Goal: Task Accomplishment & Management: Manage account settings

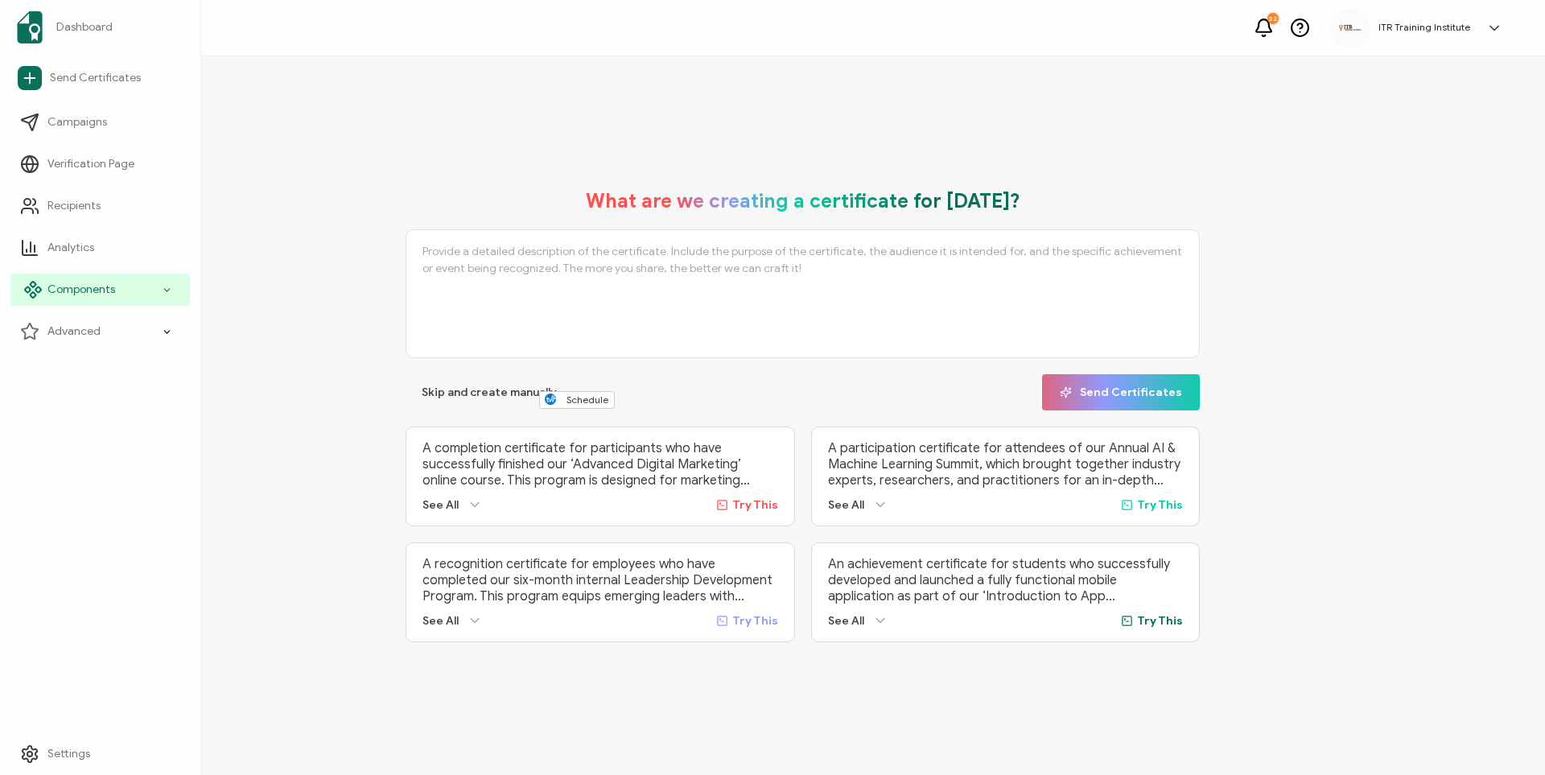
click at [80, 284] on span "Components" at bounding box center [81, 290] width 68 height 16
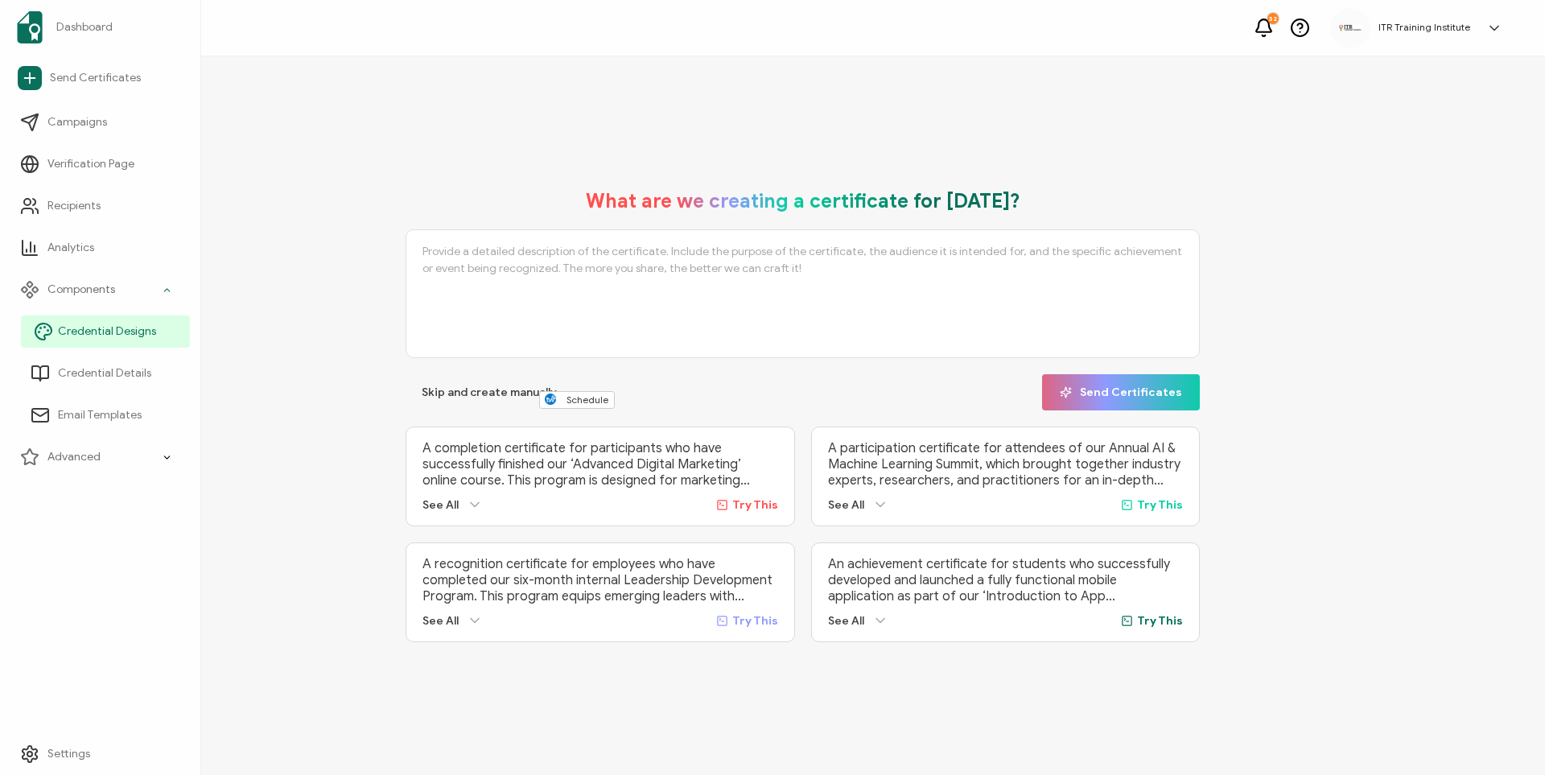
click at [90, 333] on span "Credential Designs" at bounding box center [107, 331] width 98 height 16
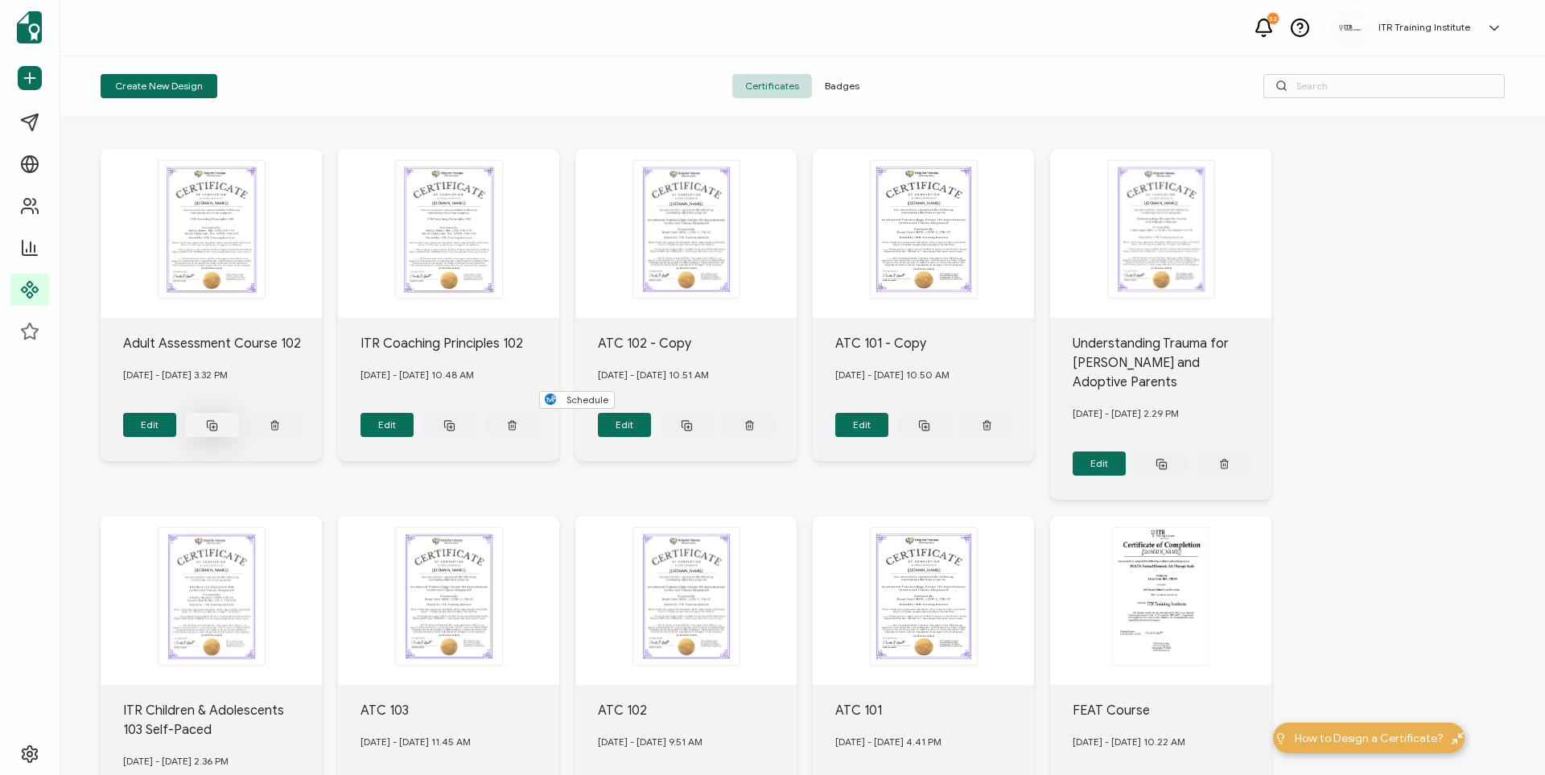
click at [212, 424] on icon at bounding box center [212, 425] width 12 height 12
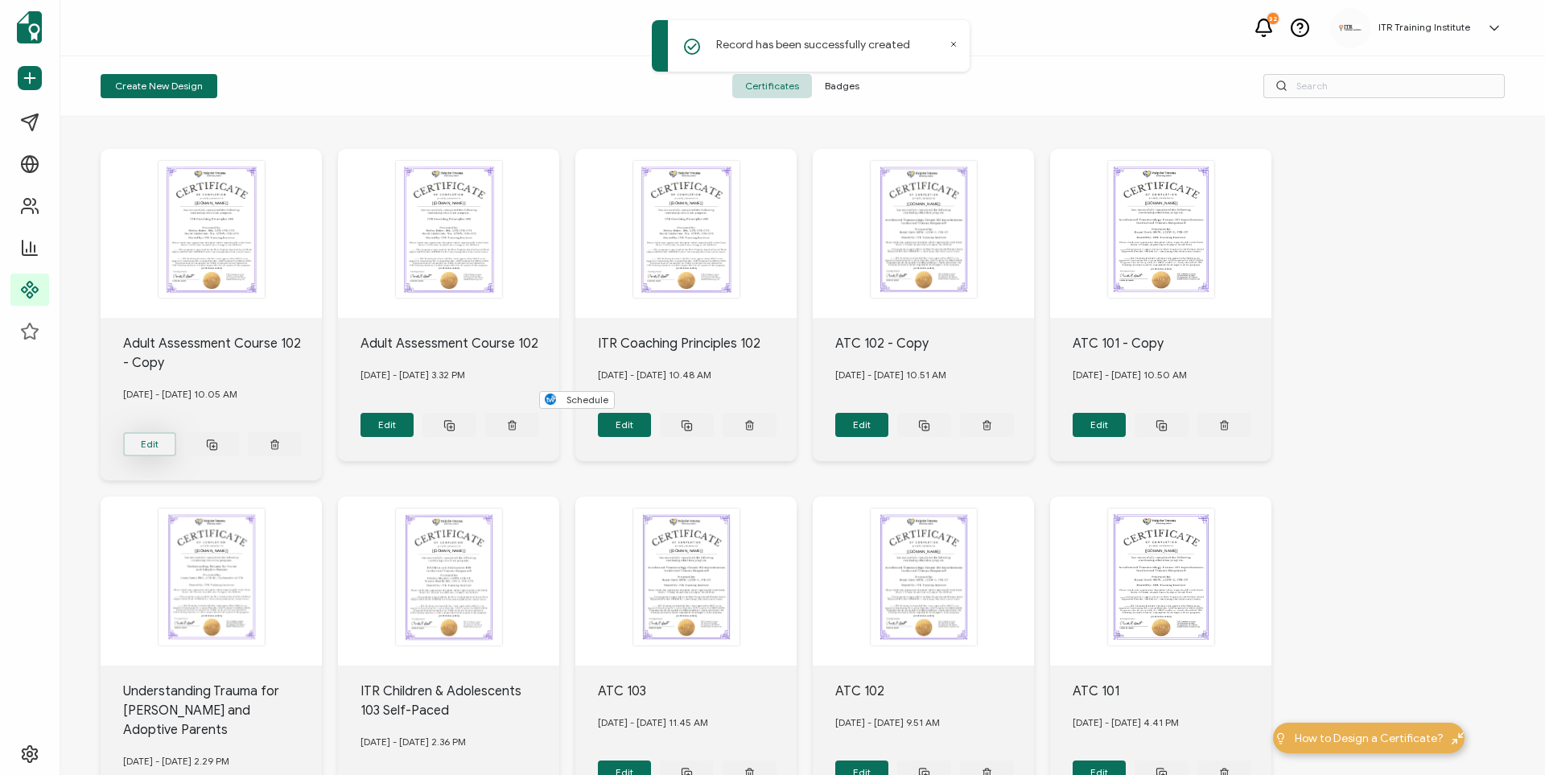
click at [154, 432] on button "Edit" at bounding box center [150, 444] width 54 height 24
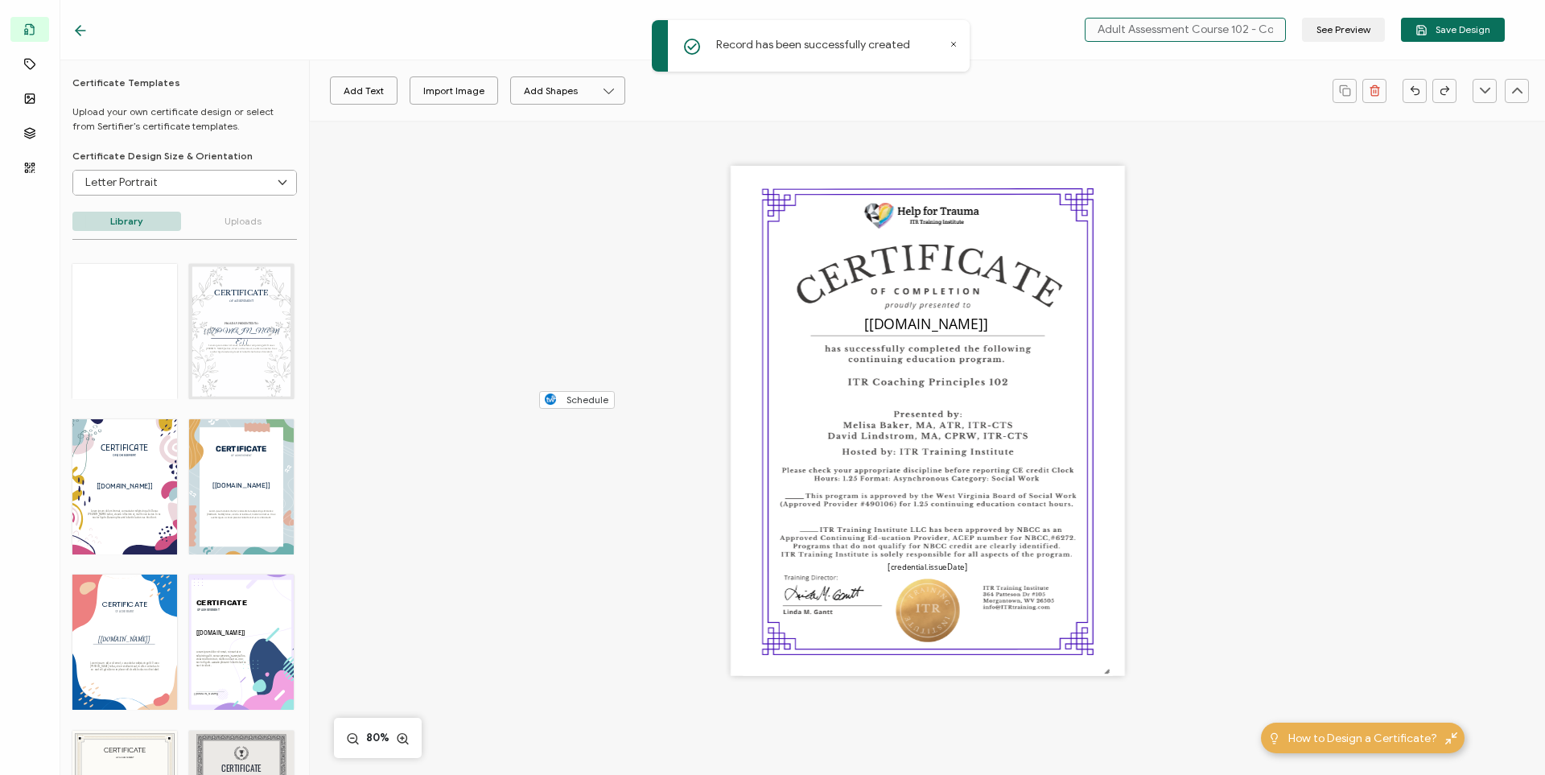
click at [918, 23] on input "Adult Assessment Course 102 - Copy" at bounding box center [1185, 30] width 201 height 24
click at [918, 28] on input "Adult Assessment Course 102 - Copy" at bounding box center [1185, 30] width 201 height 24
click at [810, 266] on img at bounding box center [927, 422] width 369 height 511
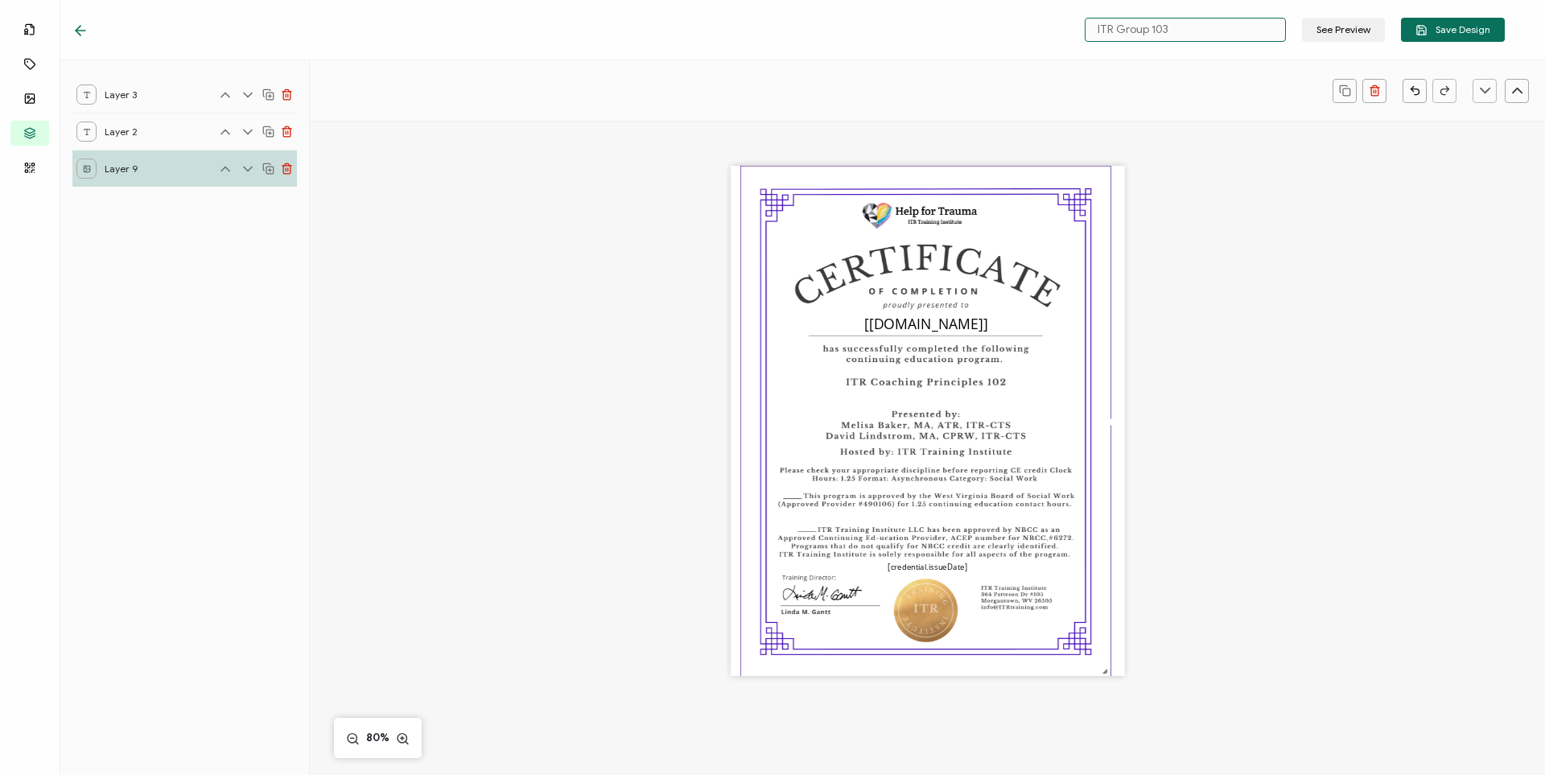
click at [884, 266] on img at bounding box center [925, 422] width 369 height 511
type input "ITR Group 103"
click at [138, 130] on span "Layer 2" at bounding box center [129, 132] width 48 height 20
click at [287, 168] on icon at bounding box center [287, 169] width 12 height 12
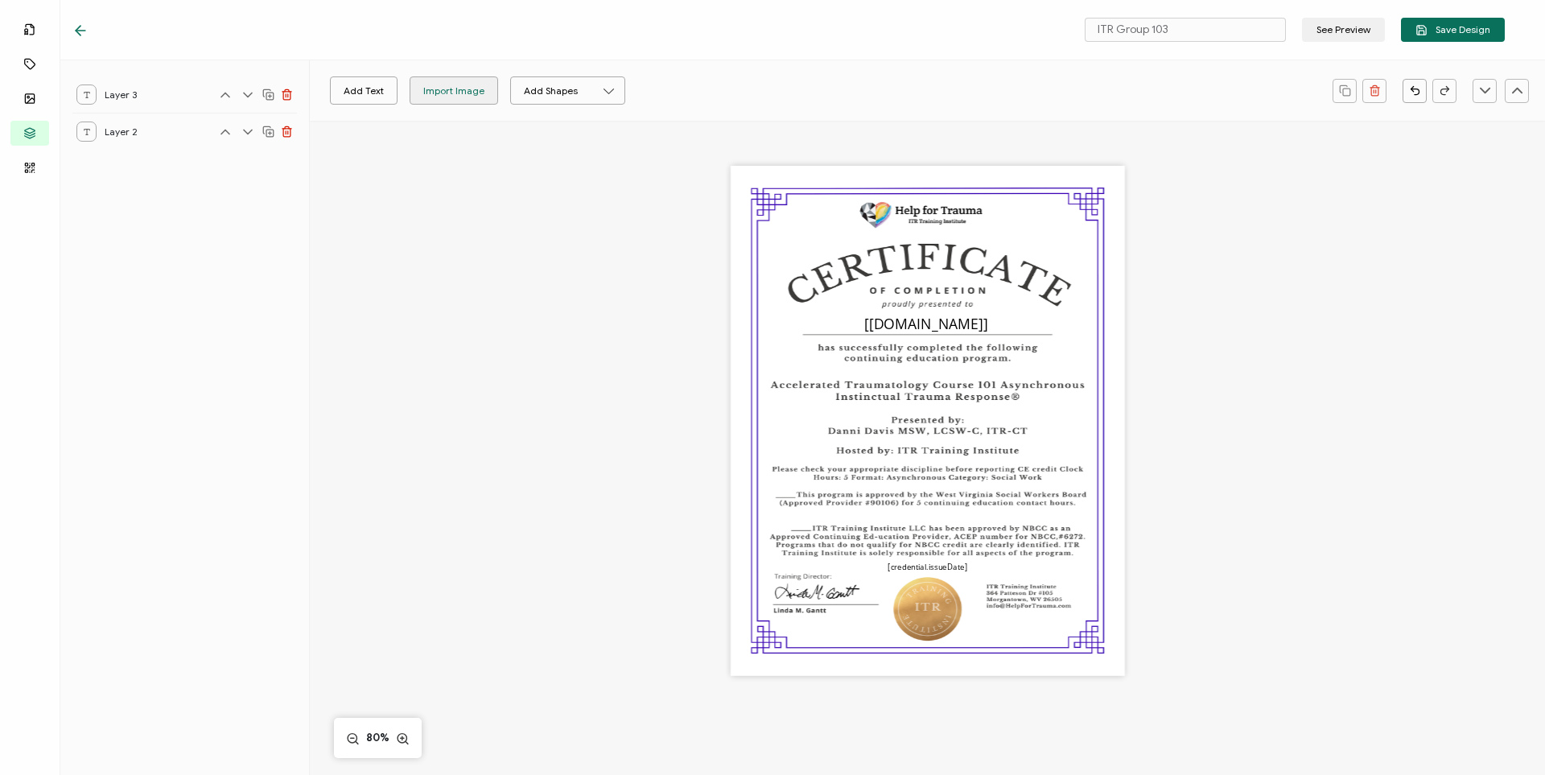
click at [464, 88] on div "Import Image" at bounding box center [453, 90] width 61 height 28
click at [418, 90] on div "Import Image" at bounding box center [453, 90] width 87 height 28
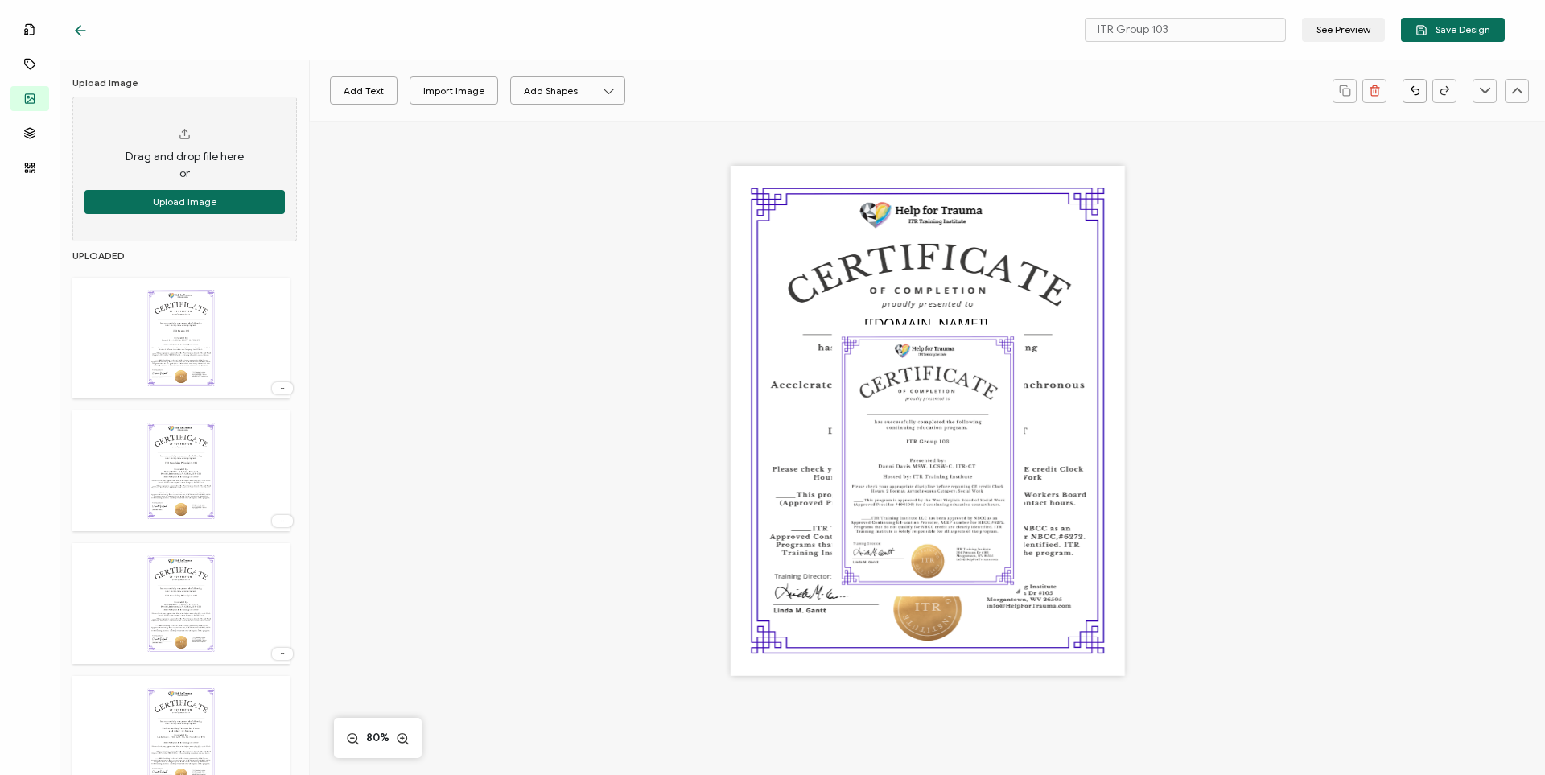
click at [72, 30] on icon at bounding box center [80, 31] width 16 height 16
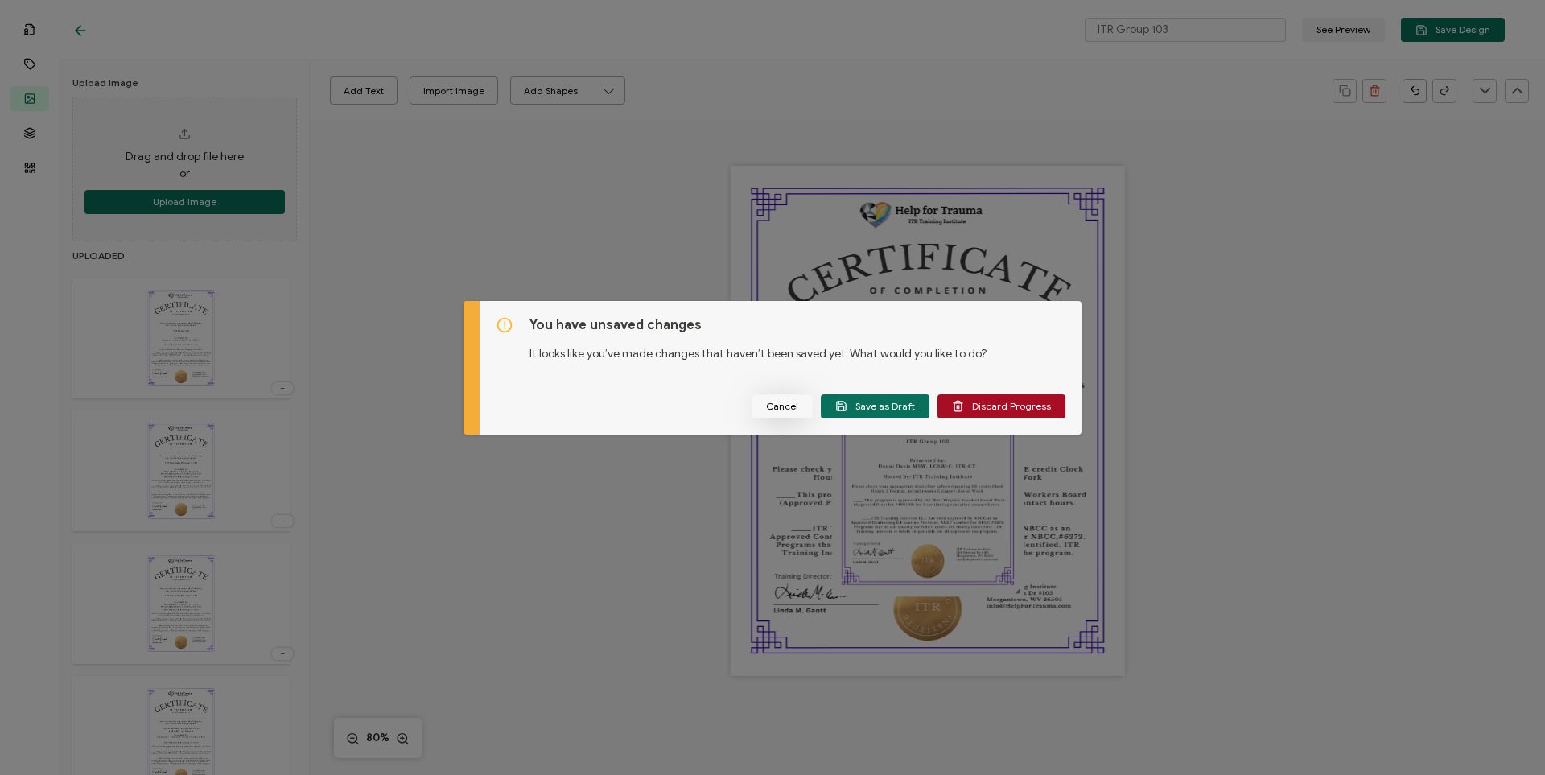
click at [788, 403] on span "Cancel" at bounding box center [782, 407] width 32 height 10
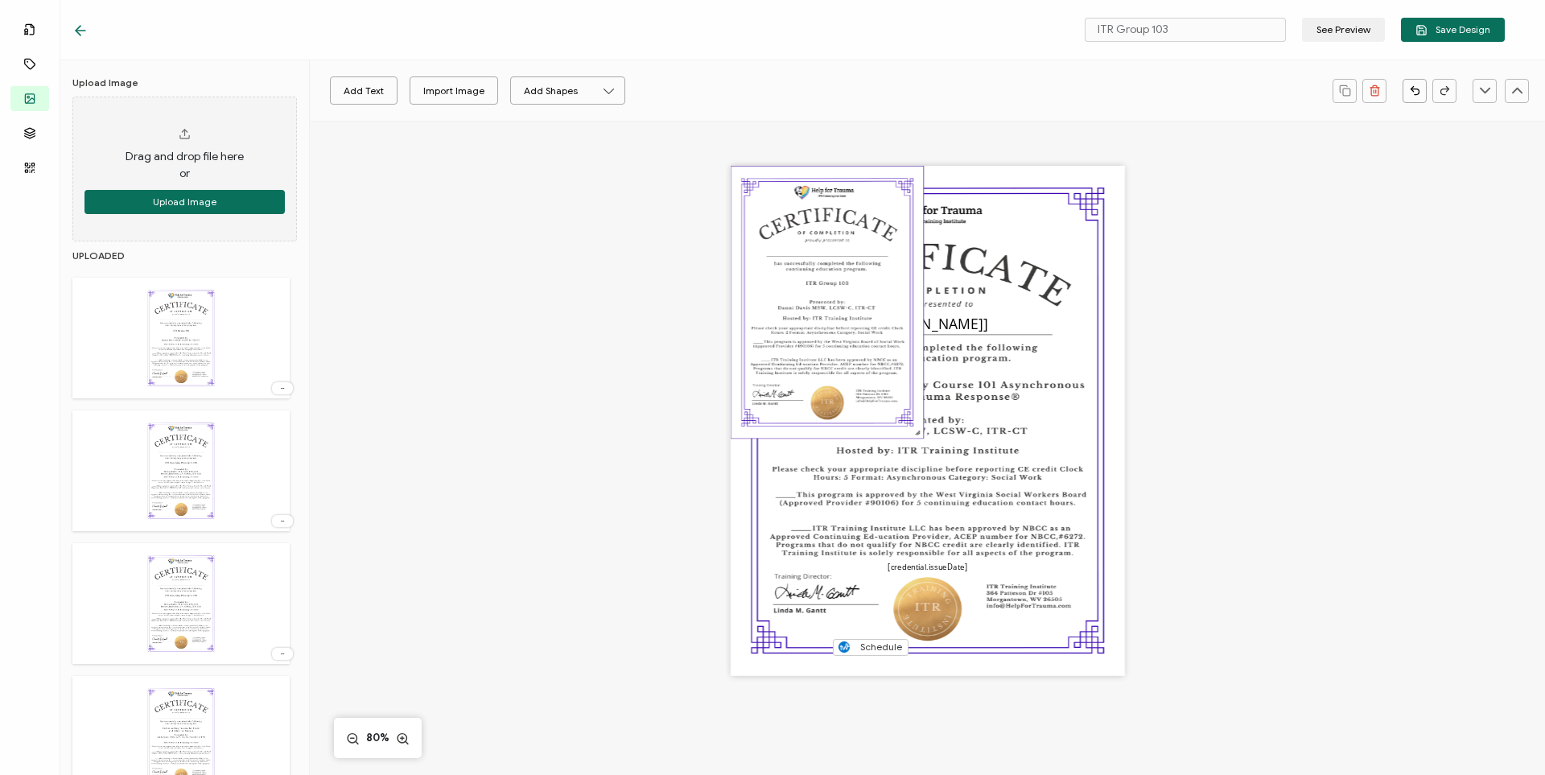
drag, startPoint x: 961, startPoint y: 433, endPoint x: 859, endPoint y: 274, distance: 188.9
click at [859, 274] on img at bounding box center [827, 303] width 192 height 272
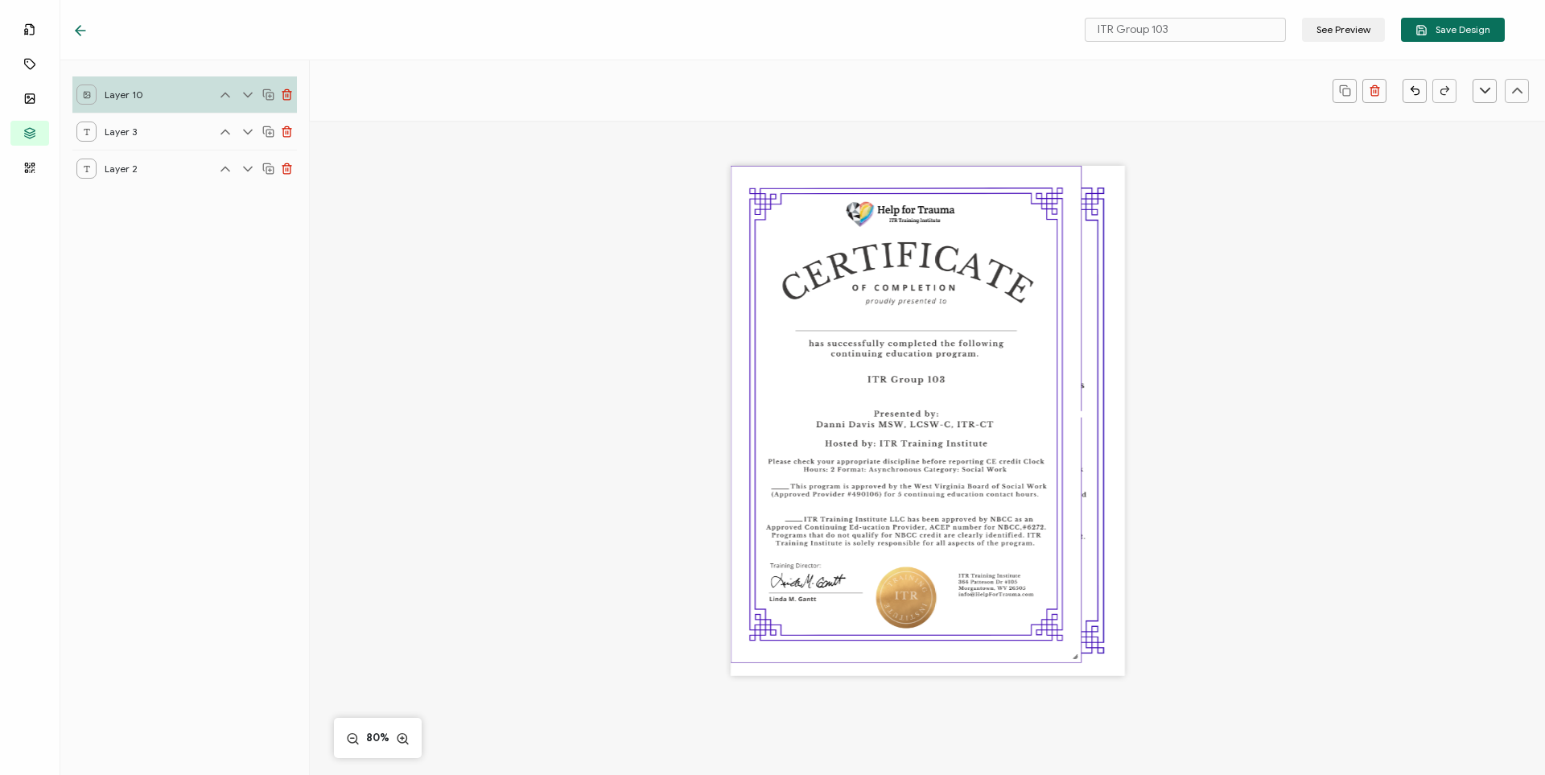
drag, startPoint x: 914, startPoint y: 434, endPoint x: 1113, endPoint y: 605, distance: 262.5
click at [918, 605] on div "The date the credential was issued. This will automatically update to the day t…" at bounding box center [928, 421] width 394 height 510
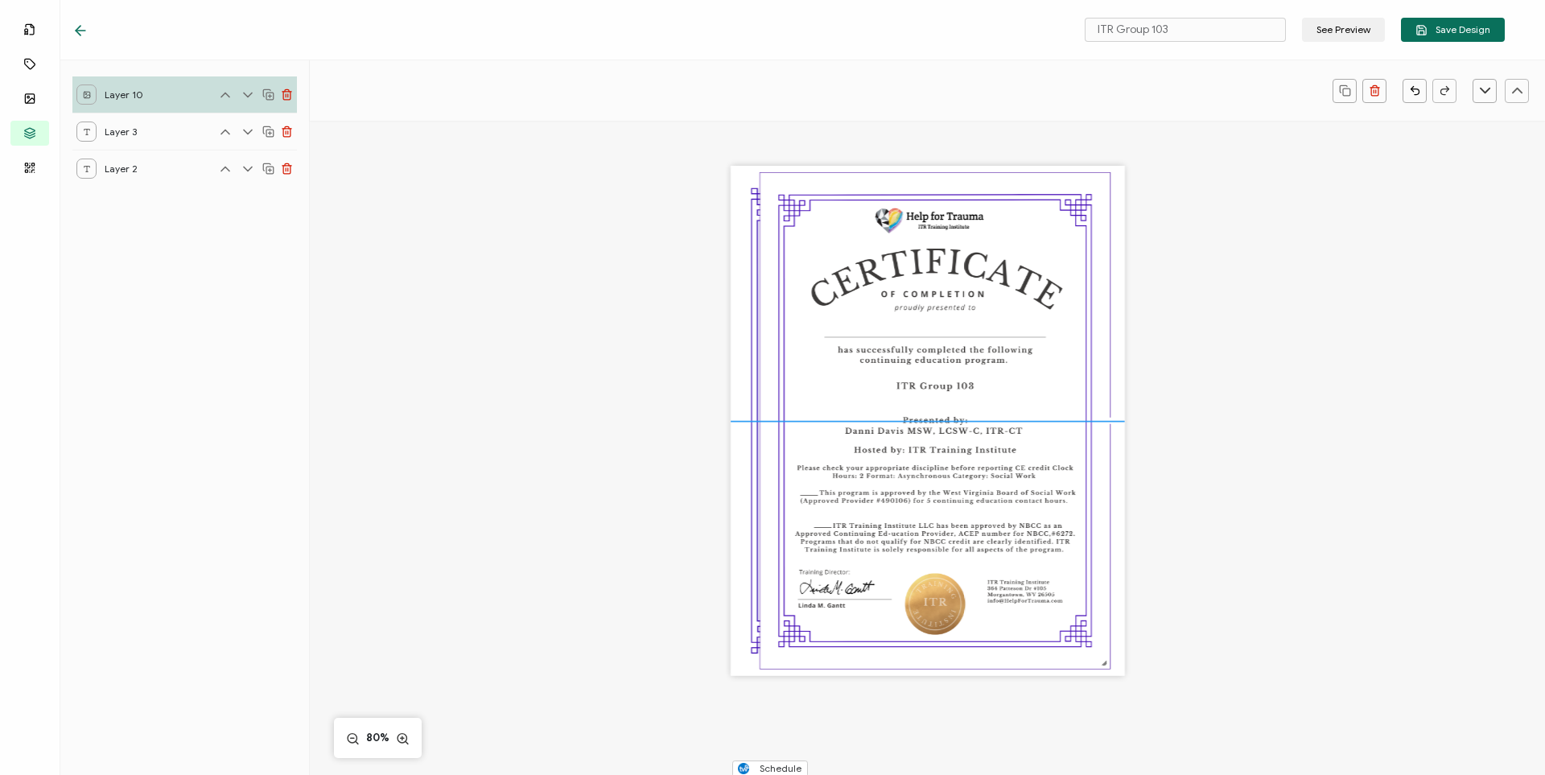
drag, startPoint x: 1004, startPoint y: 559, endPoint x: 1027, endPoint y: 562, distance: 22.8
click at [918, 562] on img at bounding box center [934, 421] width 349 height 496
drag, startPoint x: 759, startPoint y: 668, endPoint x: 749, endPoint y: 662, distance: 11.2
click at [749, 662] on div "The date the credential was issued. This will automatically update to the day t…" at bounding box center [928, 421] width 394 height 510
click at [775, 187] on img at bounding box center [934, 418] width 348 height 490
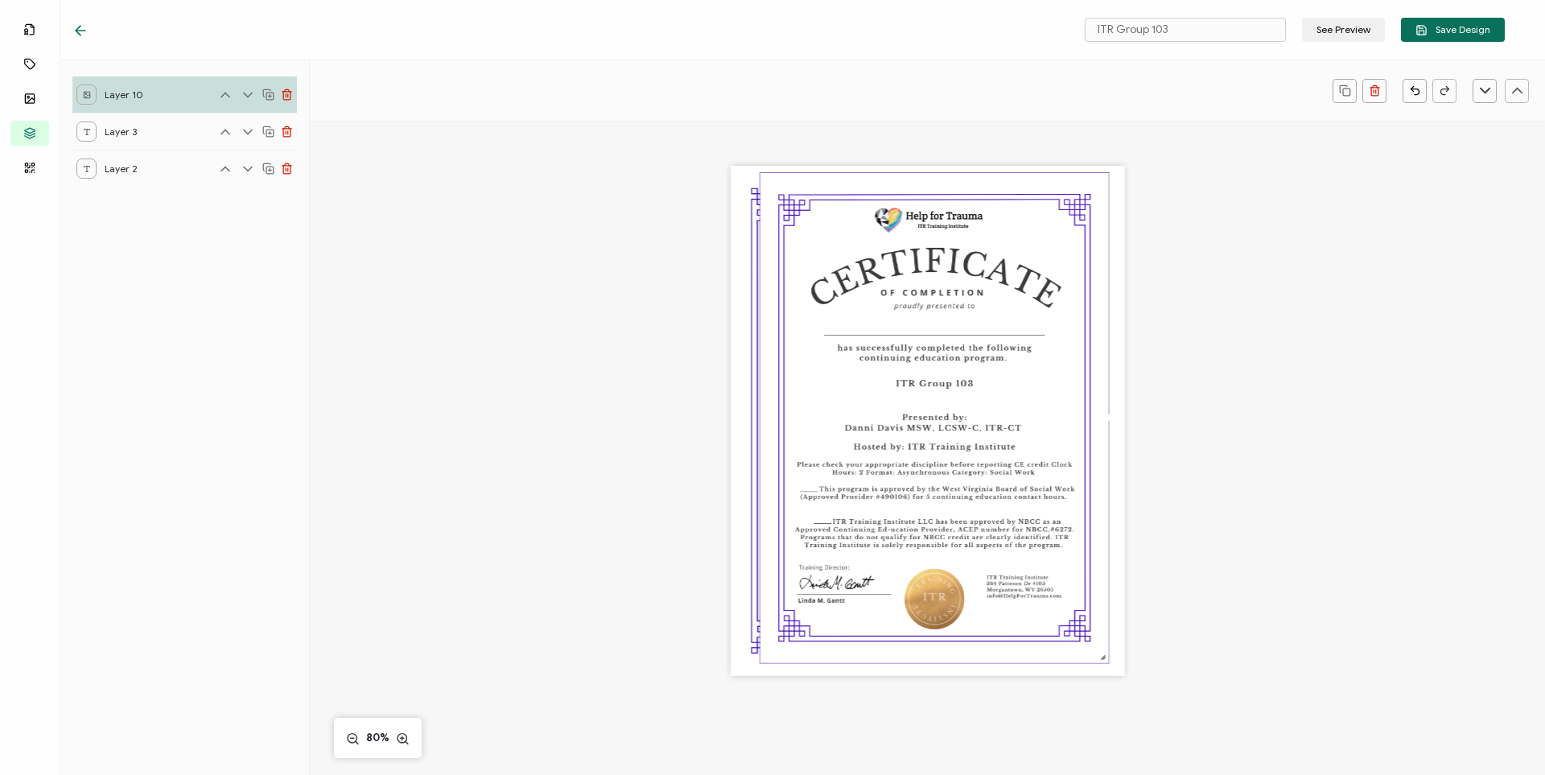
drag, startPoint x: 1381, startPoint y: 501, endPoint x: 1353, endPoint y: 497, distance: 27.7
click at [918, 501] on div "The date the credential was issued. This will automatically update to the day t…" at bounding box center [928, 443] width 988 height 645
click at [918, 560] on img at bounding box center [934, 418] width 348 height 490
drag, startPoint x: 1010, startPoint y: 541, endPoint x: 992, endPoint y: 539, distance: 17.8
click at [918, 539] on img at bounding box center [934, 418] width 348 height 490
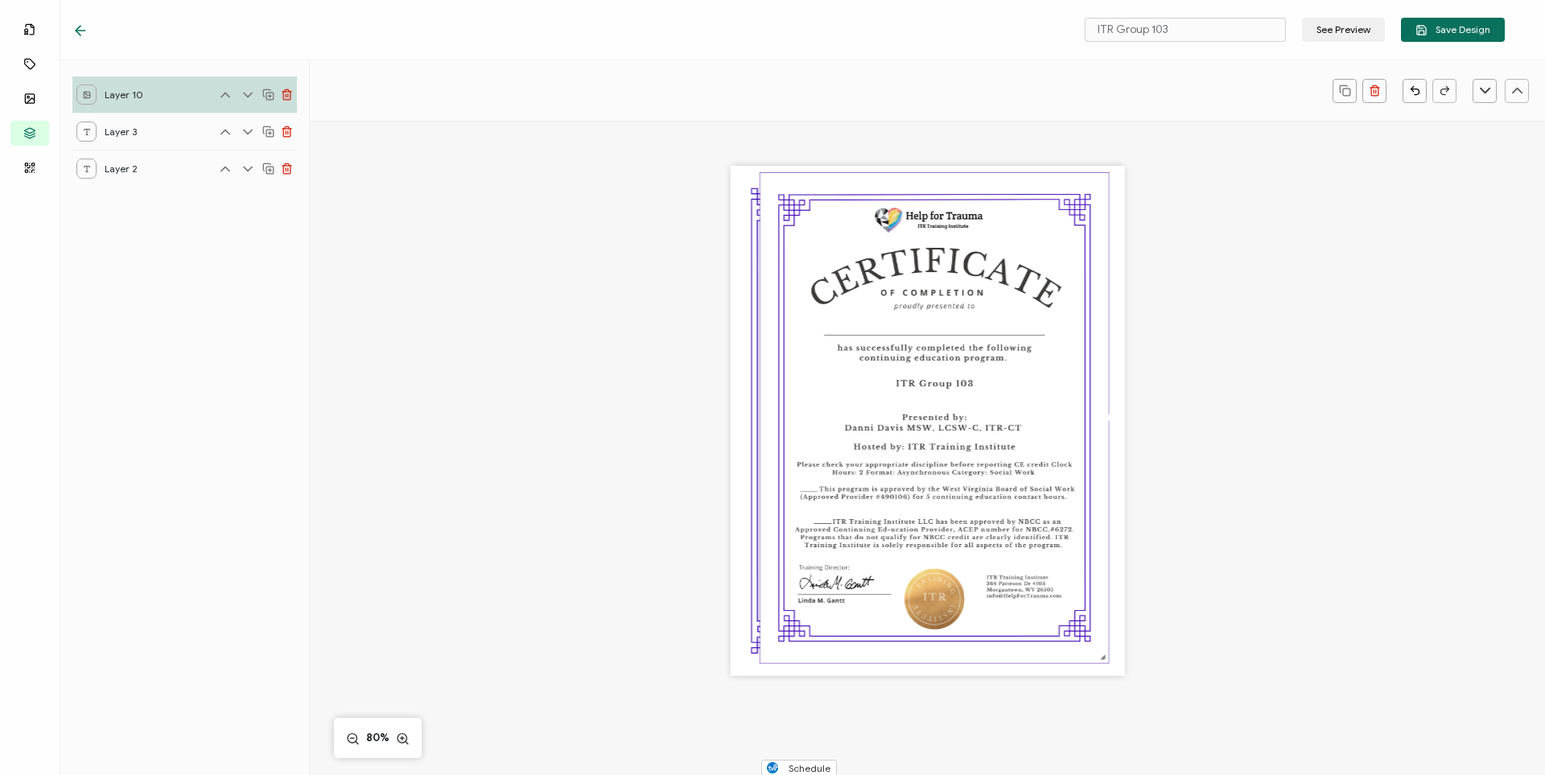
drag, startPoint x: 985, startPoint y: 512, endPoint x: 974, endPoint y: 541, distance: 31.1
click at [918, 541] on img at bounding box center [934, 418] width 348 height 490
click at [918, 453] on div "The date the credential was issued. This will automatically update to the day t…" at bounding box center [928, 421] width 394 height 510
drag, startPoint x: 1061, startPoint y: 433, endPoint x: 1035, endPoint y: 439, distance: 27.1
click at [918, 439] on img at bounding box center [934, 418] width 348 height 490
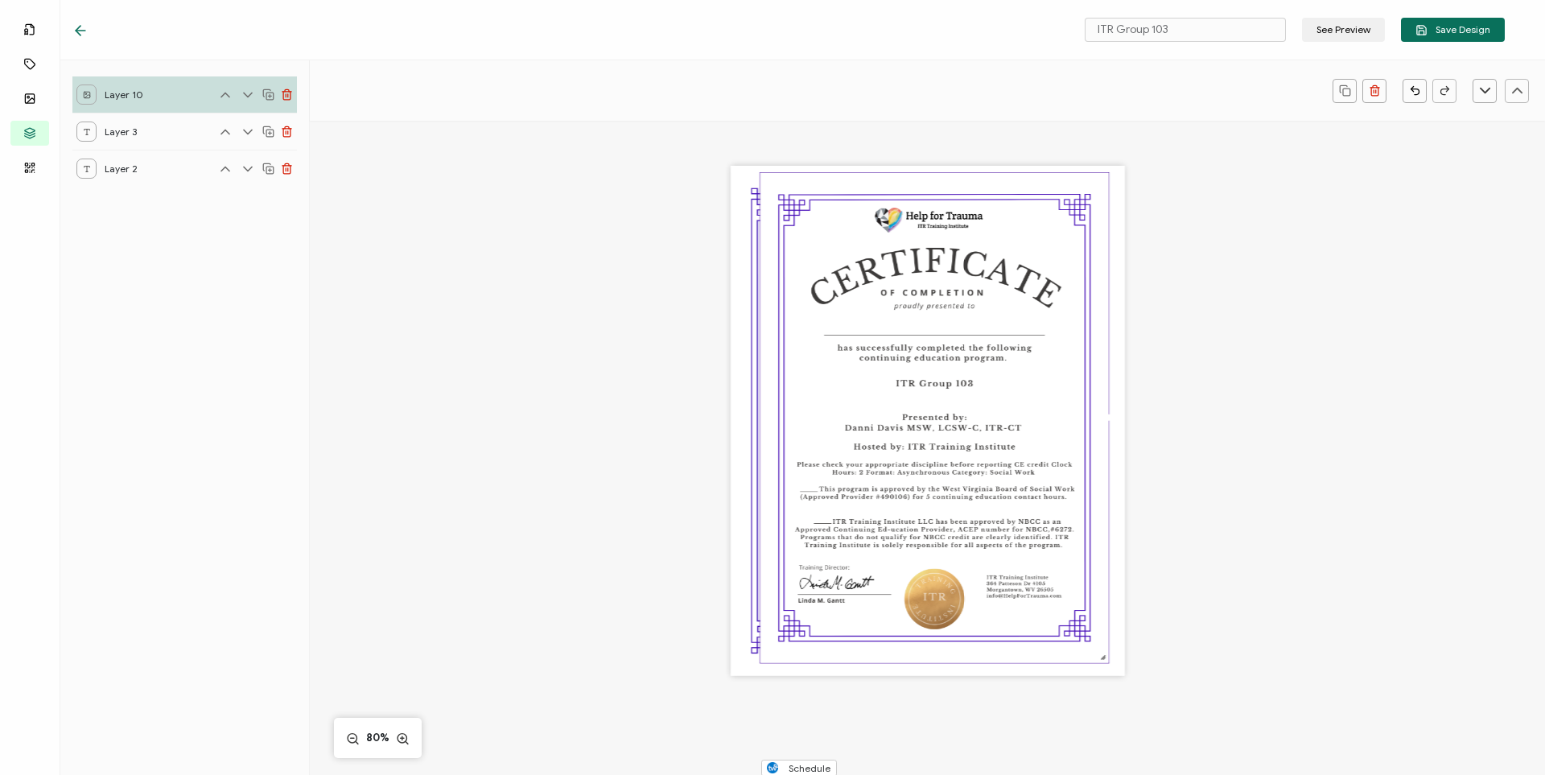
drag, startPoint x: 941, startPoint y: 311, endPoint x: 887, endPoint y: 365, distance: 76.2
click at [890, 375] on img at bounding box center [934, 418] width 348 height 490
click at [143, 169] on span "Layer 2" at bounding box center [129, 169] width 48 height 20
click at [164, 96] on div "Layer 10" at bounding box center [184, 94] width 225 height 36
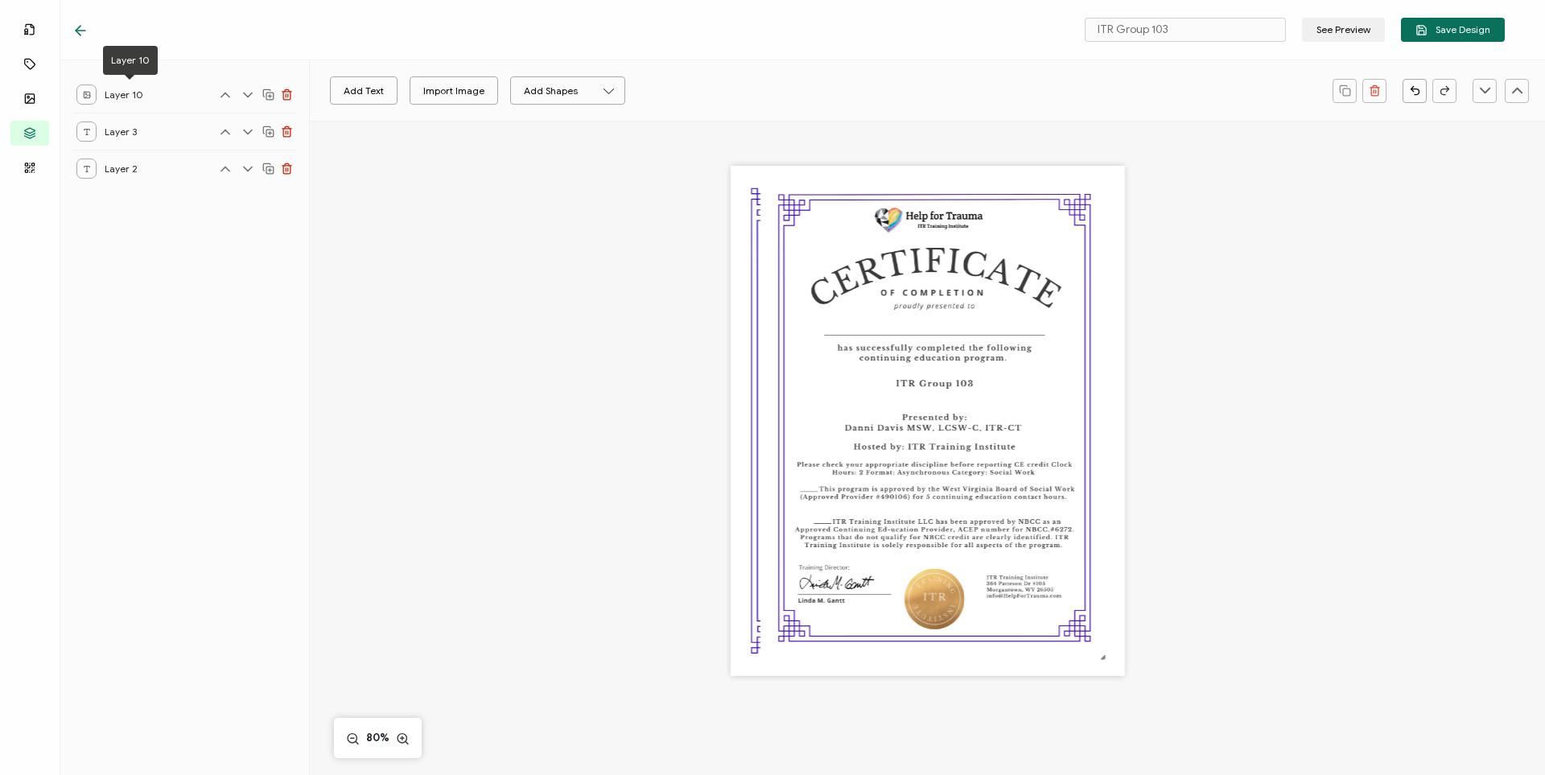
click at [246, 96] on icon at bounding box center [248, 95] width 8 height 4
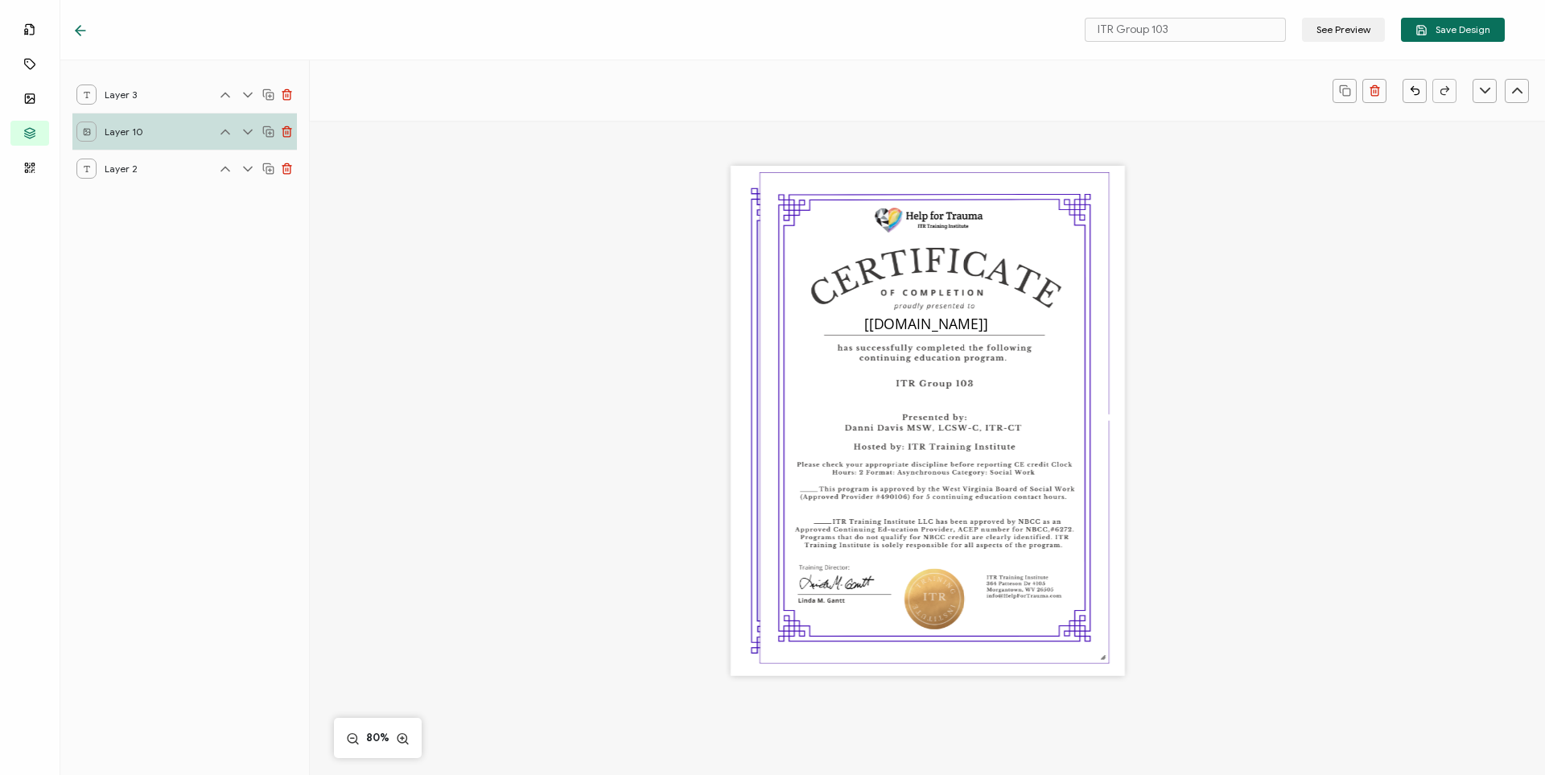
click at [248, 129] on icon at bounding box center [248, 132] width 16 height 16
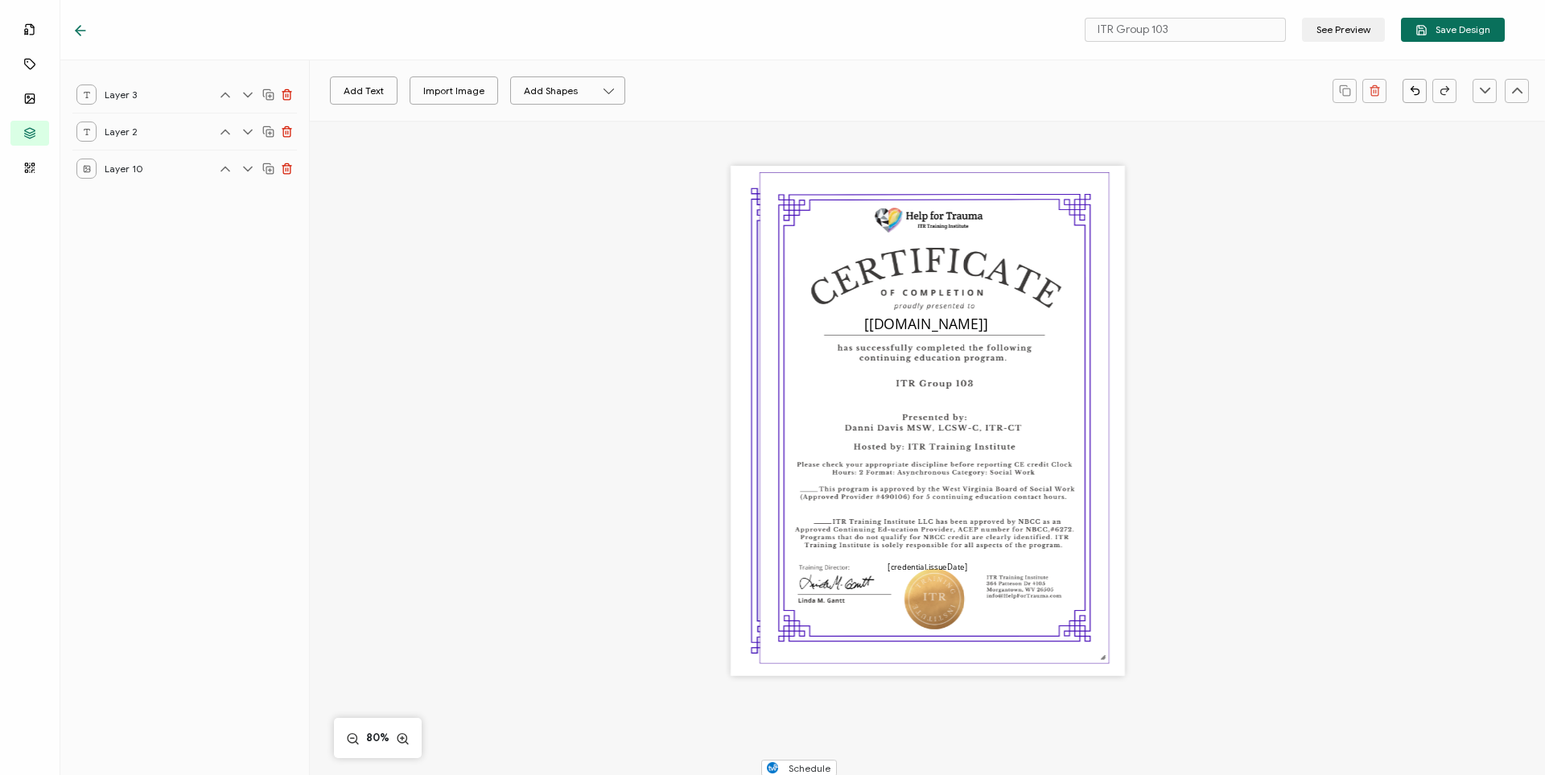
drag, startPoint x: 814, startPoint y: 339, endPoint x: 776, endPoint y: 223, distance: 121.9
click at [783, 336] on img at bounding box center [934, 418] width 348 height 490
drag, startPoint x: 770, startPoint y: 215, endPoint x: 789, endPoint y: 242, distance: 33.5
click at [792, 268] on img at bounding box center [934, 418] width 348 height 490
click at [790, 241] on img at bounding box center [934, 418] width 348 height 490
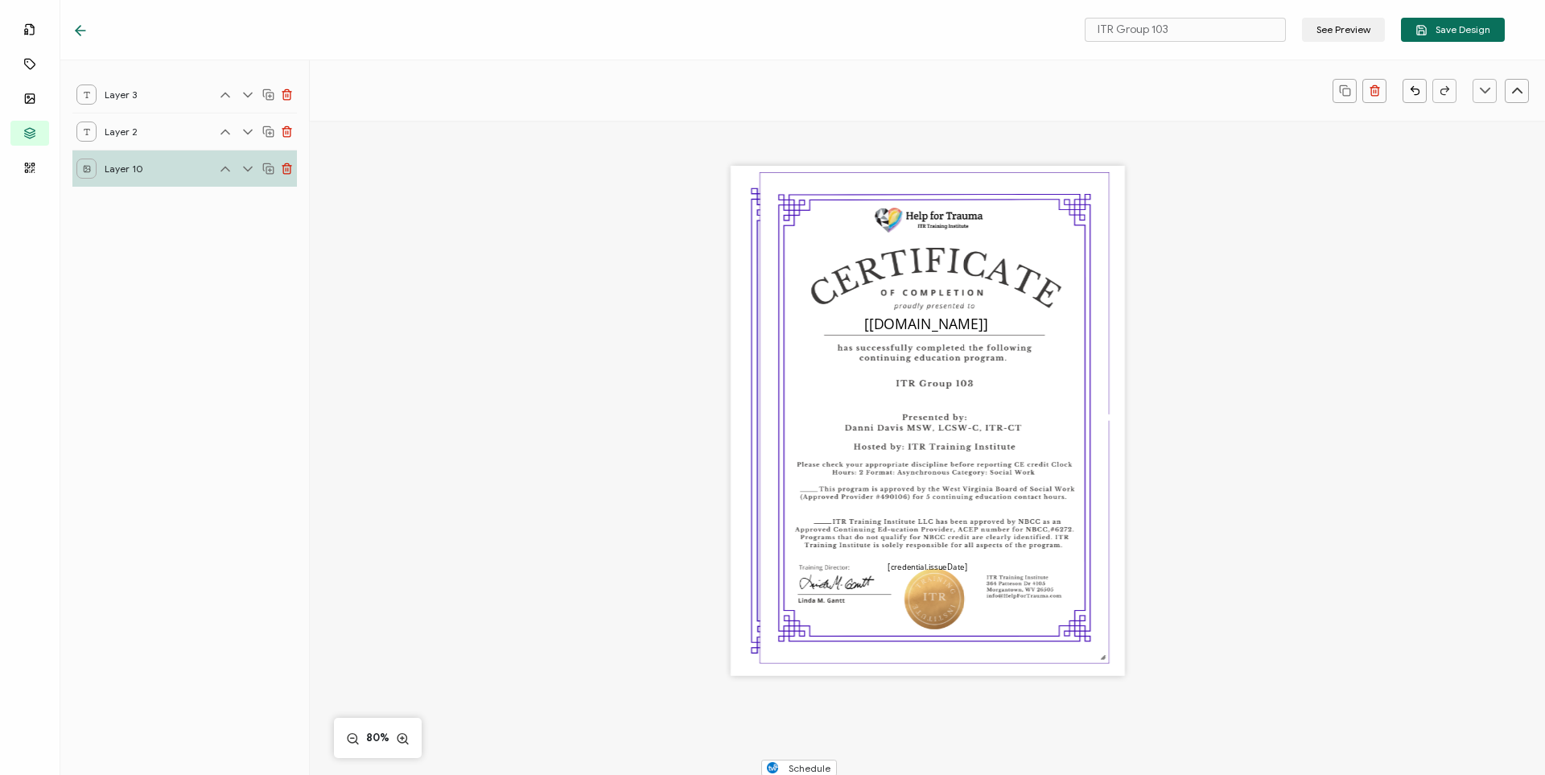
click at [790, 241] on img at bounding box center [934, 418] width 348 height 490
click at [789, 241] on img at bounding box center [934, 418] width 348 height 490
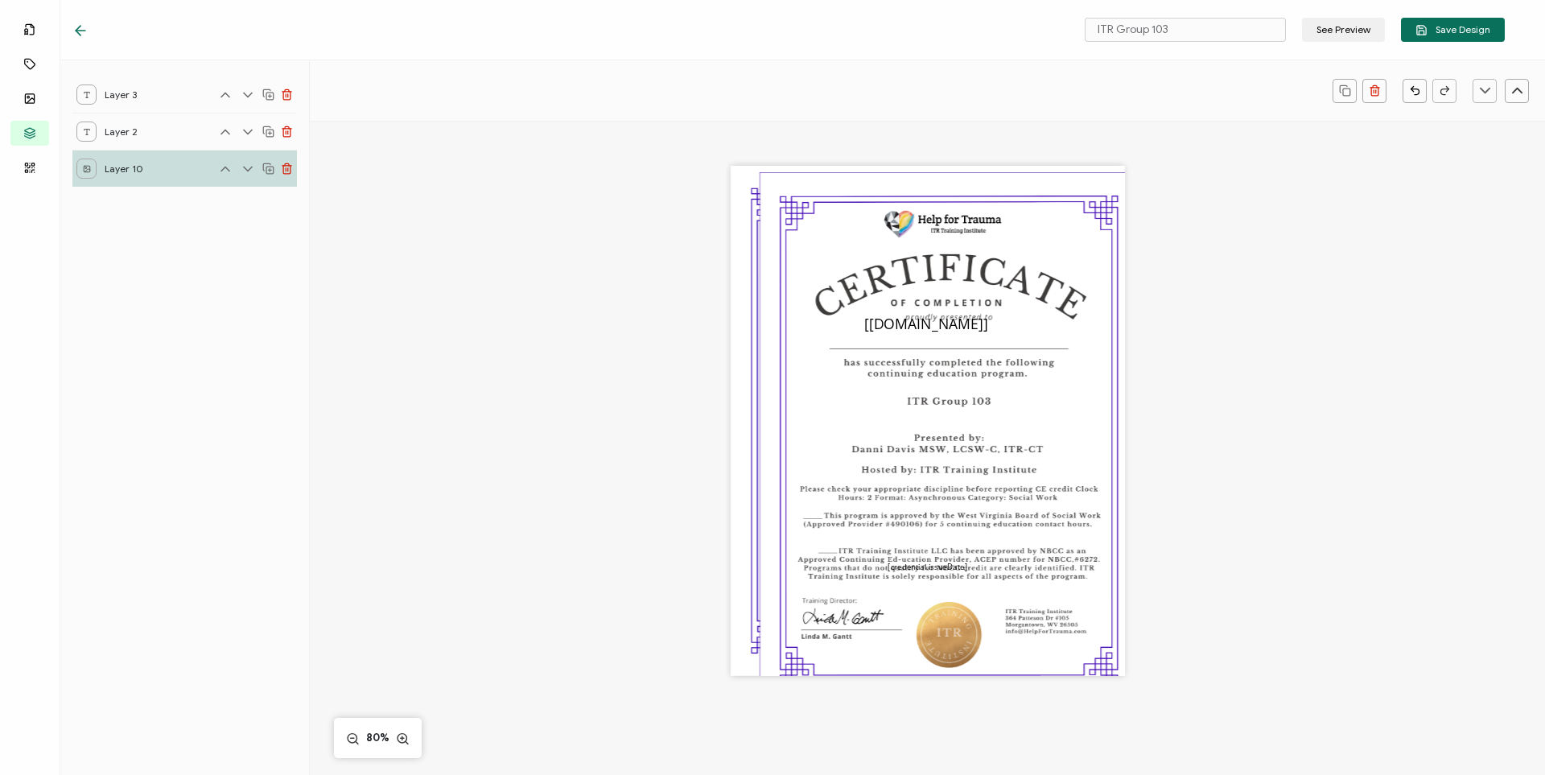
drag, startPoint x: 1102, startPoint y: 659, endPoint x: 1130, endPoint y: 687, distance: 39.8
click at [918, 689] on div "The date the credential was issued. This will automatically update to the day t…" at bounding box center [928, 443] width 988 height 645
click at [797, 331] on img at bounding box center [946, 435] width 373 height 525
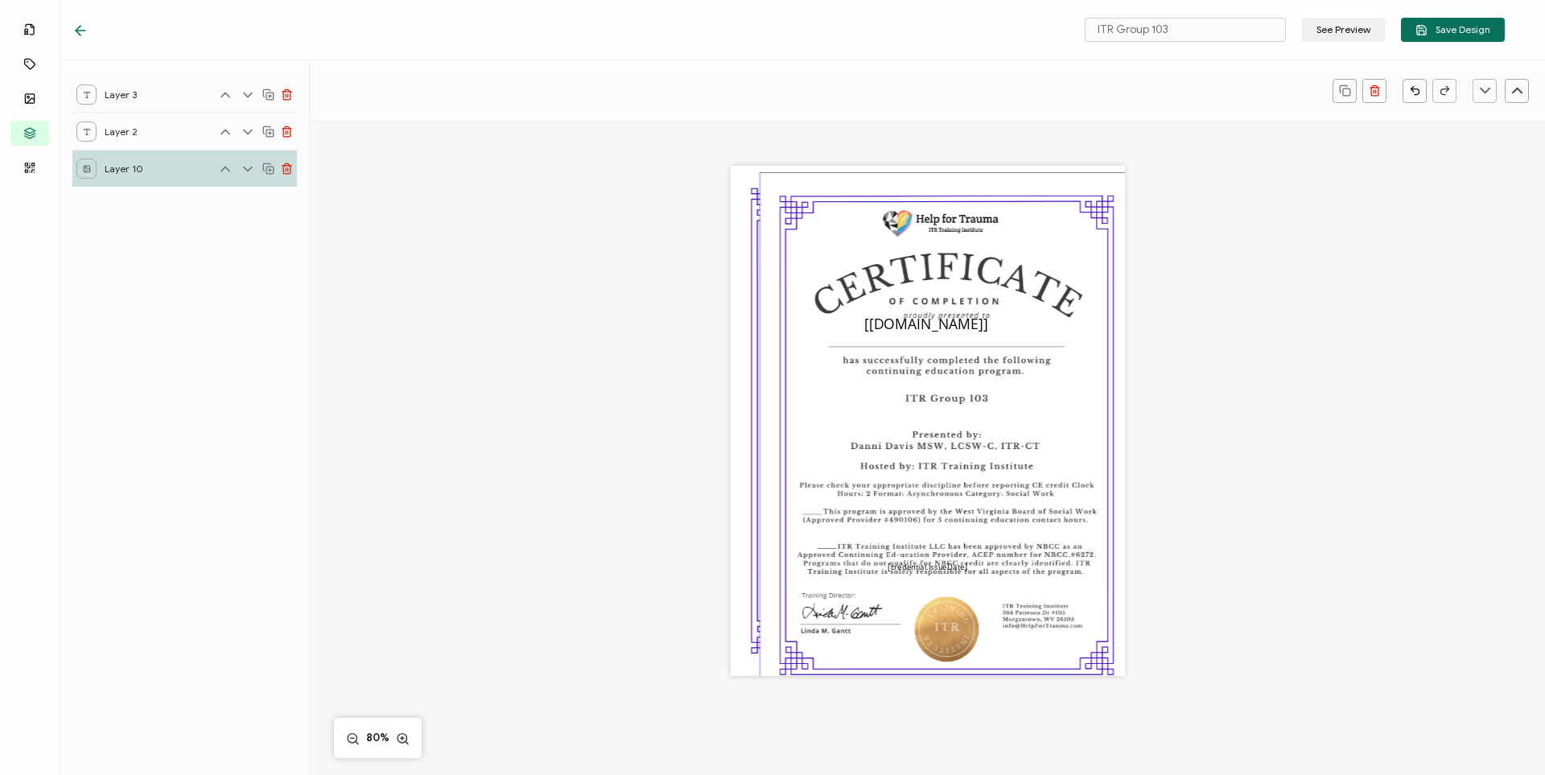
click at [288, 168] on icon at bounding box center [287, 169] width 12 height 12
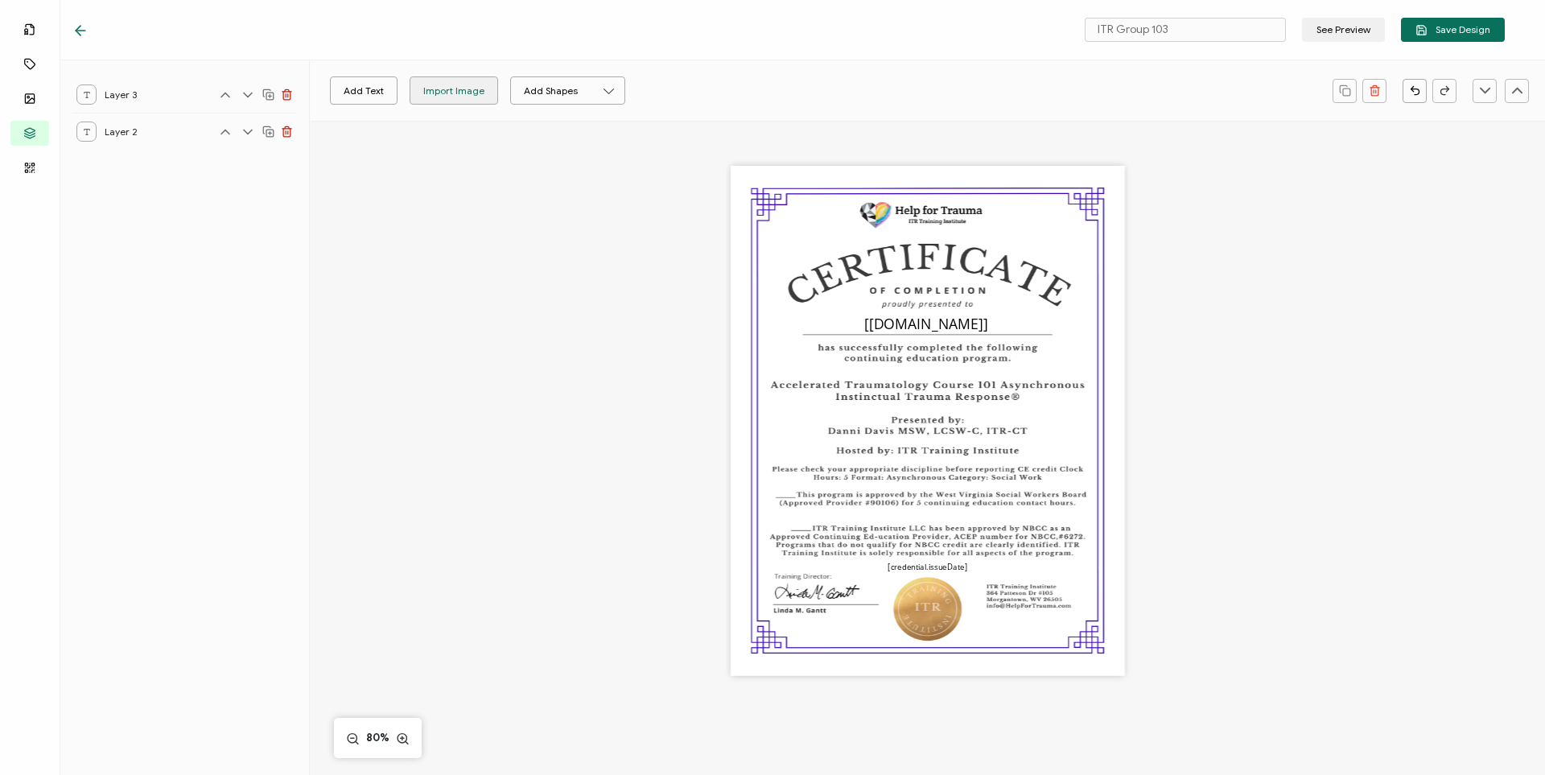
click at [453, 95] on div "Import Image" at bounding box center [453, 90] width 61 height 28
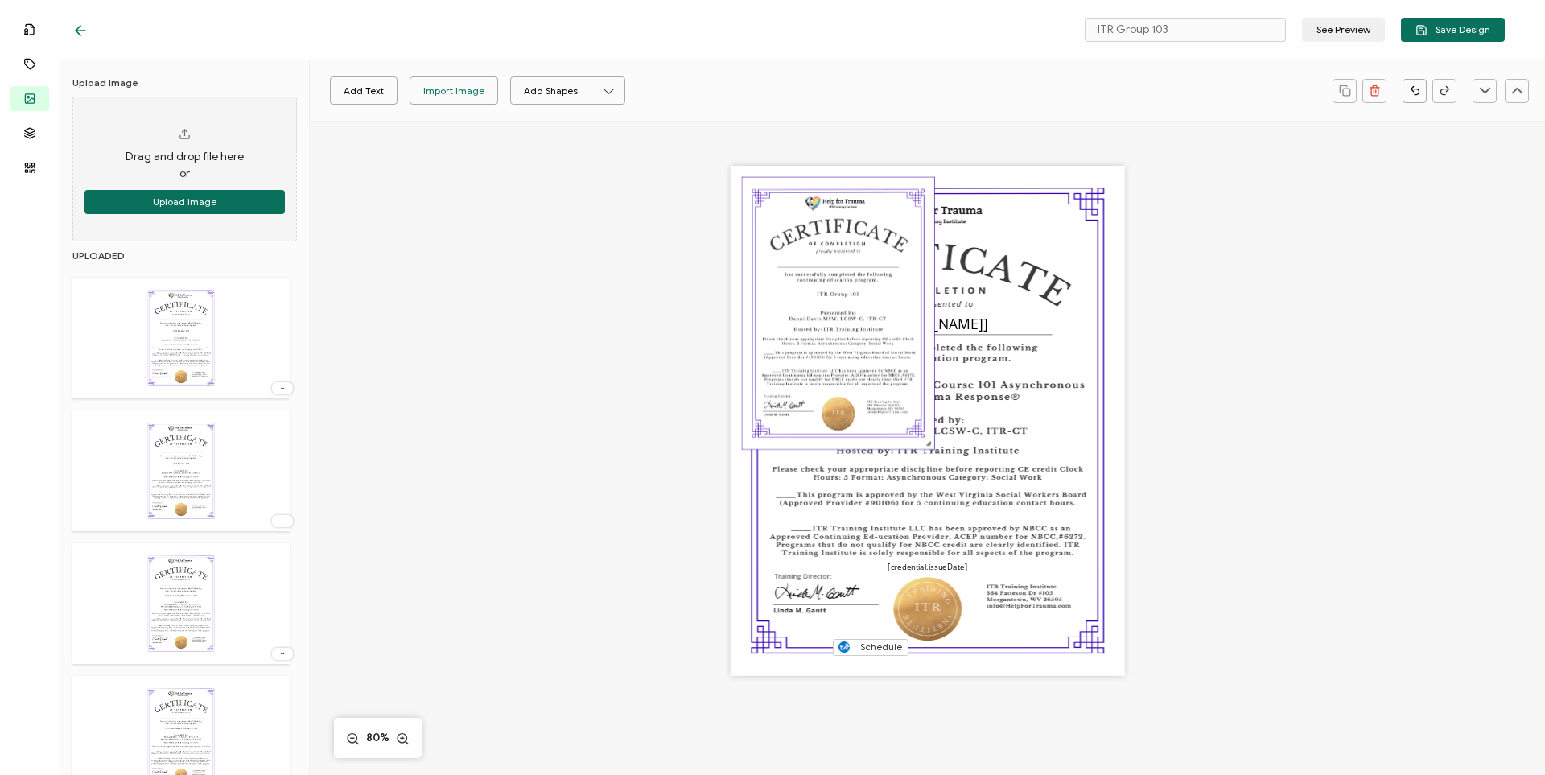
drag, startPoint x: 878, startPoint y: 428, endPoint x: 806, endPoint y: 291, distance: 154.4
click at [806, 291] on img at bounding box center [838, 314] width 192 height 272
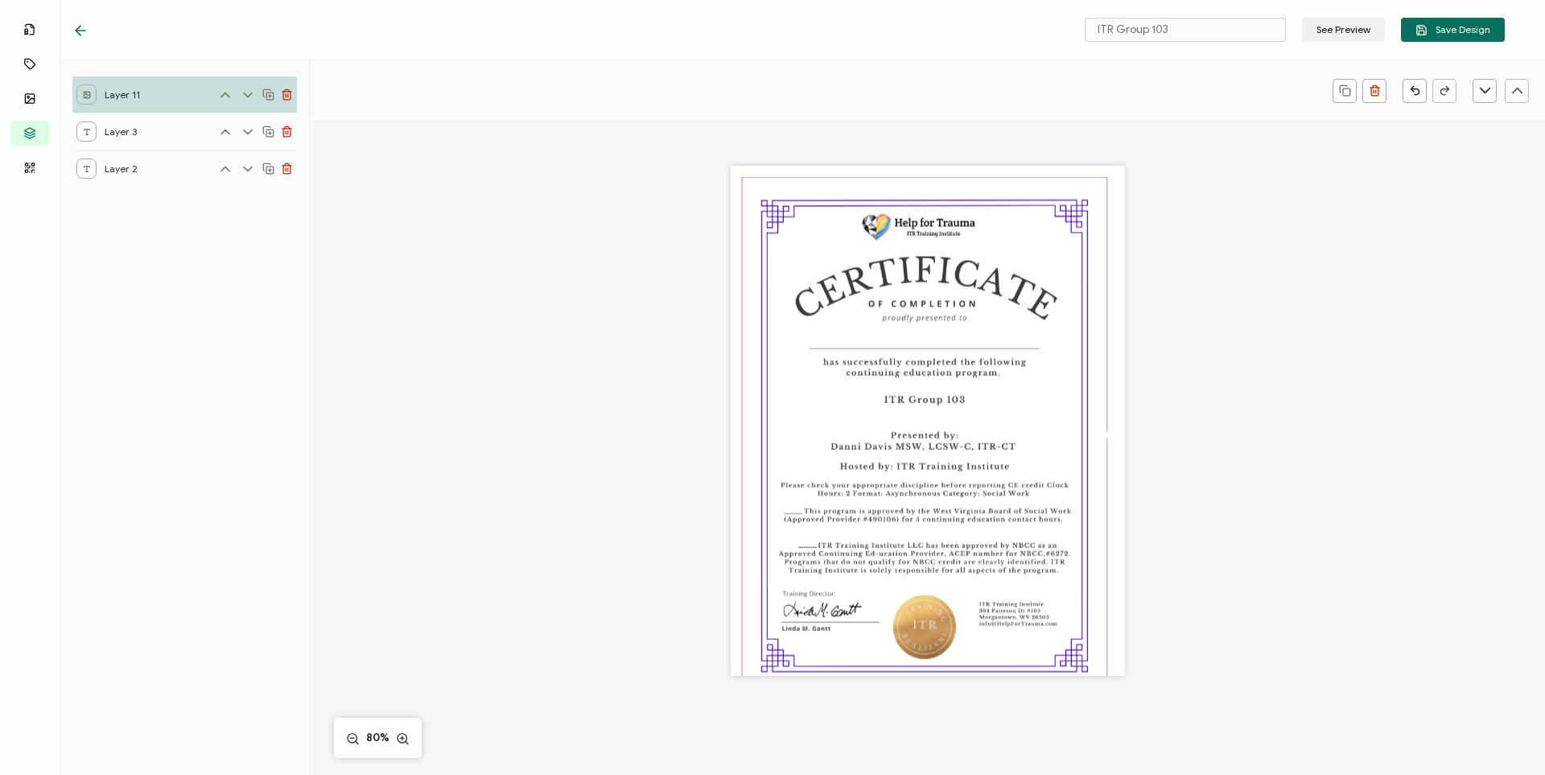
drag, startPoint x: 927, startPoint y: 444, endPoint x: 1127, endPoint y: 695, distance: 320.7
click at [918, 713] on div "The date the credential was issued. This will automatically update to the day t…" at bounding box center [928, 443] width 988 height 645
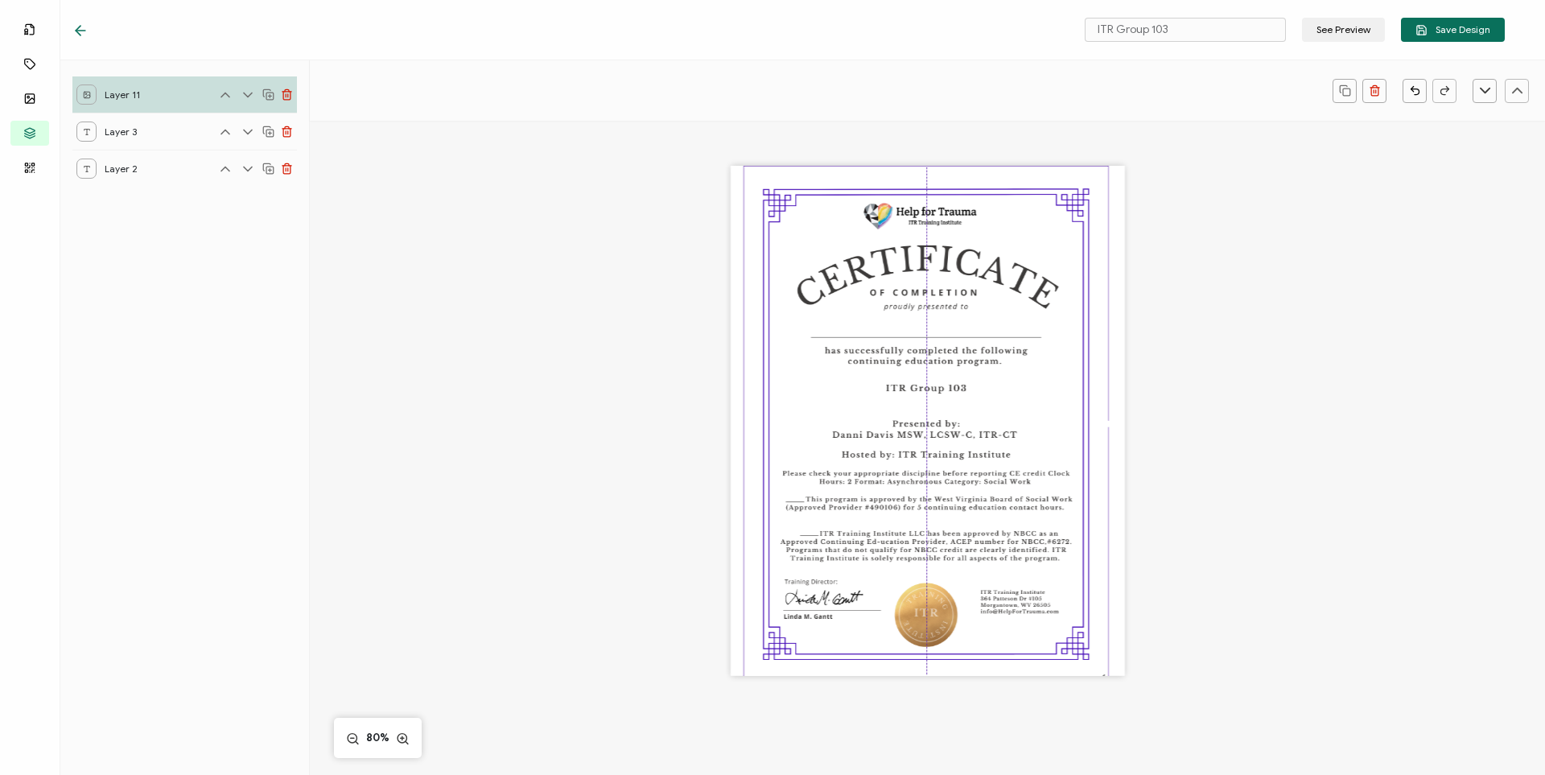
click at [918, 505] on img at bounding box center [926, 425] width 364 height 516
click at [918, 359] on div "The date the credential was issued. This will automatically update to the day t…" at bounding box center [928, 443] width 988 height 645
click at [250, 93] on icon at bounding box center [248, 95] width 8 height 4
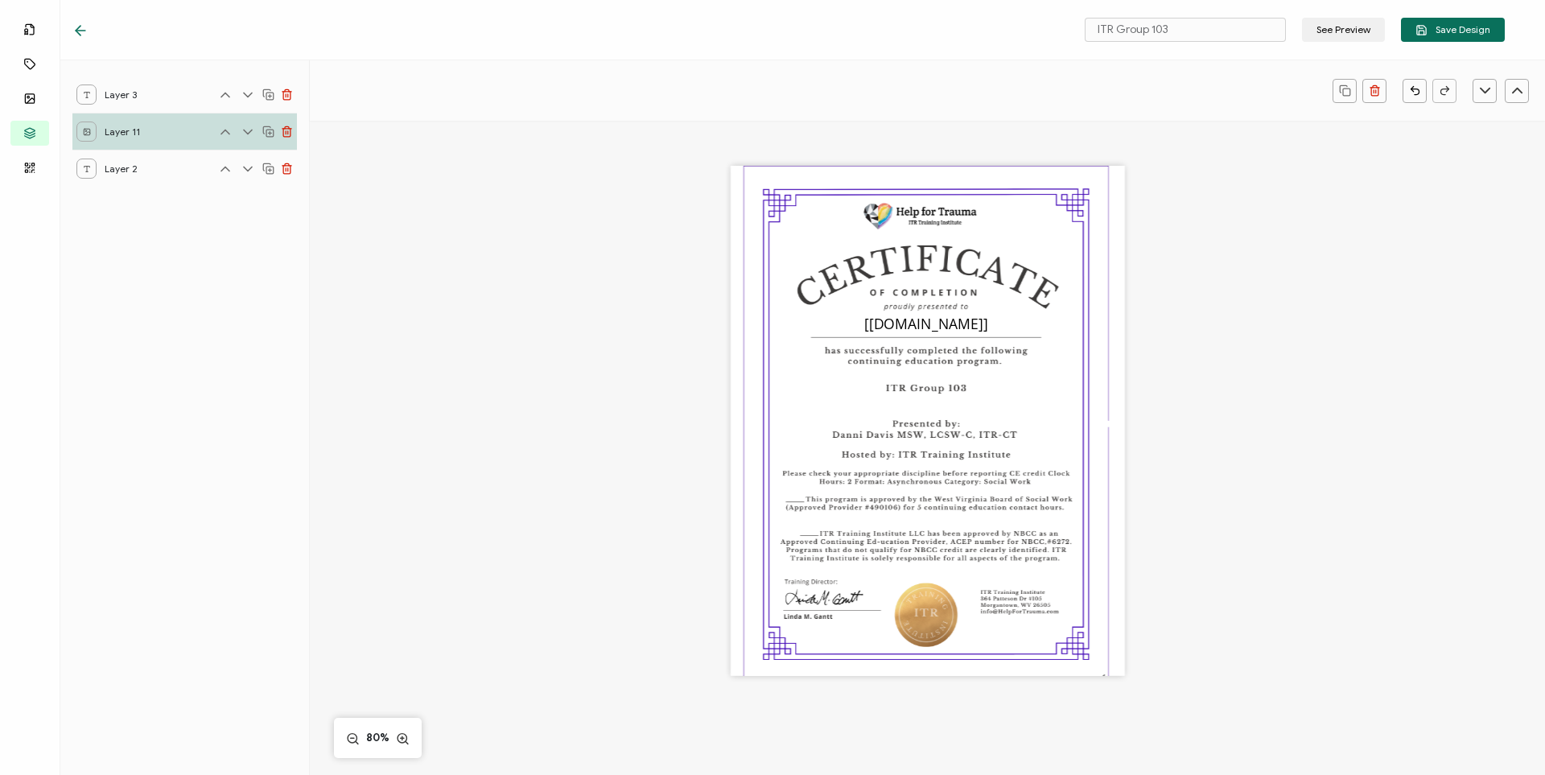
click at [249, 130] on icon at bounding box center [248, 132] width 16 height 16
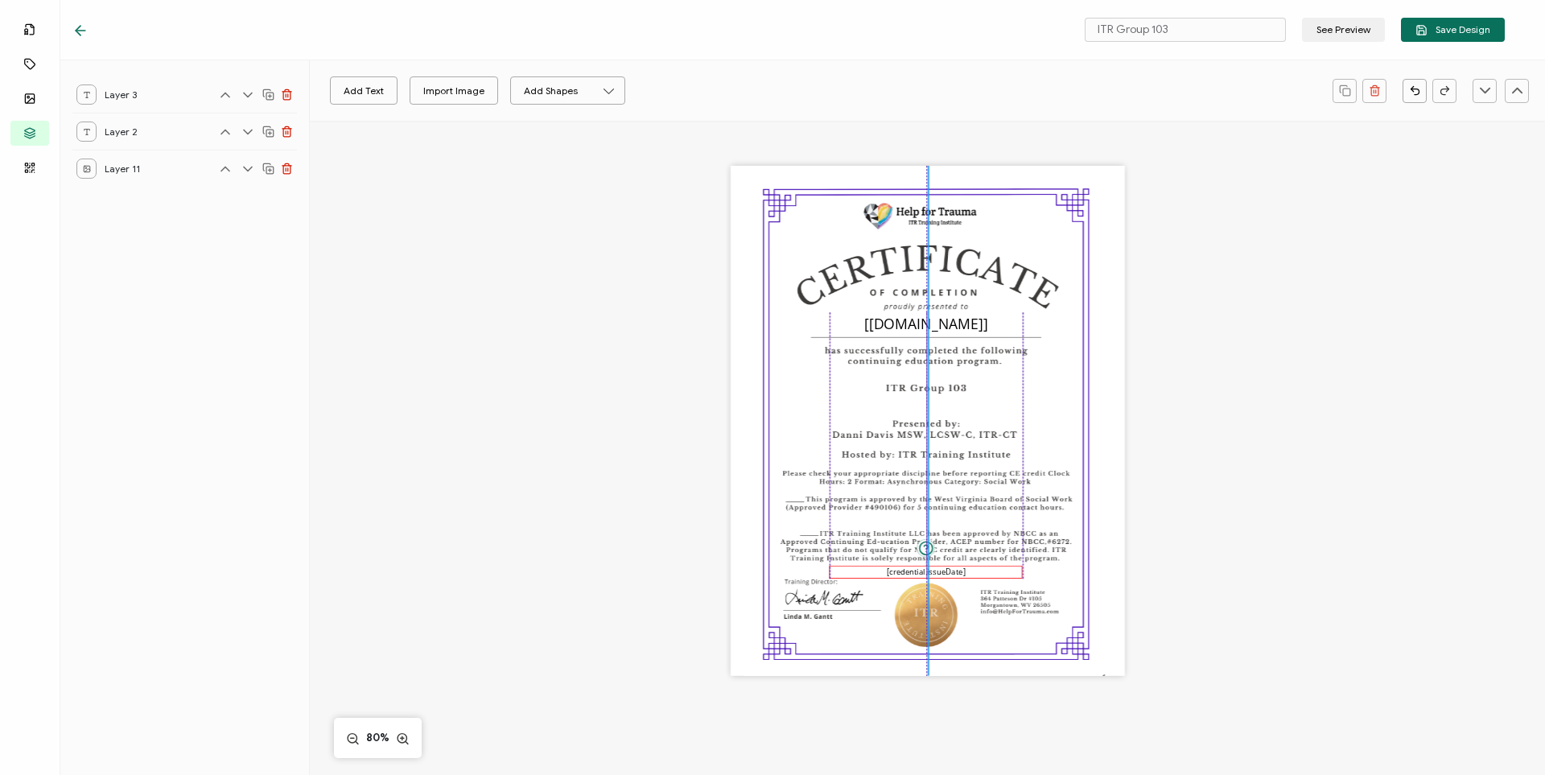
click at [918, 574] on pre "[credential.issueDate]" at bounding box center [926, 572] width 79 height 11
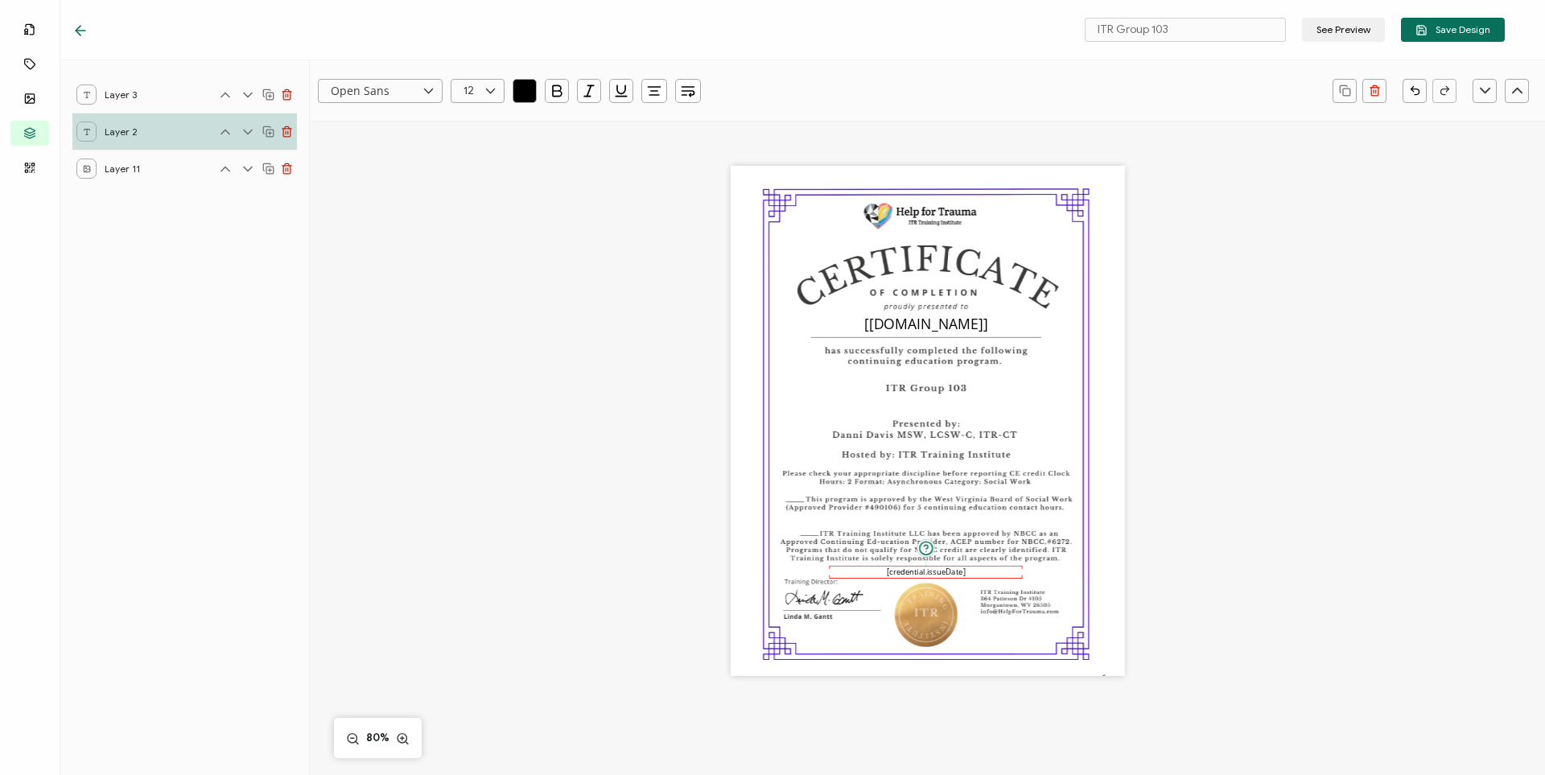
click at [918, 455] on div "The date the credential was issued. This will automatically update to the day t…" at bounding box center [928, 443] width 988 height 645
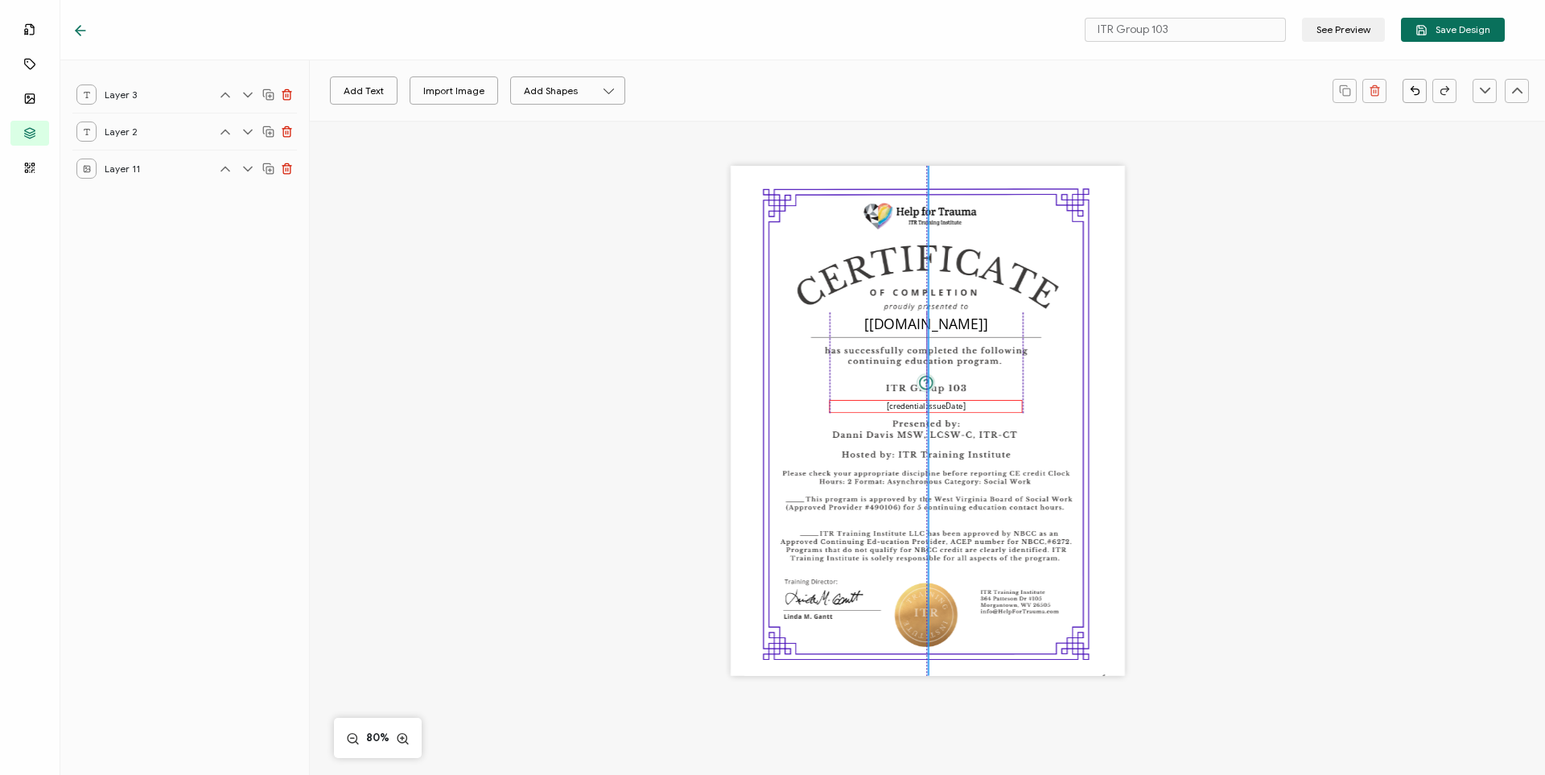
drag, startPoint x: 948, startPoint y: 574, endPoint x: 950, endPoint y: 408, distance: 165.8
click at [918, 408] on pre "[credential.issueDate]" at bounding box center [926, 406] width 79 height 11
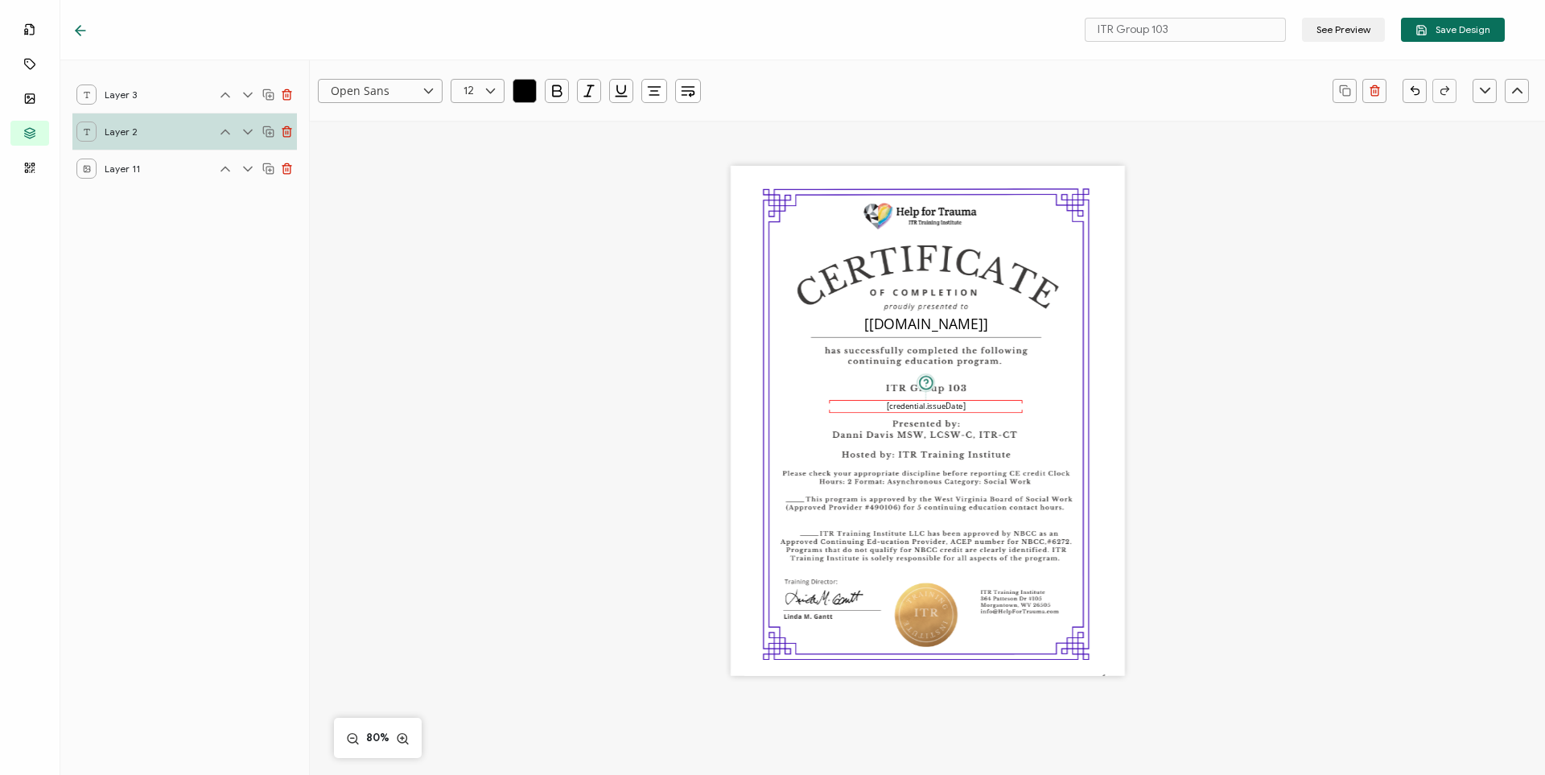
click at [918, 328] on div "The date the credential was issued. This will automatically update to the day t…" at bounding box center [928, 443] width 988 height 645
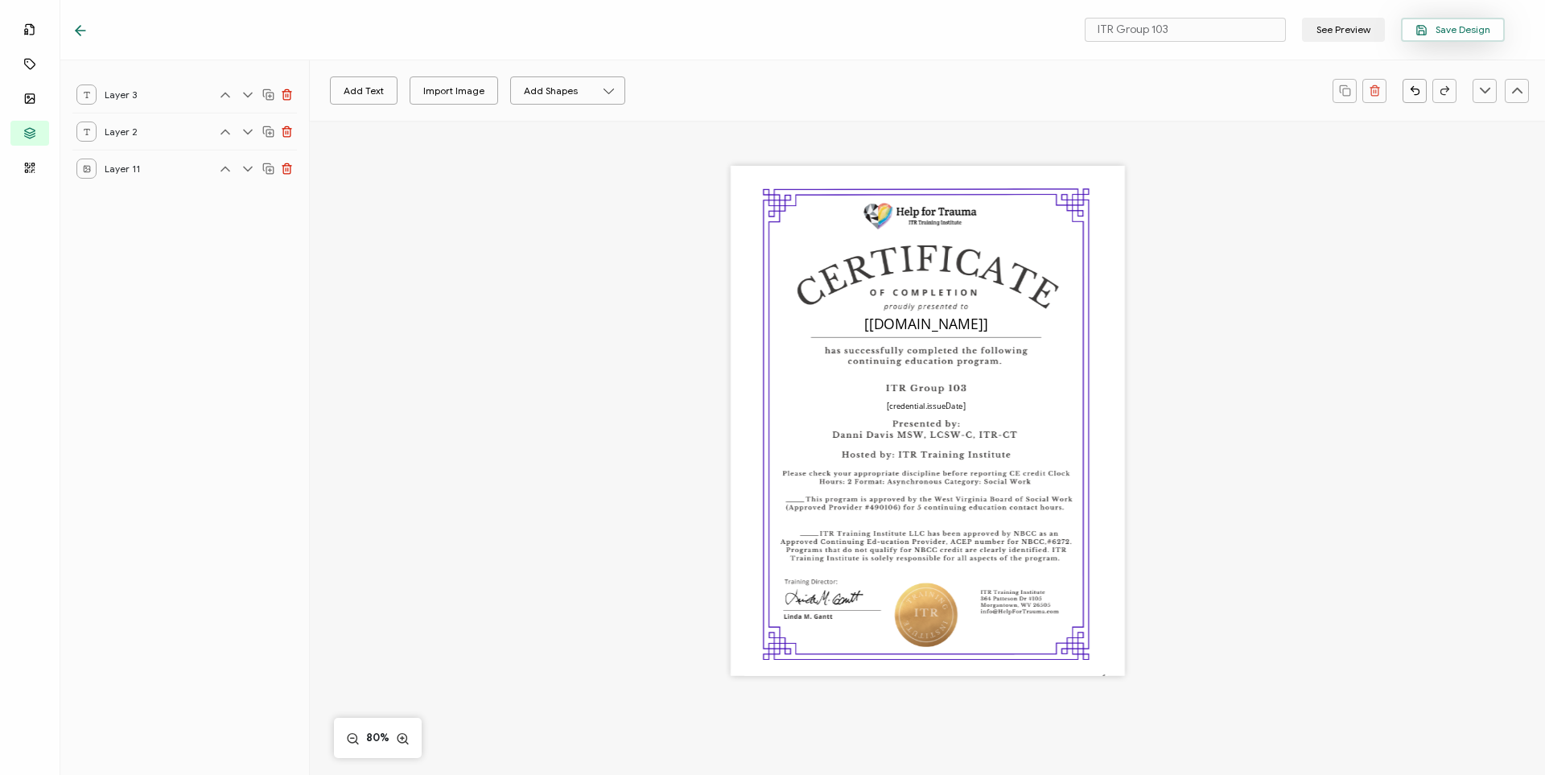
click at [918, 24] on span "Save Design" at bounding box center [1452, 30] width 75 height 12
click at [82, 27] on icon at bounding box center [80, 31] width 16 height 16
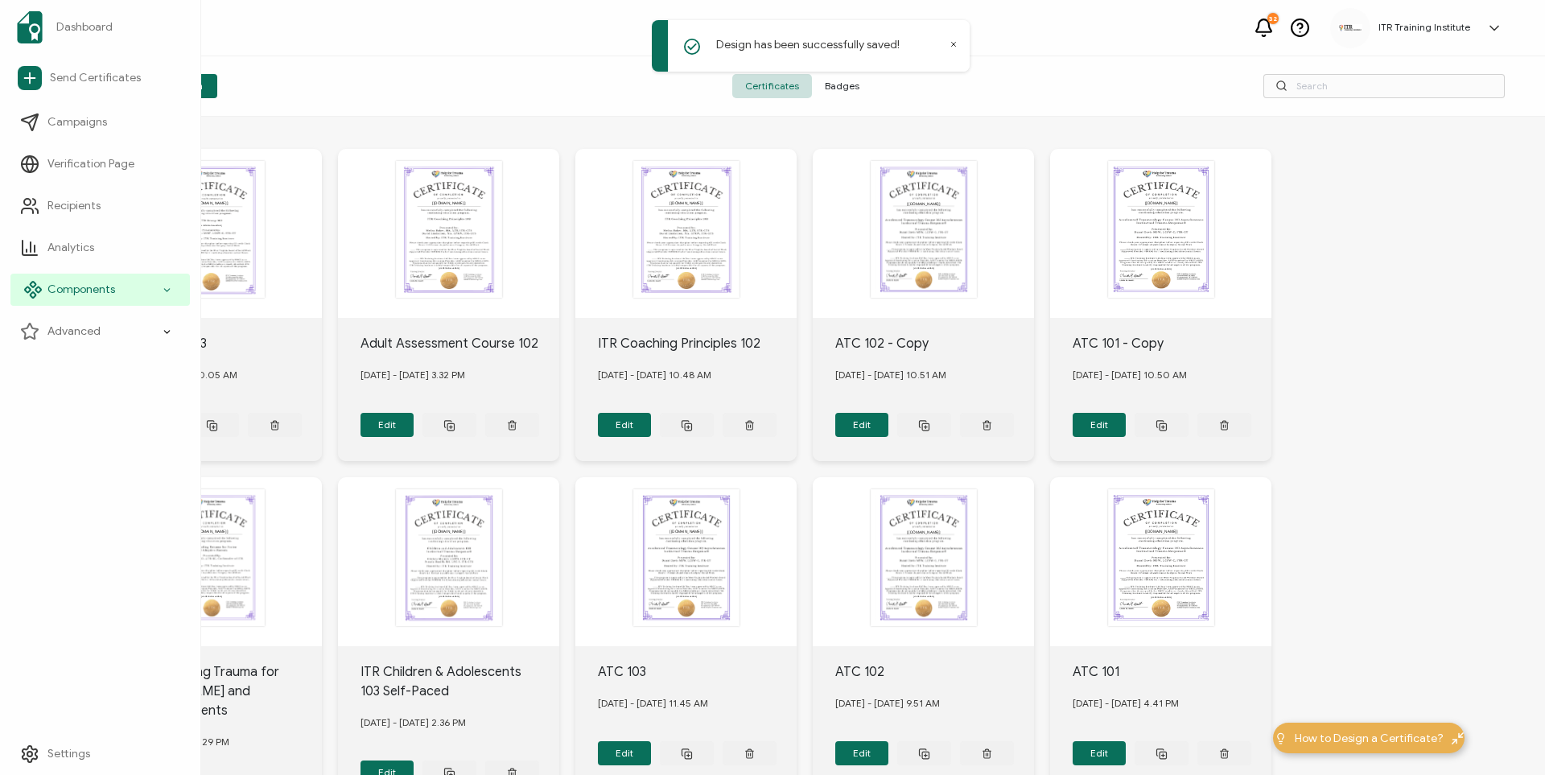
click at [75, 286] on span "Components" at bounding box center [81, 290] width 68 height 16
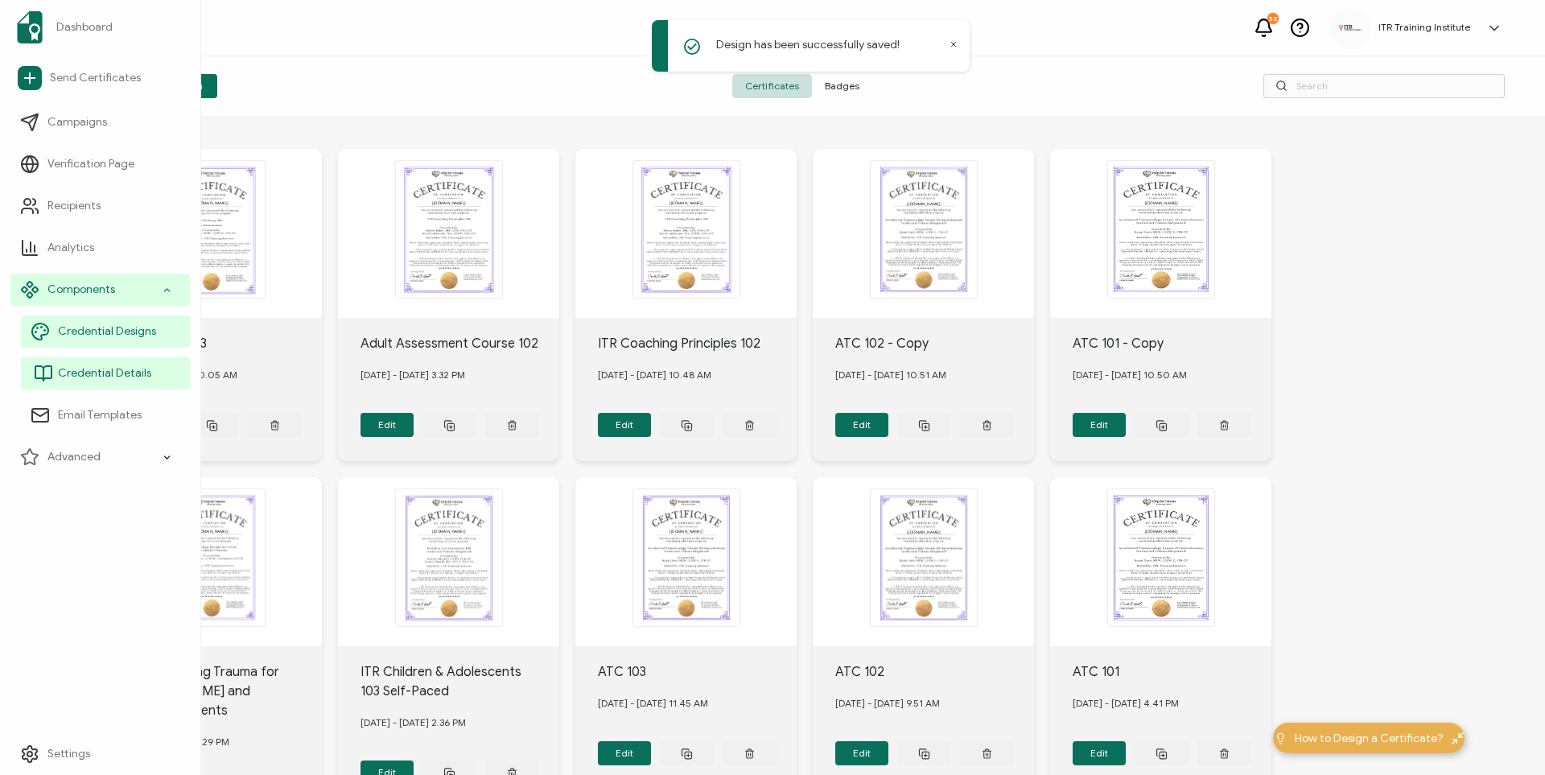
click at [81, 373] on span "Credential Details" at bounding box center [104, 373] width 93 height 16
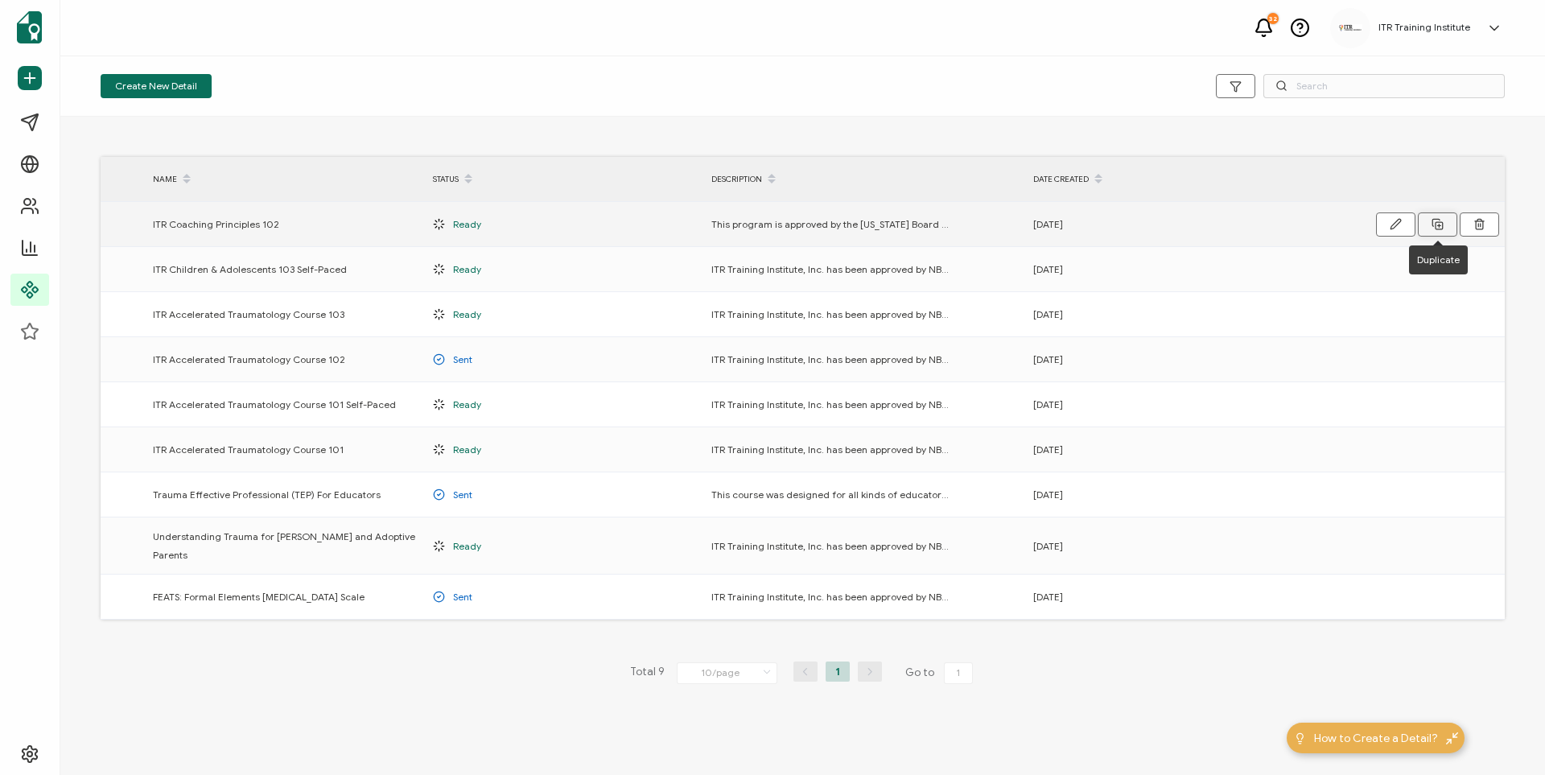
click at [918, 218] on icon at bounding box center [1438, 224] width 12 height 12
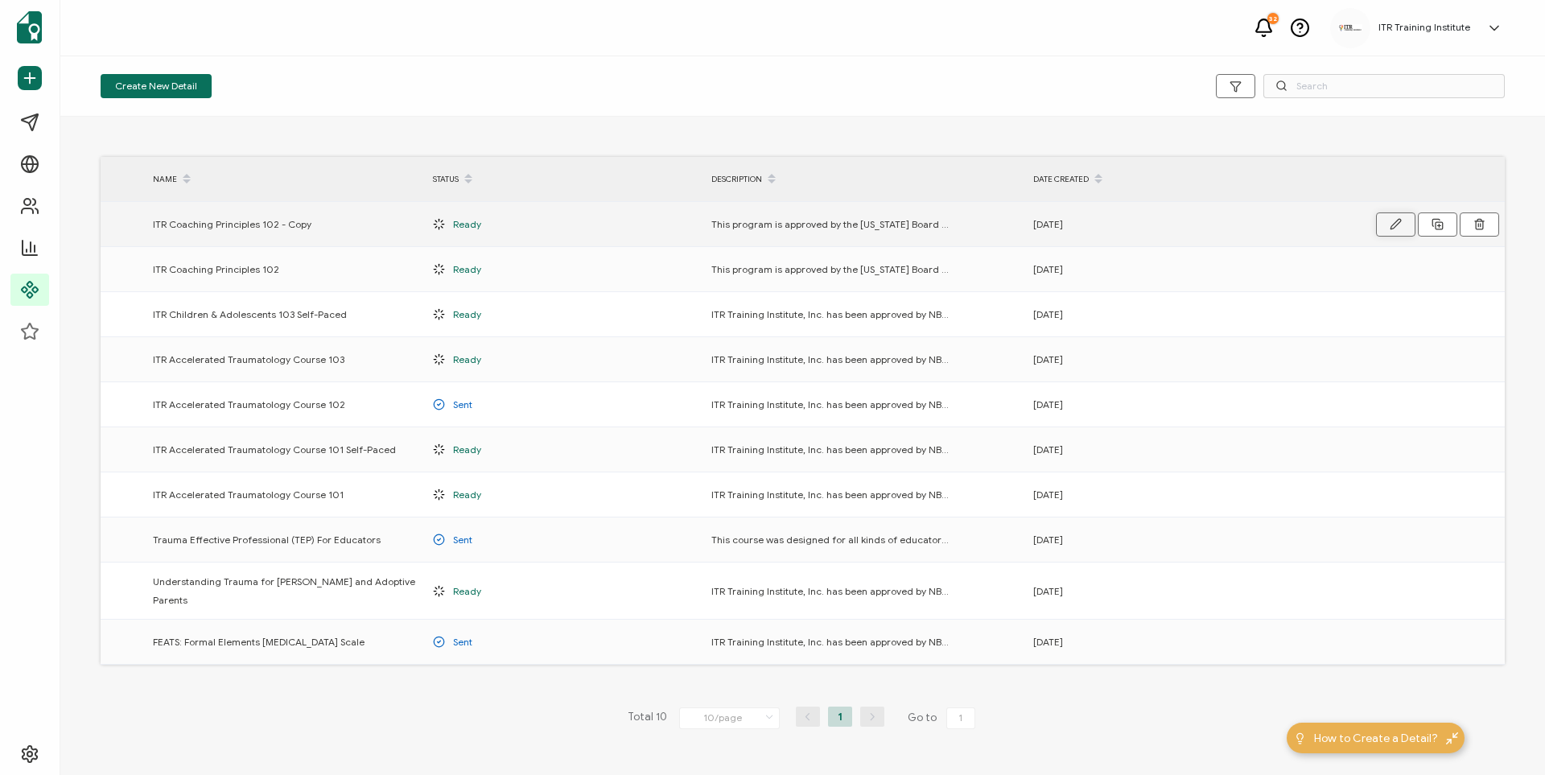
click at [918, 232] on button "button" at bounding box center [1395, 224] width 39 height 24
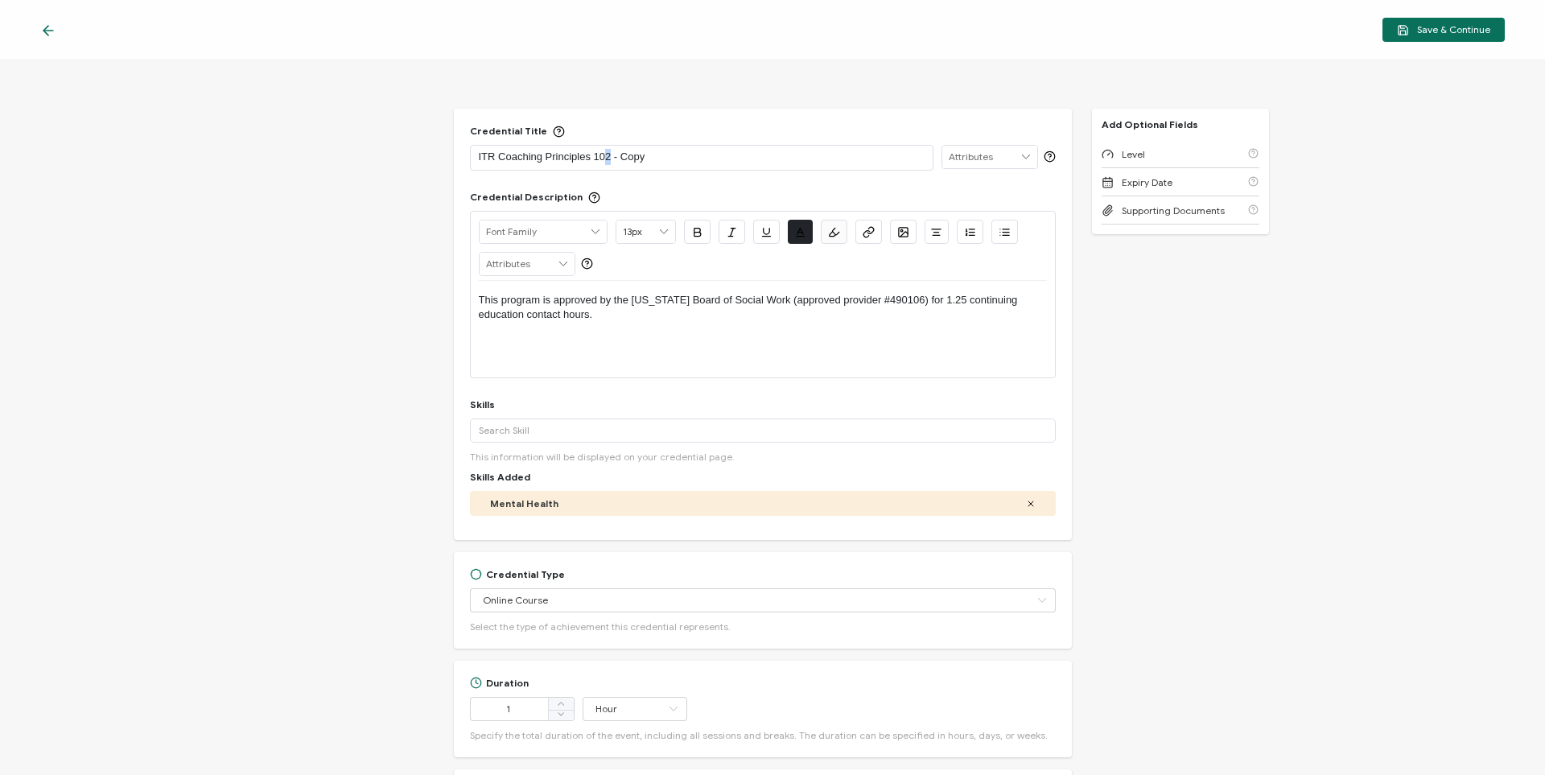
click at [606, 156] on p "ITR Coaching Principles 102 - Copy" at bounding box center [702, 157] width 446 height 16
drag, startPoint x: 958, startPoint y: 299, endPoint x: 966, endPoint y: 303, distance: 9.0
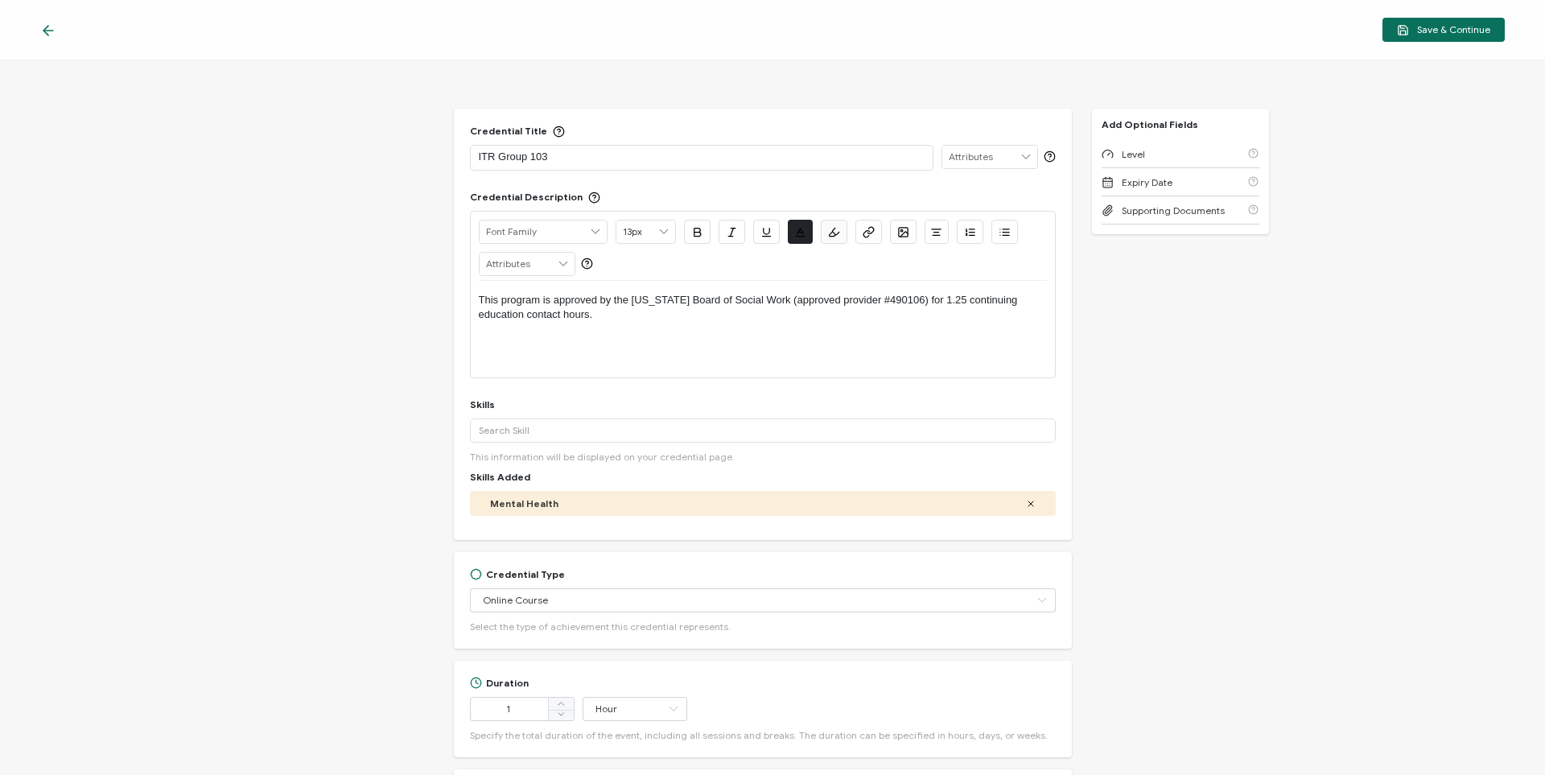
click at [918, 299] on p "This program is approved by the [US_STATE] Board of Social Work (approved provi…" at bounding box center [763, 308] width 568 height 30
click at [390, 385] on div "Credential Title ITR Group 103 ISSUER Issuer Name Credential Description Alrigh…" at bounding box center [772, 417] width 1545 height 715
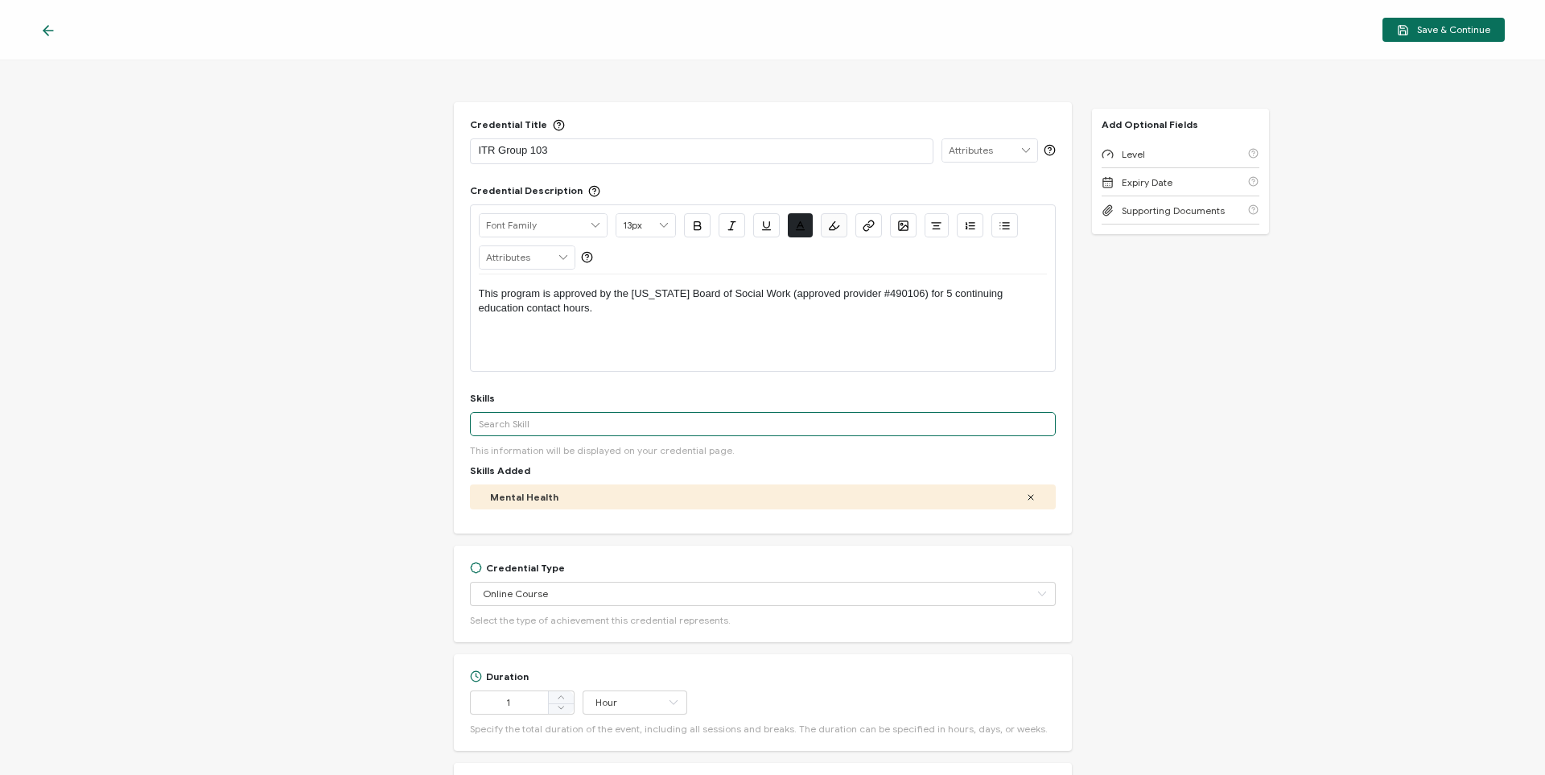
click at [544, 422] on input "text" at bounding box center [763, 424] width 586 height 24
click at [337, 492] on div "Credential Title ITR Group 103 ISSUER Issuer Name Credential Description Alrigh…" at bounding box center [772, 417] width 1545 height 715
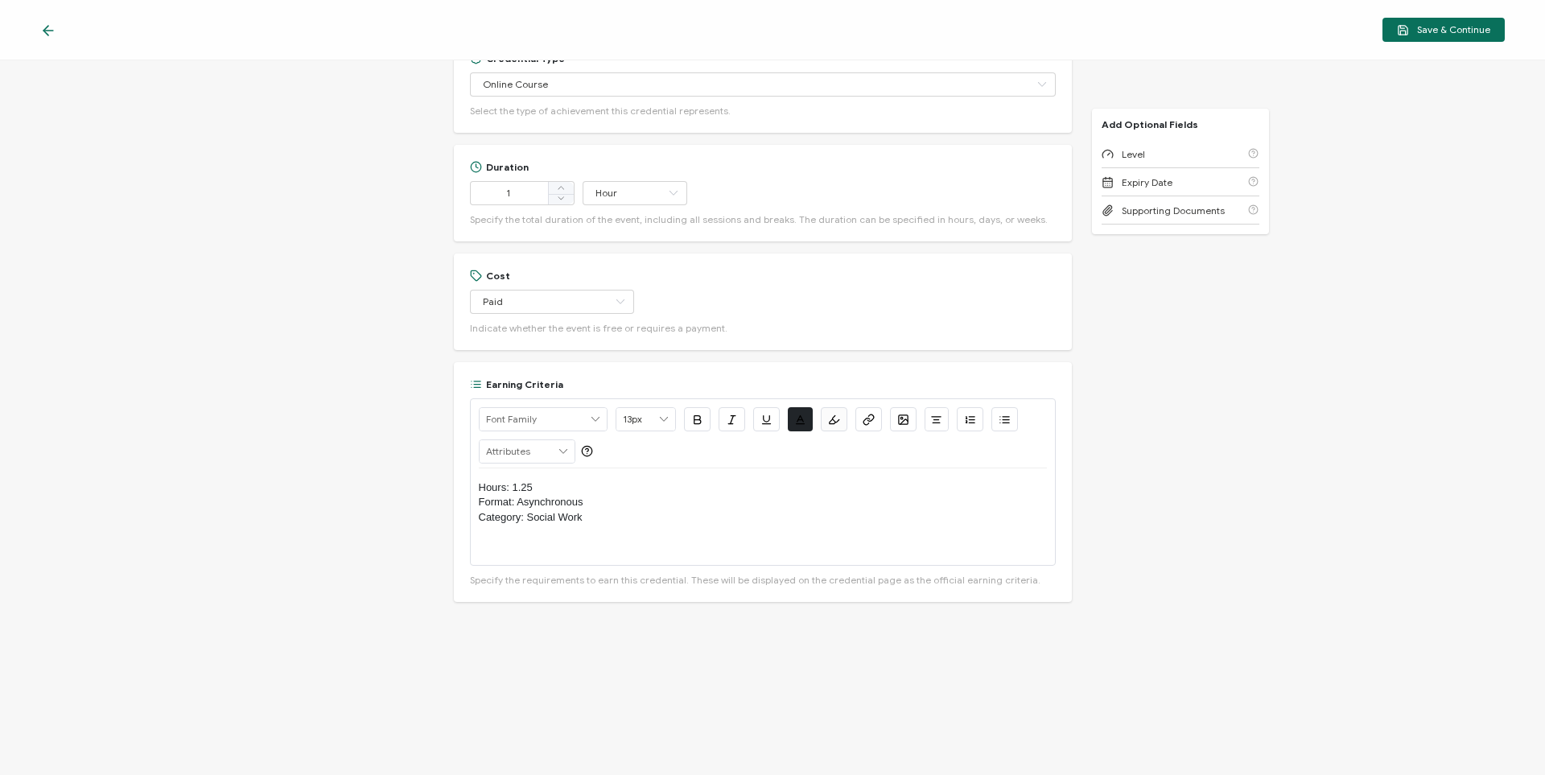
scroll to position [536, 0]
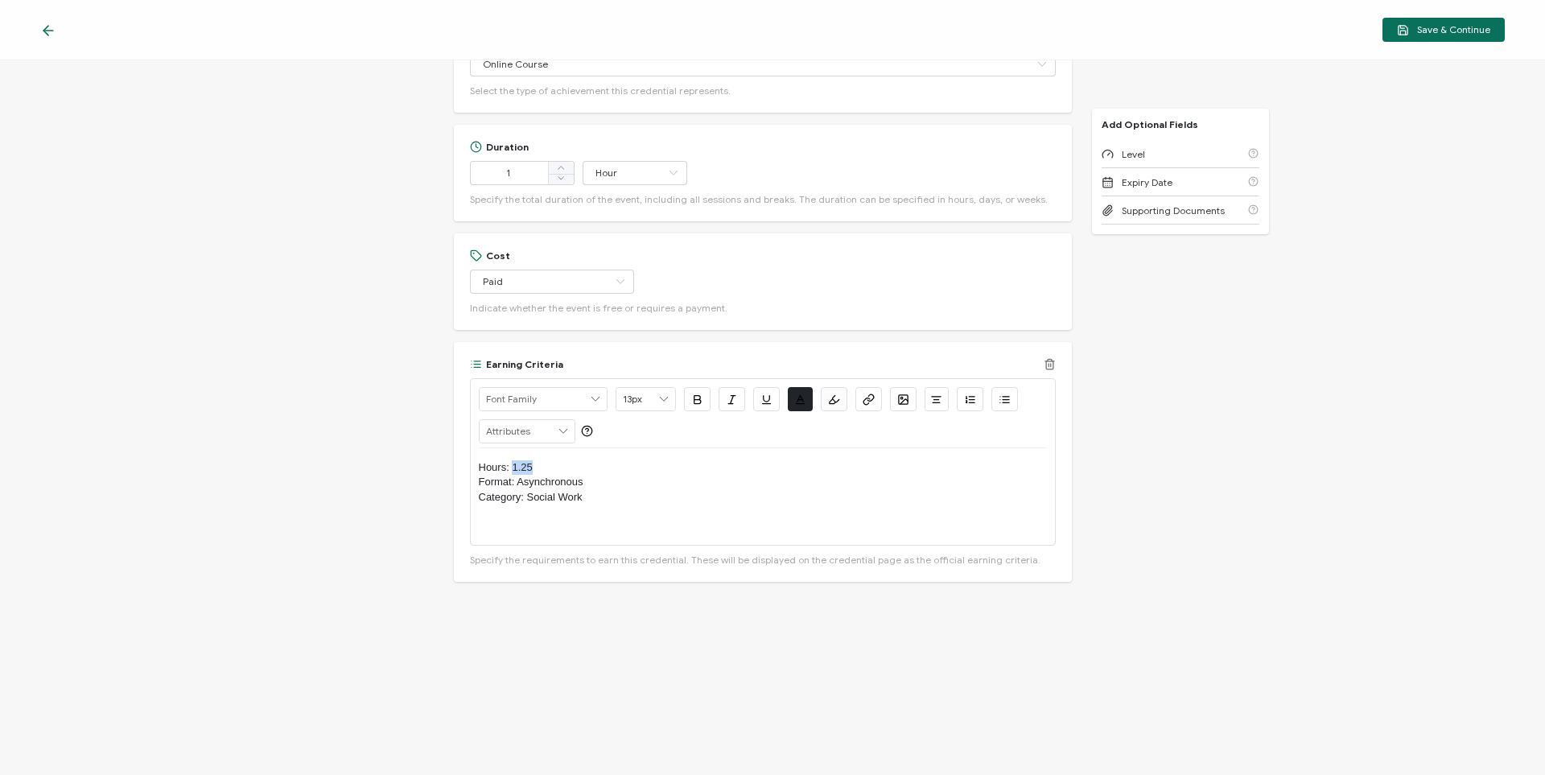
drag, startPoint x: 512, startPoint y: 464, endPoint x: 538, endPoint y: 465, distance: 25.8
click at [538, 465] on p "Hours: 1.25" at bounding box center [763, 467] width 568 height 14
click at [560, 168] on icon at bounding box center [561, 167] width 8 height 8
type input "2"
click at [560, 168] on icon at bounding box center [561, 167] width 8 height 8
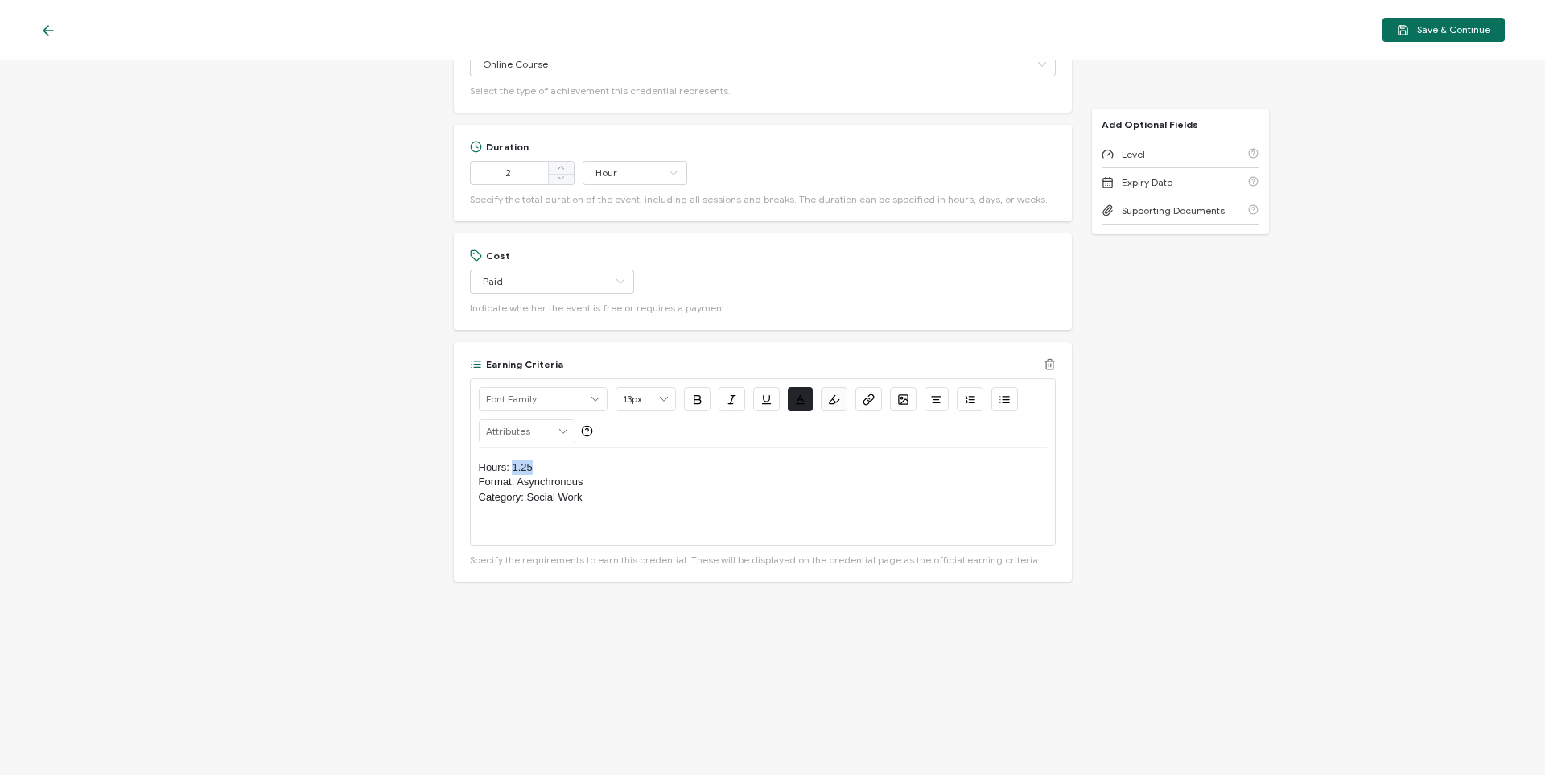
drag, startPoint x: 520, startPoint y: 466, endPoint x: 538, endPoint y: 466, distance: 18.5
click at [538, 466] on p "Hours: 1.25" at bounding box center [763, 467] width 568 height 14
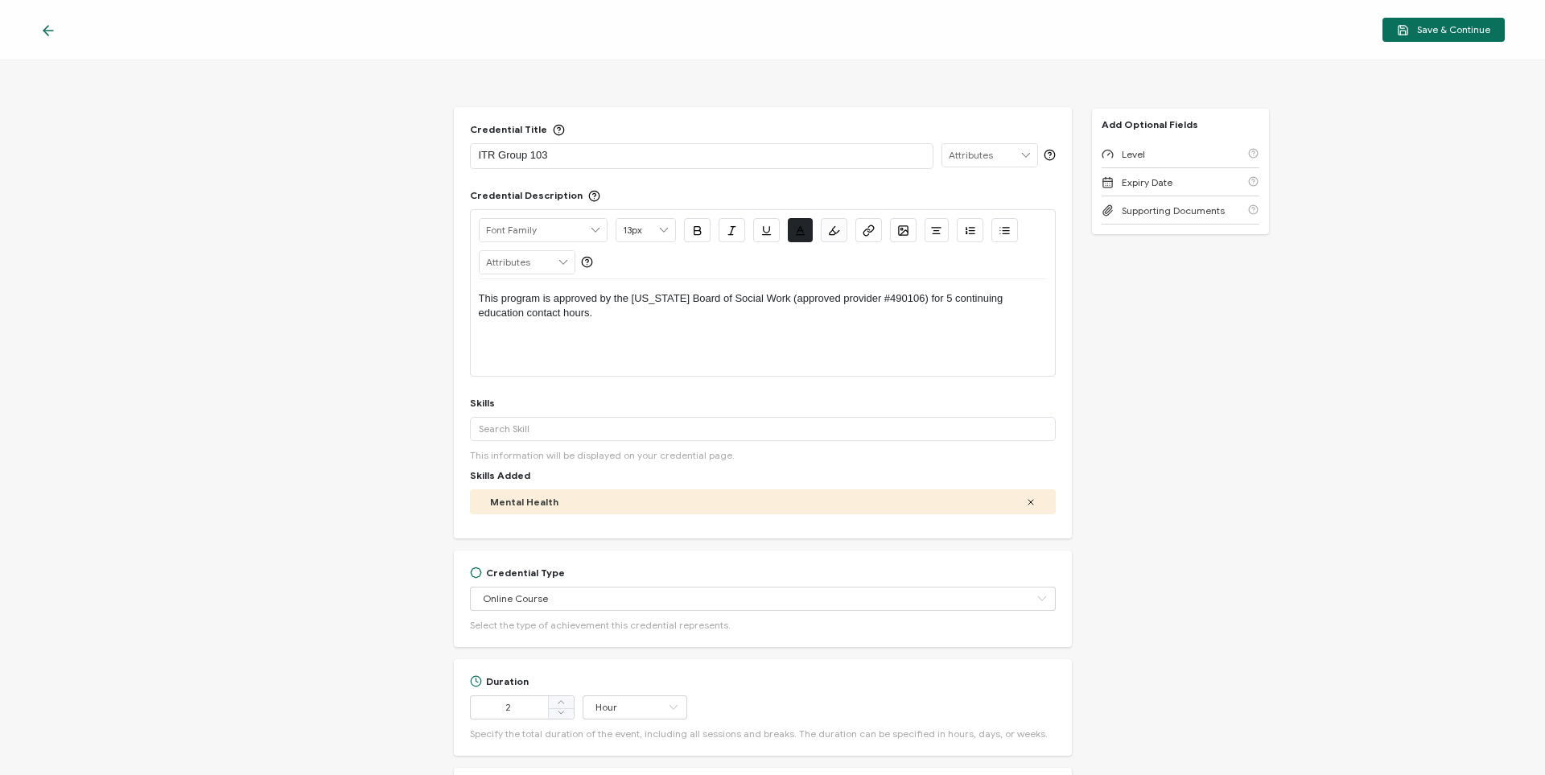
scroll to position [0, 0]
click at [918, 25] on span "Save & Continue" at bounding box center [1443, 30] width 93 height 12
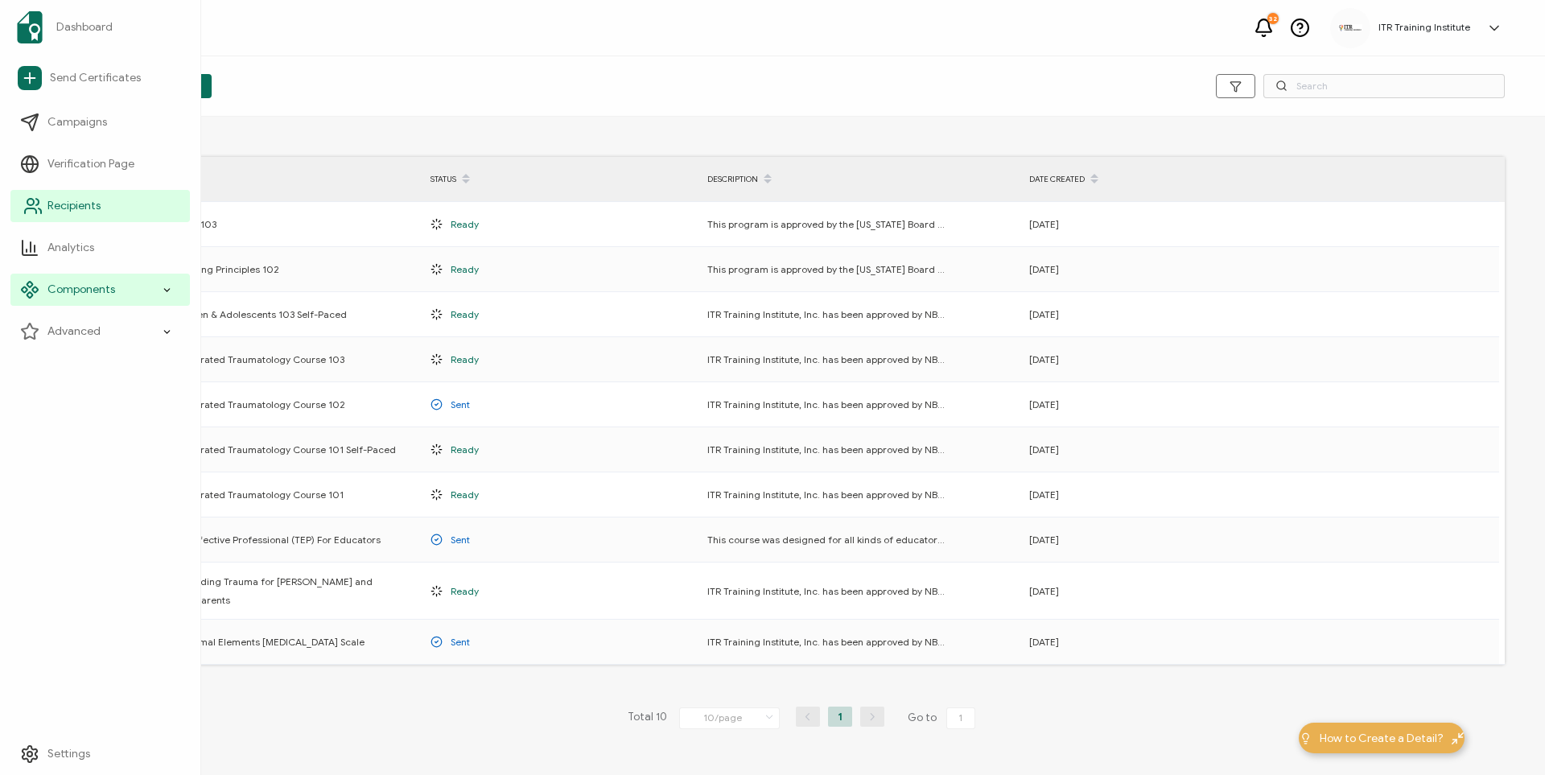
click at [112, 203] on link "Recipients" at bounding box center [99, 206] width 179 height 32
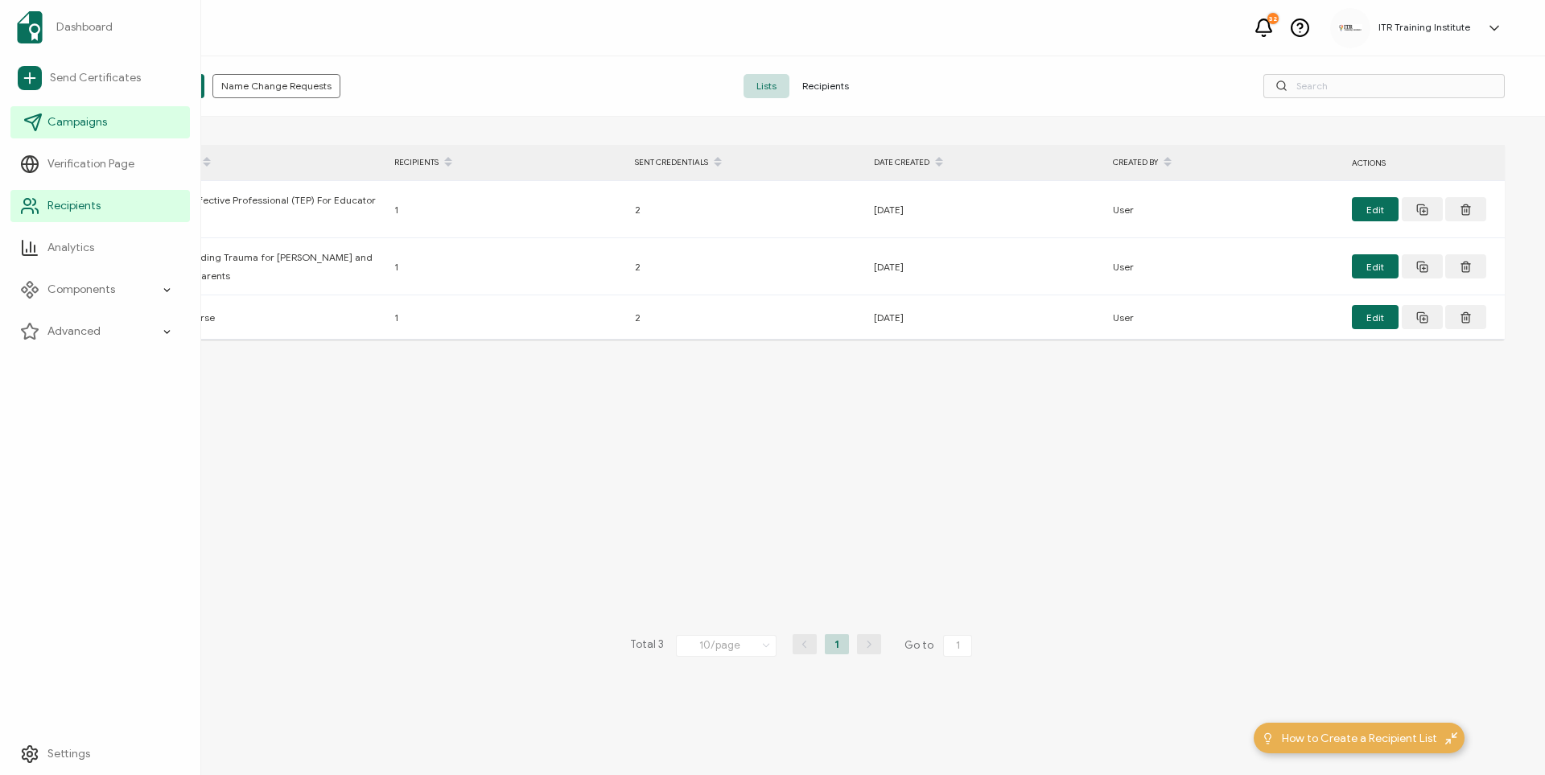
click at [90, 126] on span "Campaigns" at bounding box center [77, 122] width 60 height 16
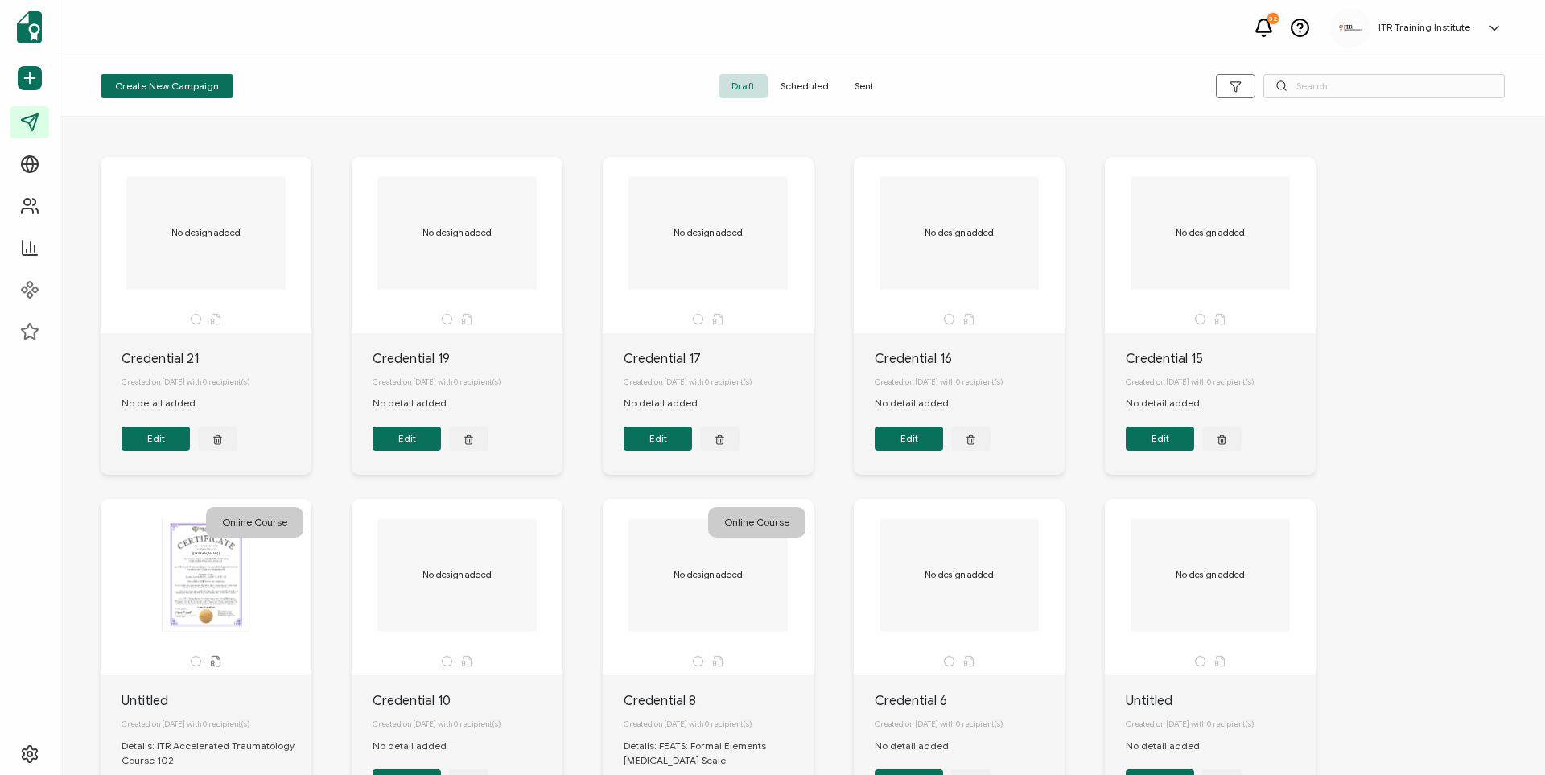
click at [805, 83] on span "Scheduled" at bounding box center [805, 86] width 74 height 24
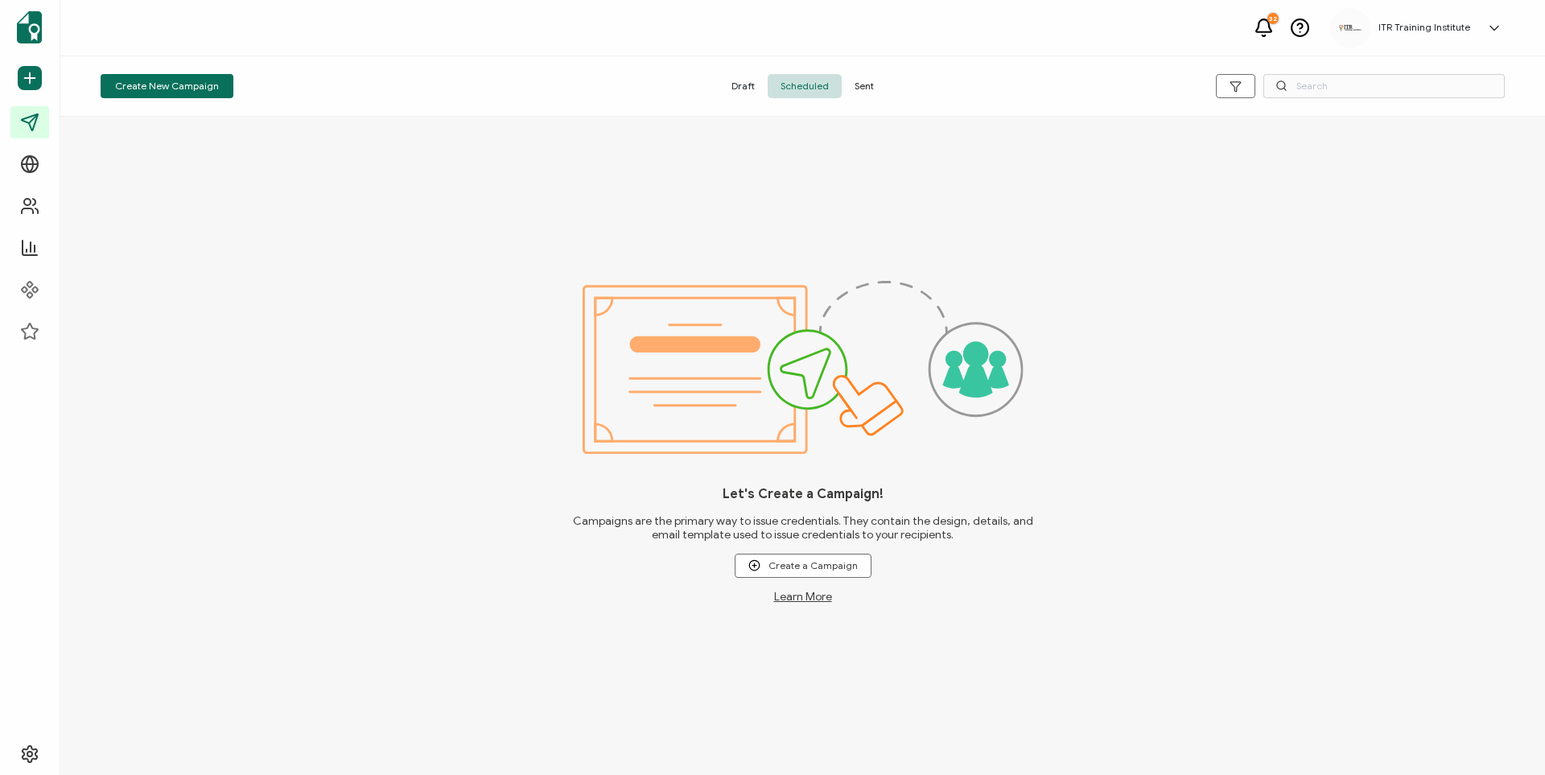
click at [858, 84] on span "Sent" at bounding box center [864, 86] width 45 height 24
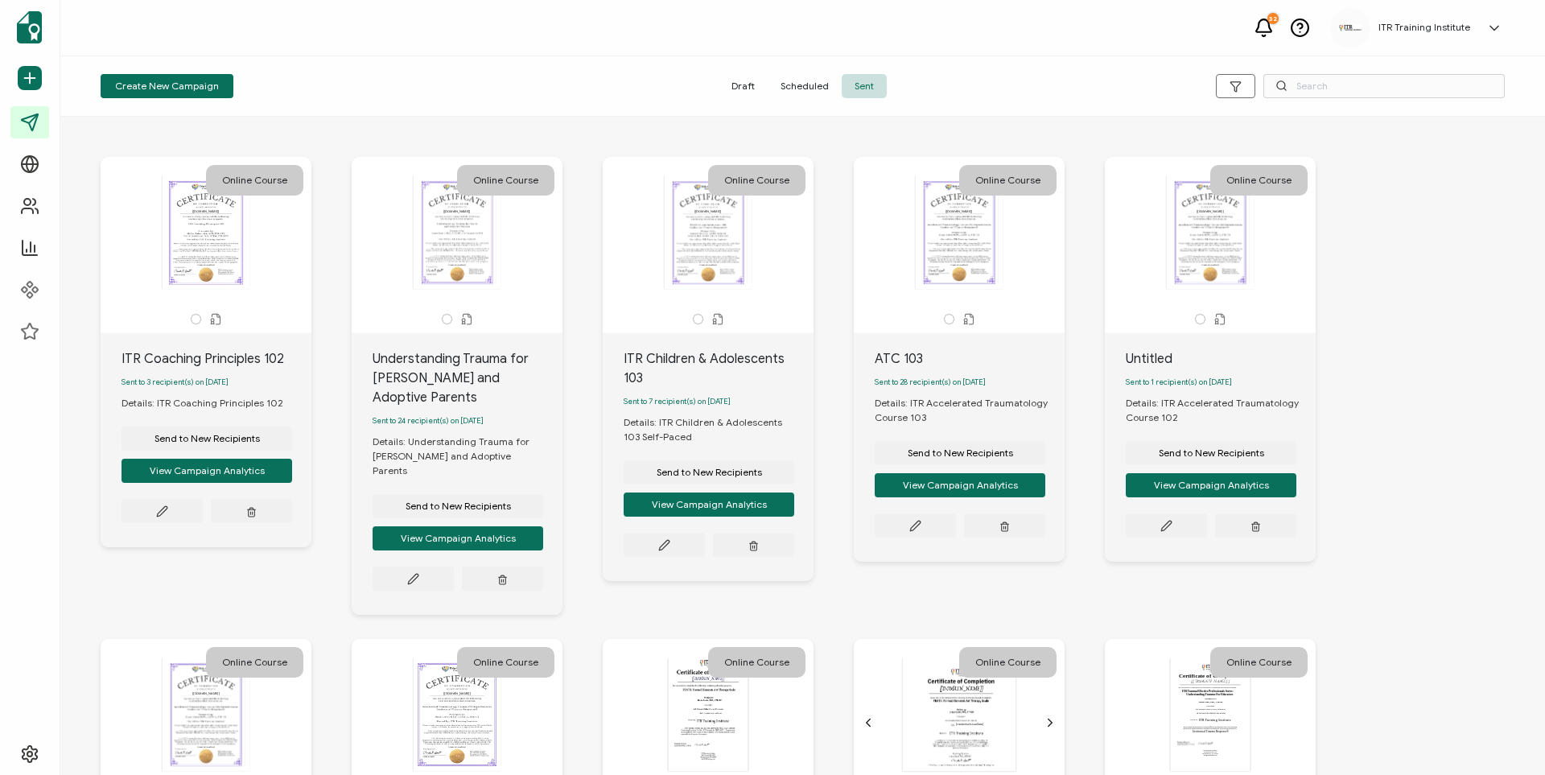
click at [740, 91] on span "Draft" at bounding box center [743, 86] width 49 height 24
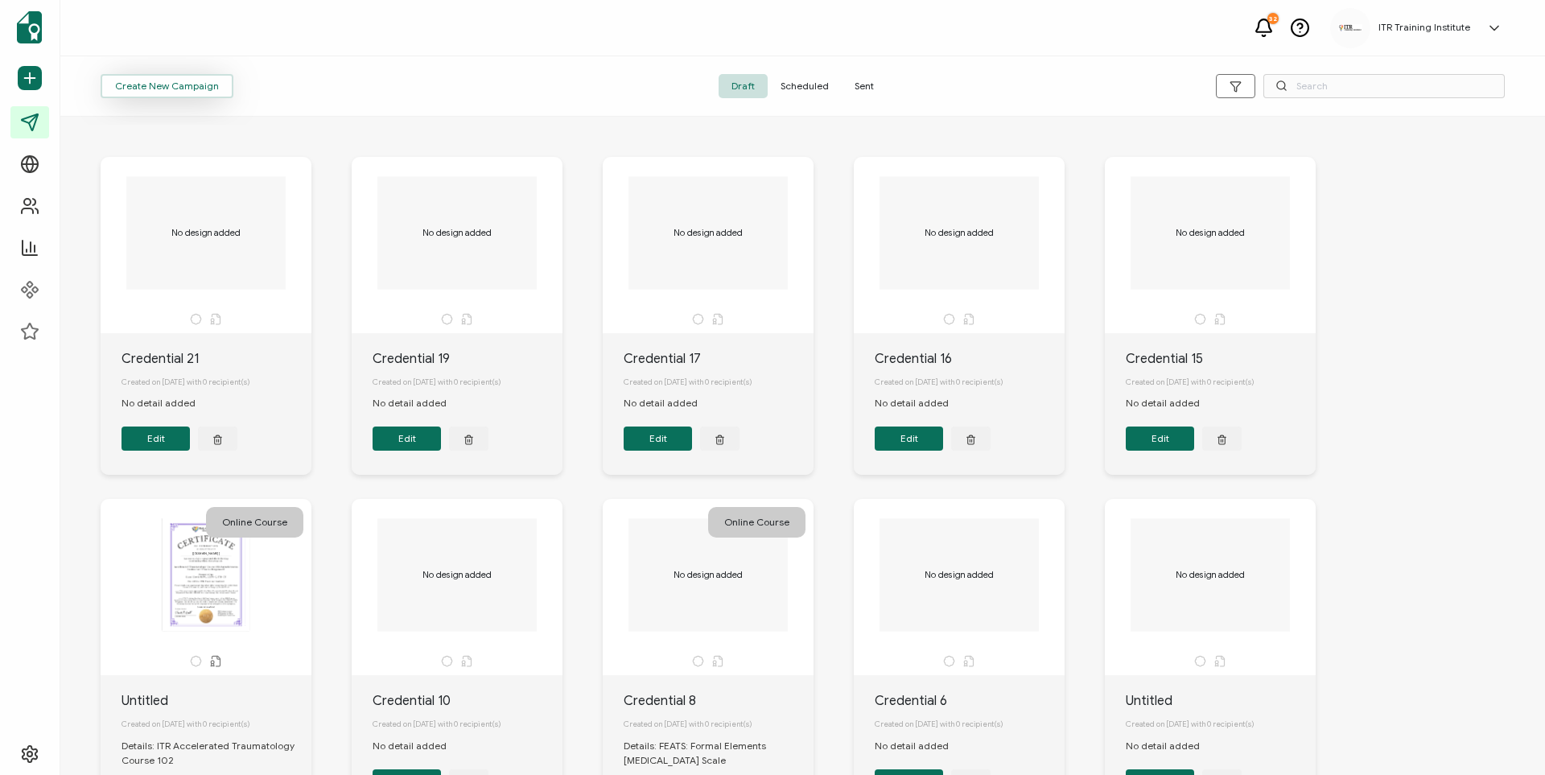
click at [174, 91] on span "Create New Campaign" at bounding box center [167, 86] width 104 height 10
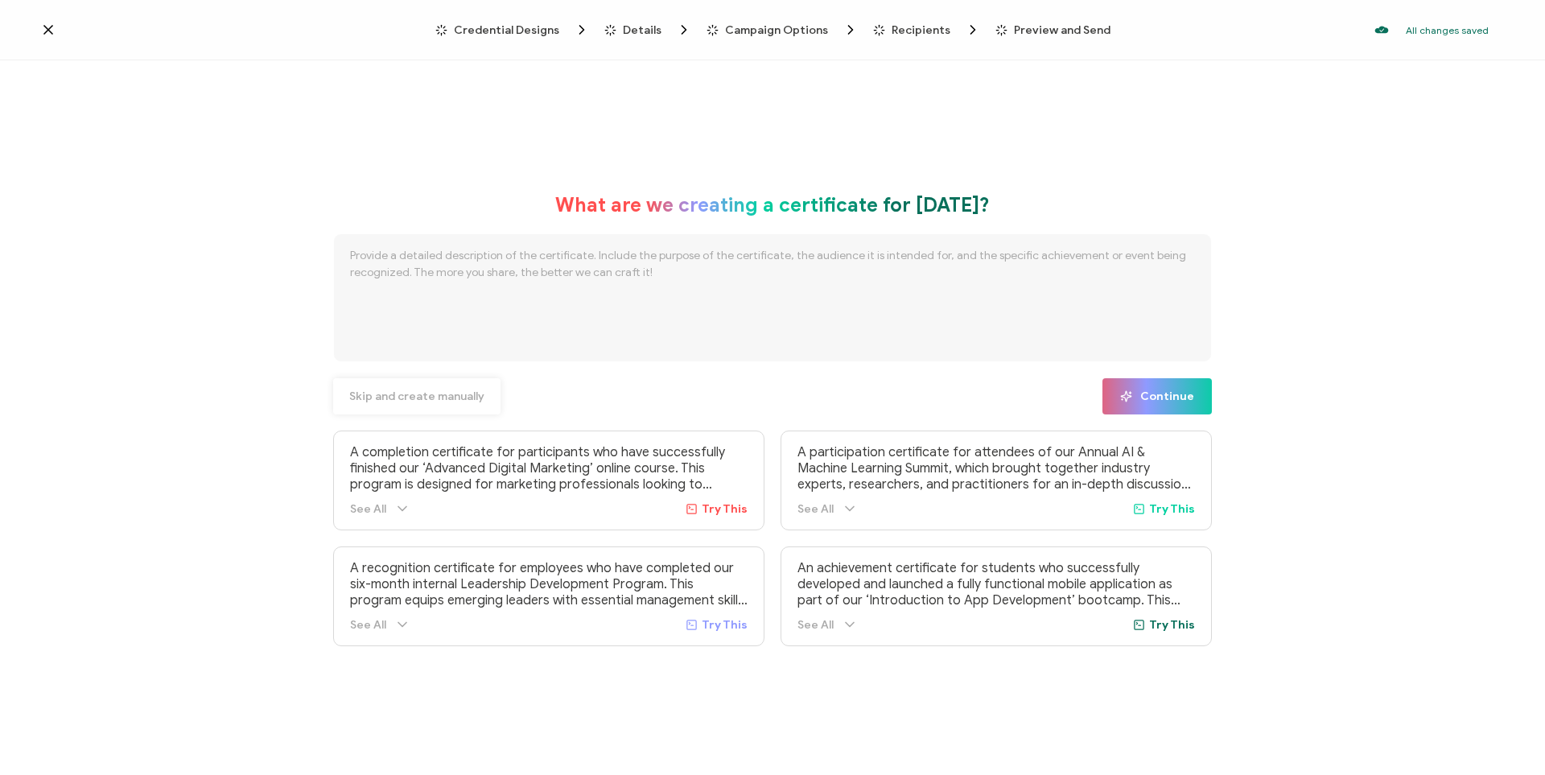
click at [467, 397] on span "Skip and create manually" at bounding box center [416, 396] width 135 height 11
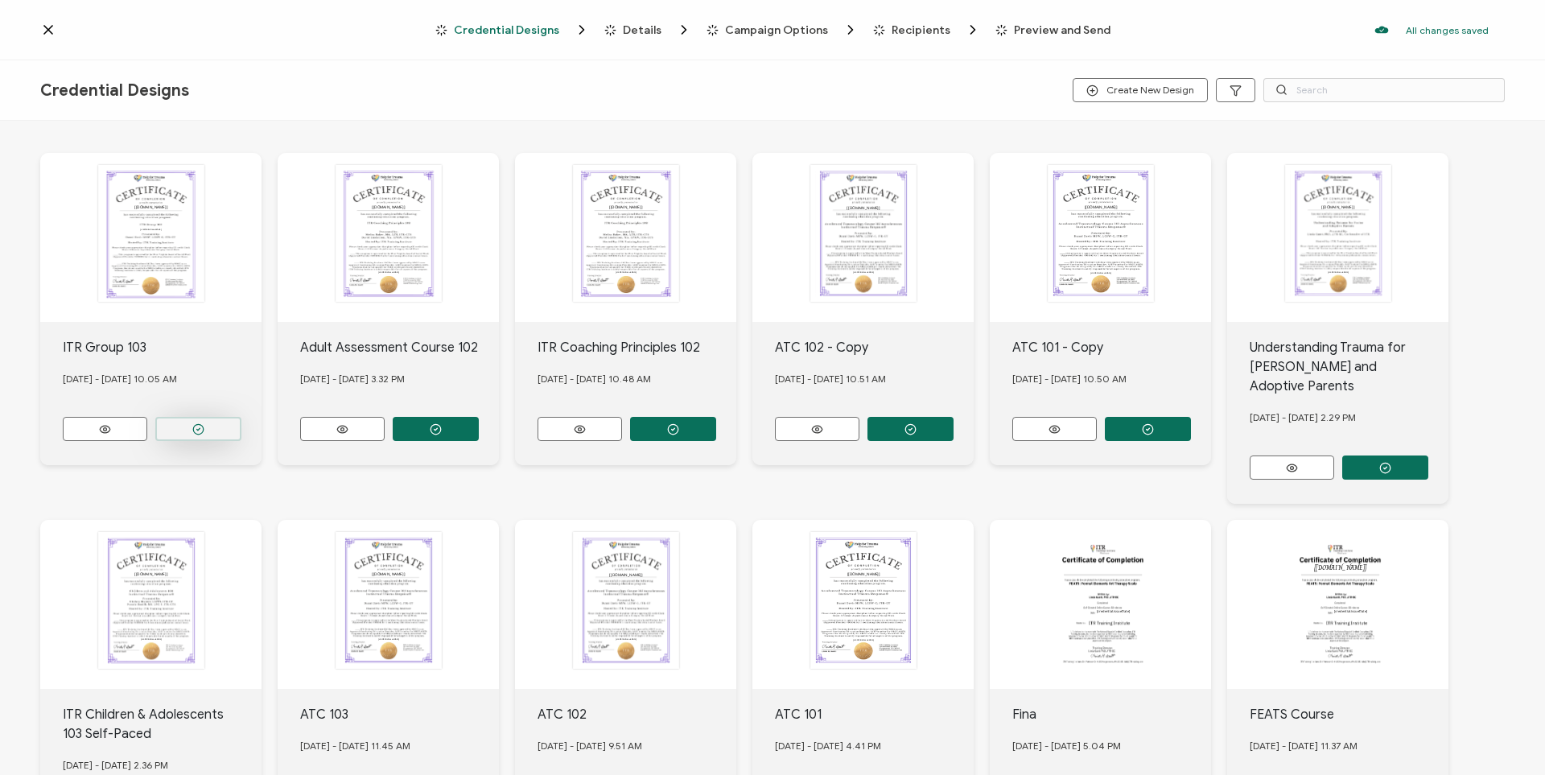
click at [196, 424] on icon "button" at bounding box center [198, 429] width 12 height 12
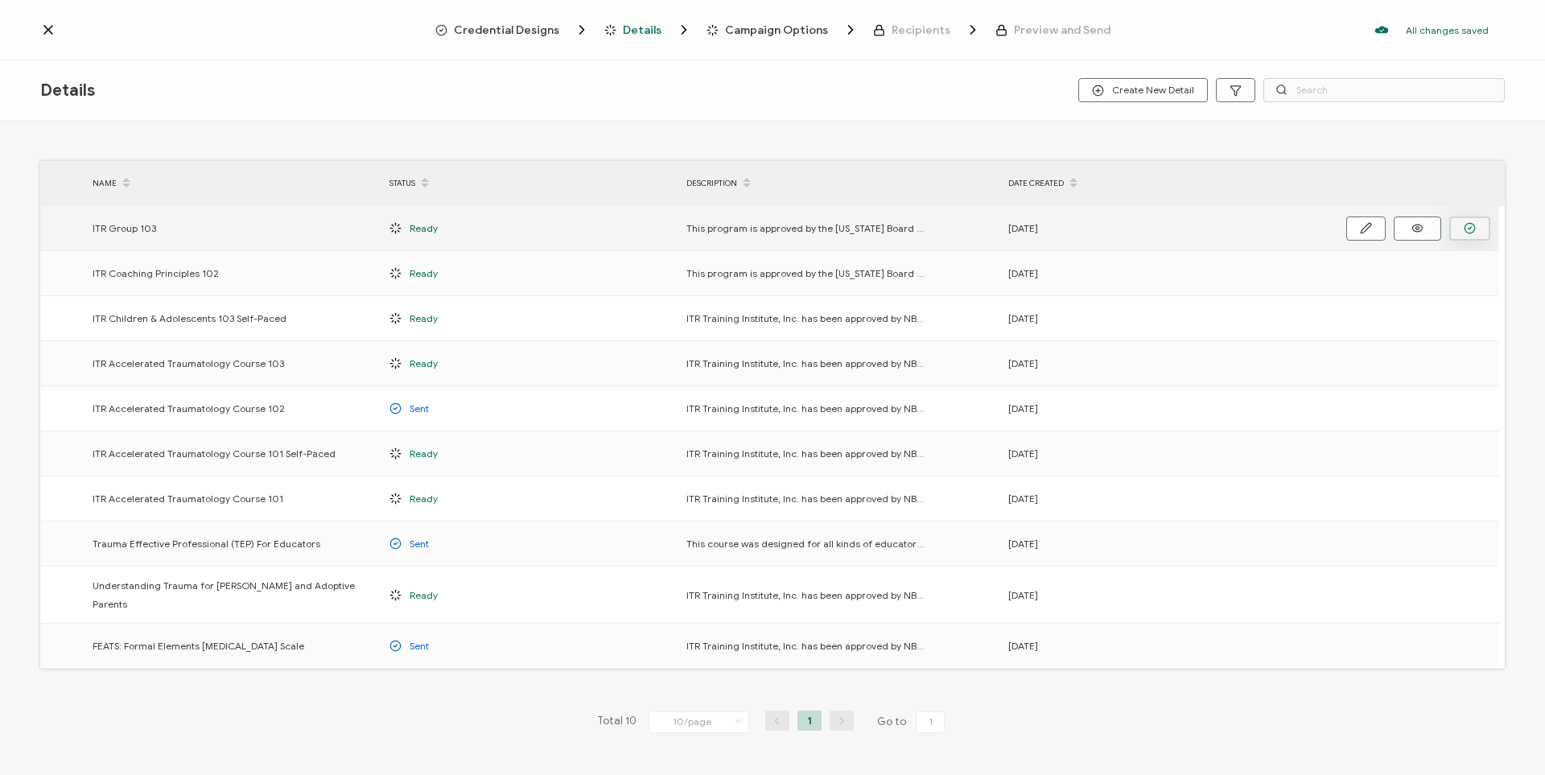
click at [918, 229] on circle "button" at bounding box center [1470, 228] width 10 height 10
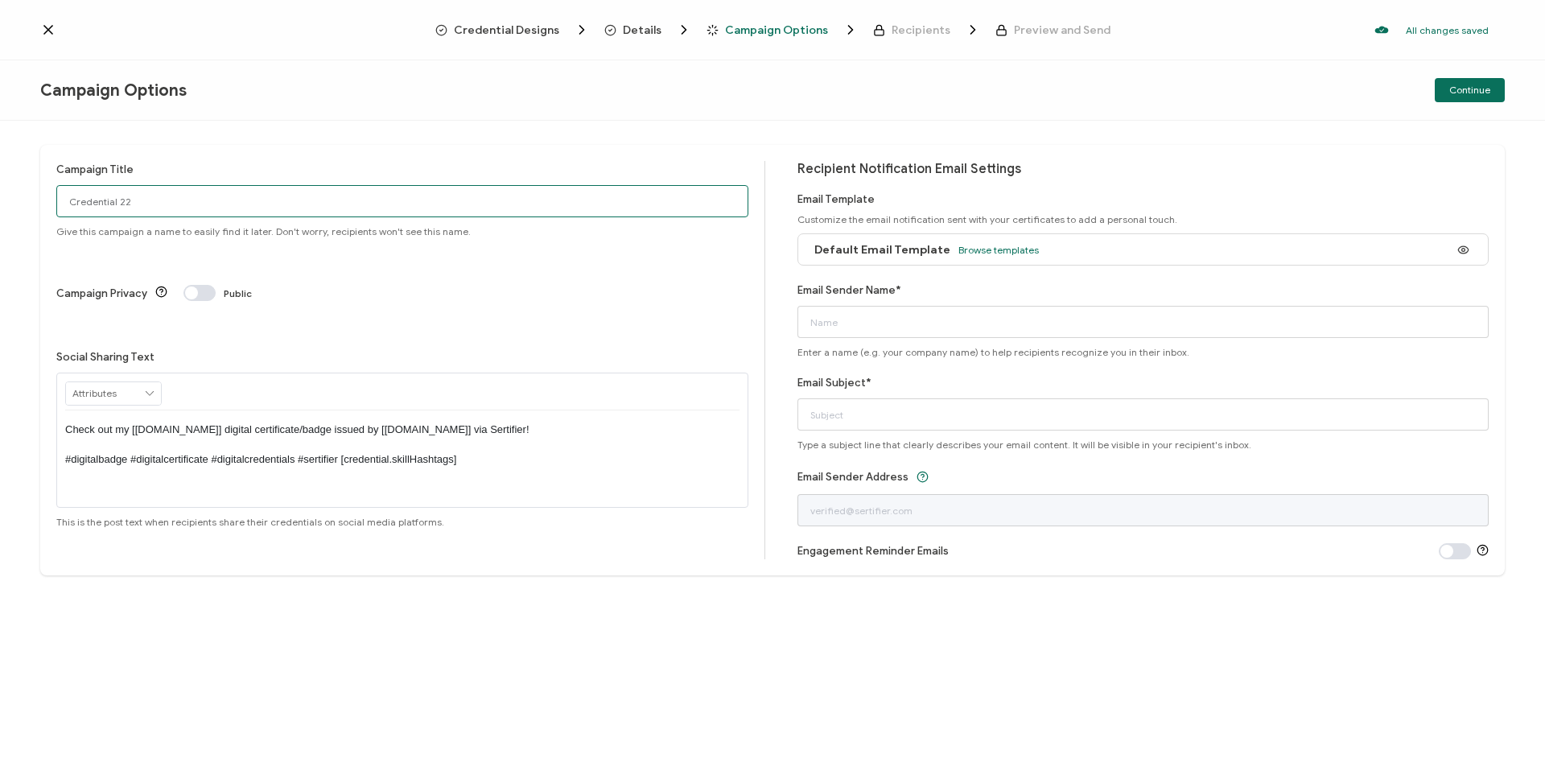
click at [118, 200] on input "Credential 22" at bounding box center [402, 201] width 692 height 32
click at [113, 201] on input "Credential 22" at bounding box center [402, 201] width 692 height 32
click at [113, 200] on input "Credential 22" at bounding box center [402, 201] width 692 height 32
type input "ITR Group 103"
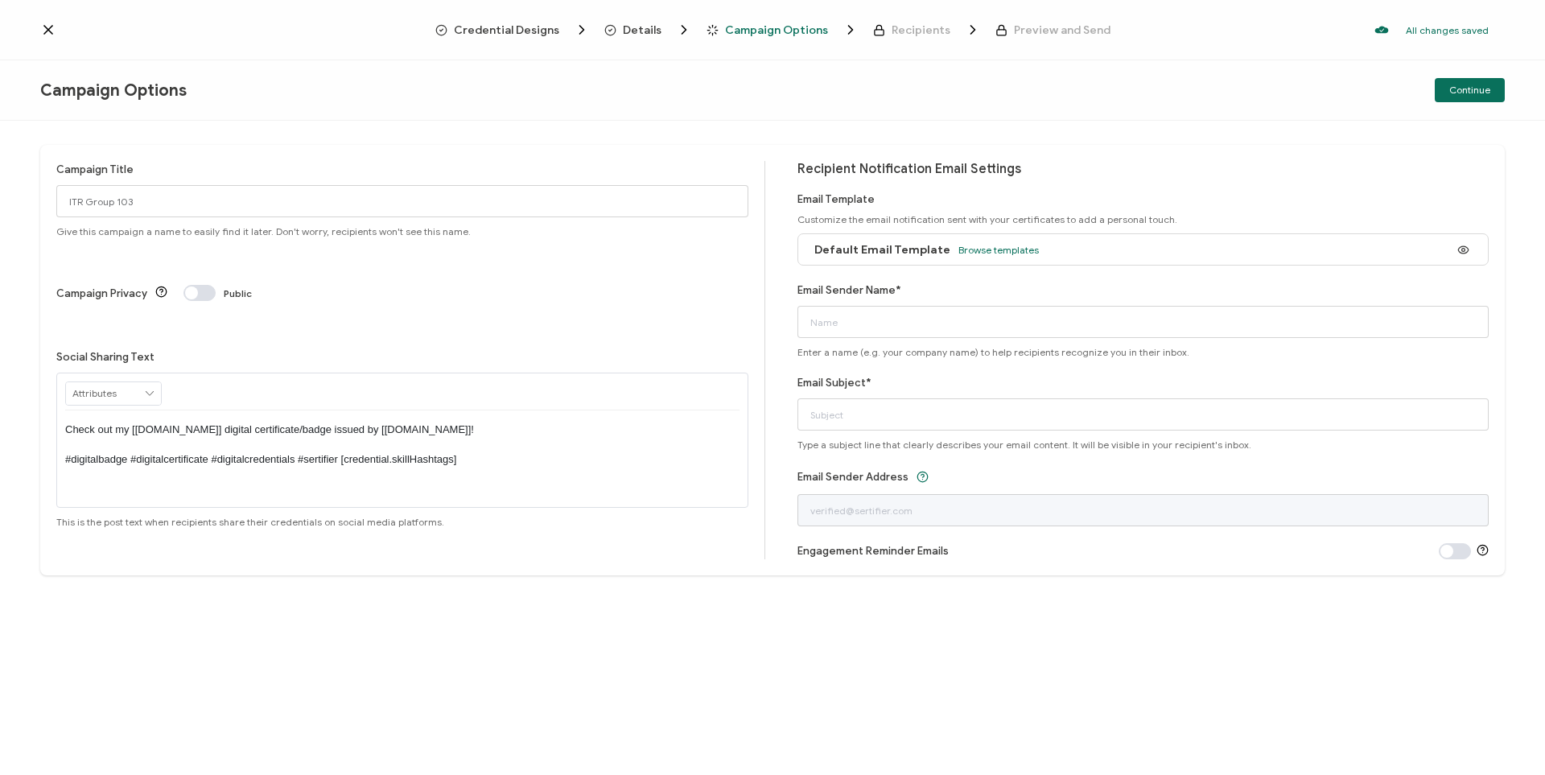
click at [277, 422] on p "Check out my [[DOMAIN_NAME]] digital certificate/badge issued by [[DOMAIN_NAME]…" at bounding box center [402, 444] width 674 height 44
click at [305, 422] on p "Check out my [[DOMAIN_NAME]] digital certificate/badge issued by [[DOMAIN_NAME]…" at bounding box center [402, 444] width 674 height 44
click at [867, 323] on input "Email Sender Name*" at bounding box center [1143, 322] width 692 height 32
drag, startPoint x: 488, startPoint y: 369, endPoint x: 872, endPoint y: 319, distance: 387.0
click at [872, 319] on input "Email Sender Name*" at bounding box center [1143, 322] width 692 height 32
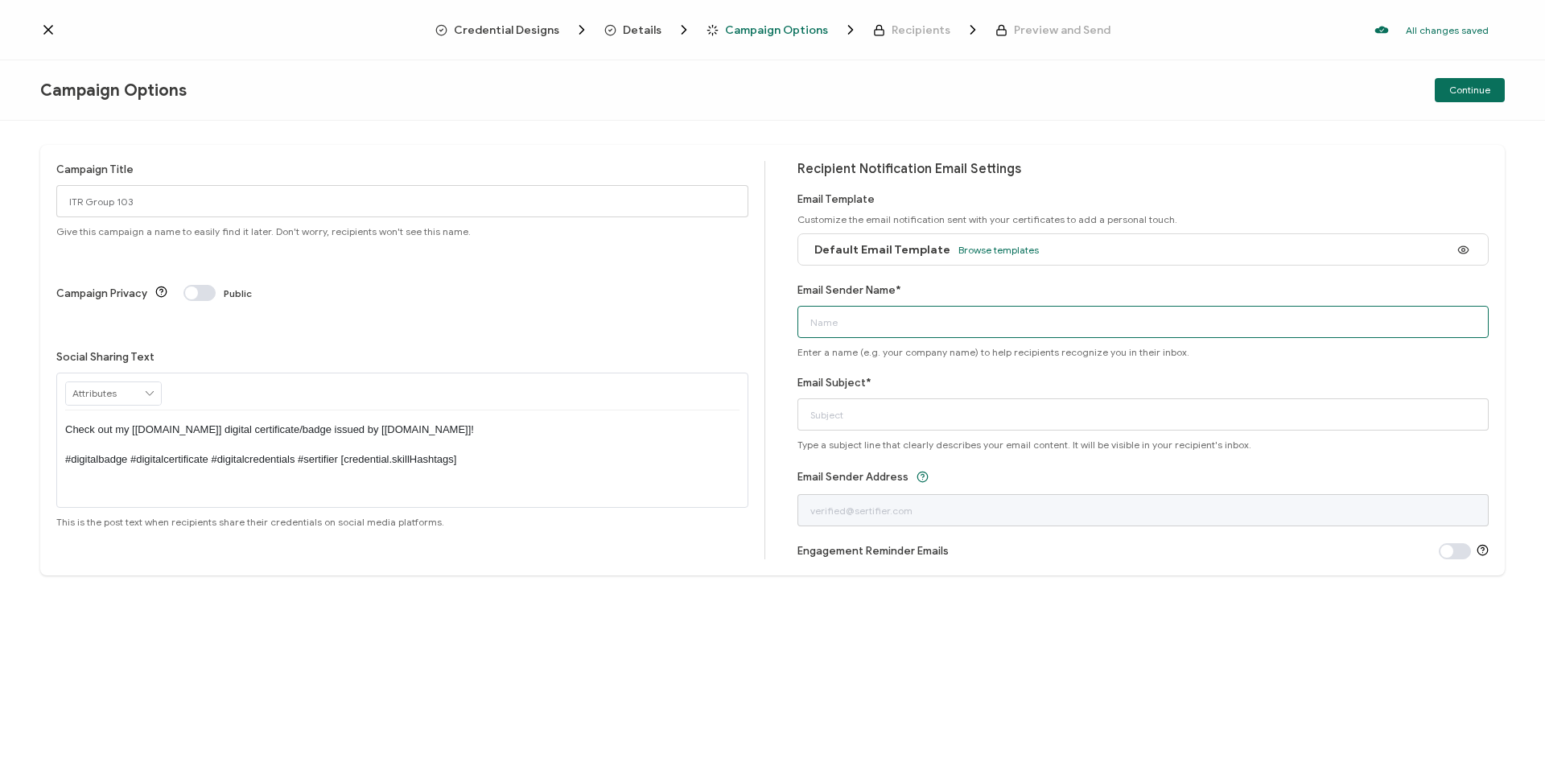
click at [847, 319] on input "Email Sender Name*" at bounding box center [1143, 322] width 692 height 32
paste input "ITR Training"
type input "ITR Training"
click at [876, 414] on input "Email Subject*" at bounding box center [1143, 414] width 692 height 32
paste input "Here's your certificate!"
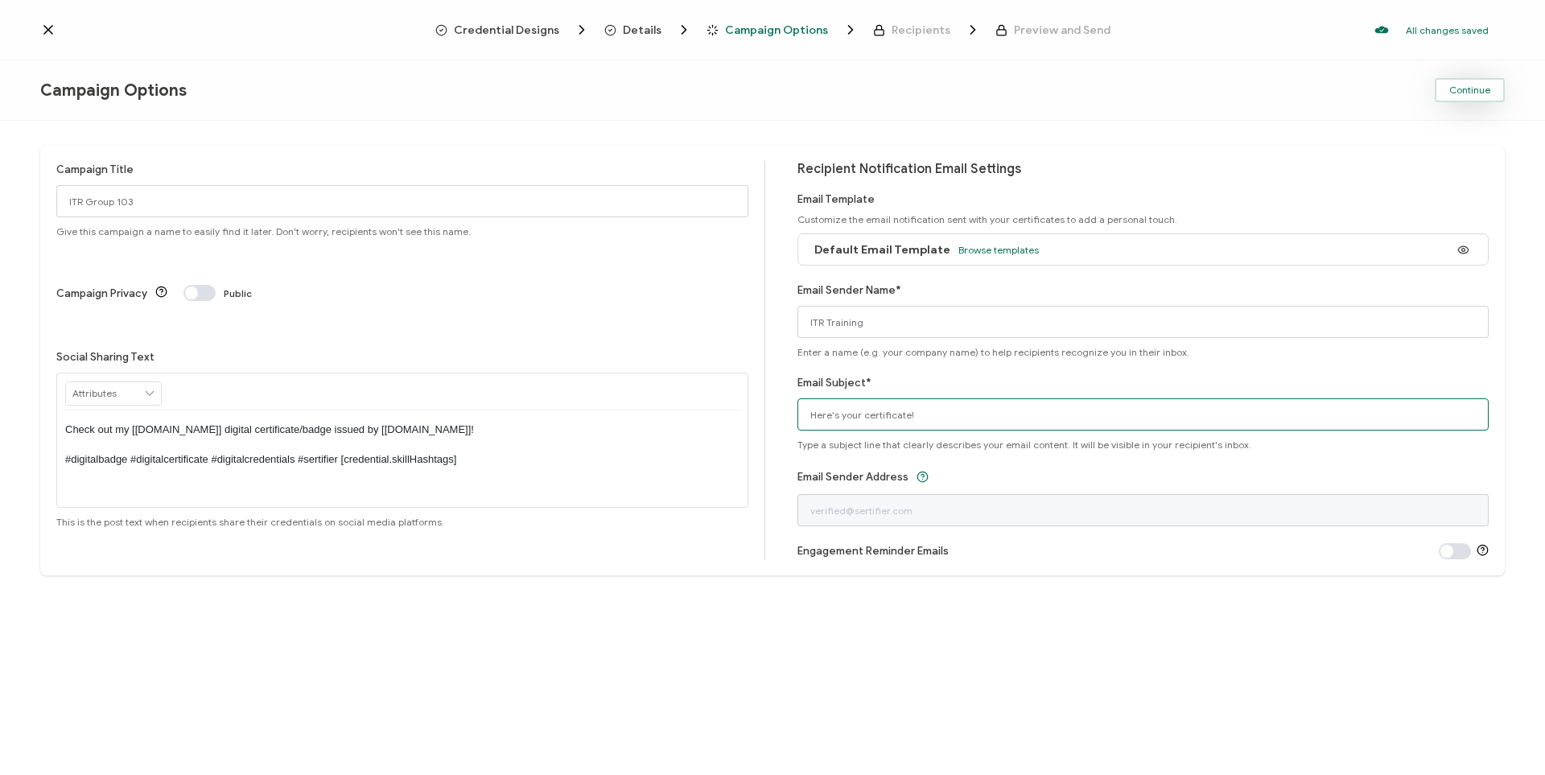
type input "Here's your certificate!"
click at [918, 85] on span "Continue" at bounding box center [1469, 90] width 41 height 10
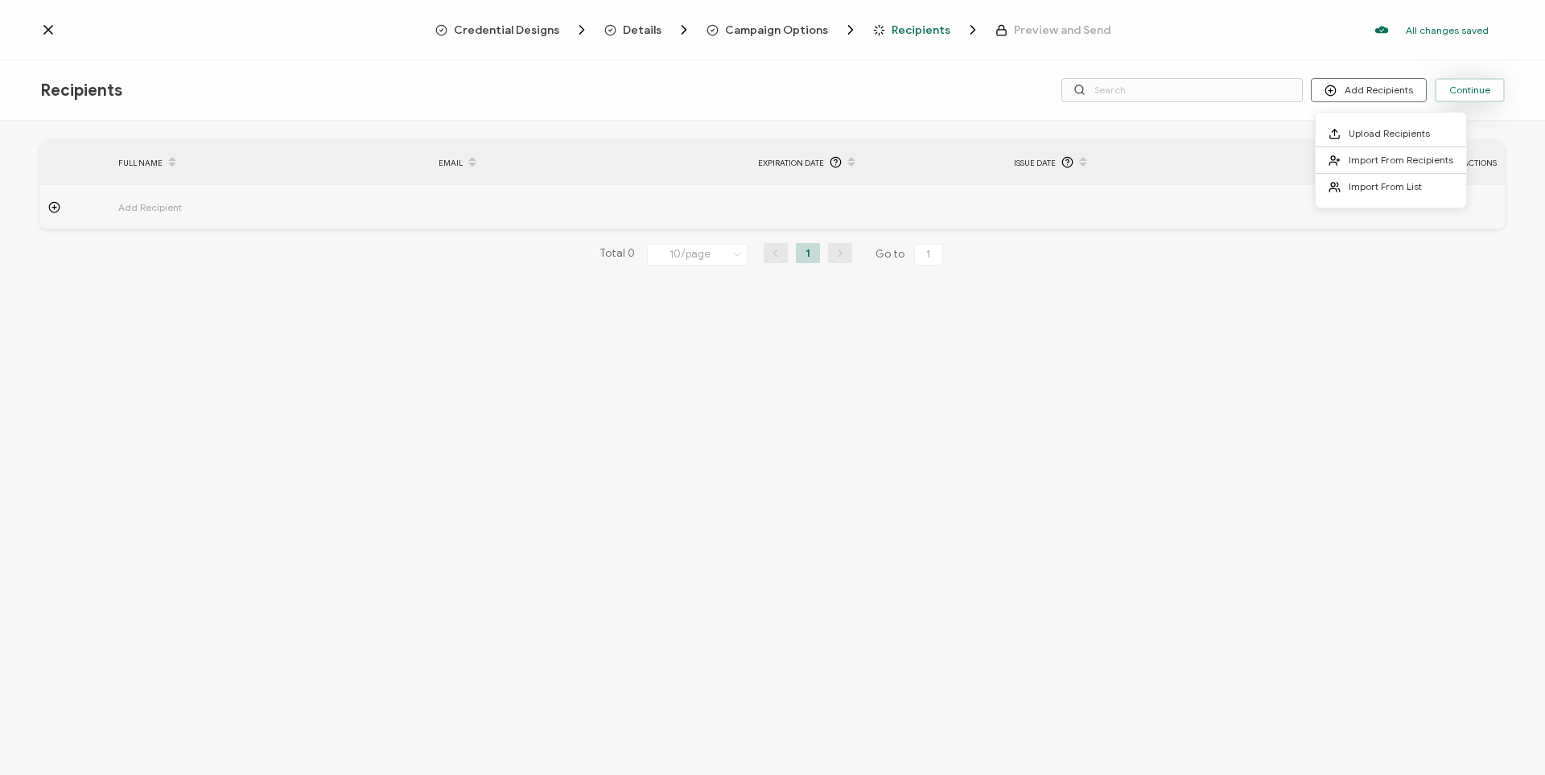
click at [918, 88] on span "Continue" at bounding box center [1469, 90] width 41 height 10
click at [582, 400] on div "FULL NAME EMAIL Expiration Date Issue Date ACTIONS Add Recipient FULL NAME EMAI…" at bounding box center [772, 450] width 1545 height 658
click at [45, 27] on icon at bounding box center [48, 30] width 16 height 16
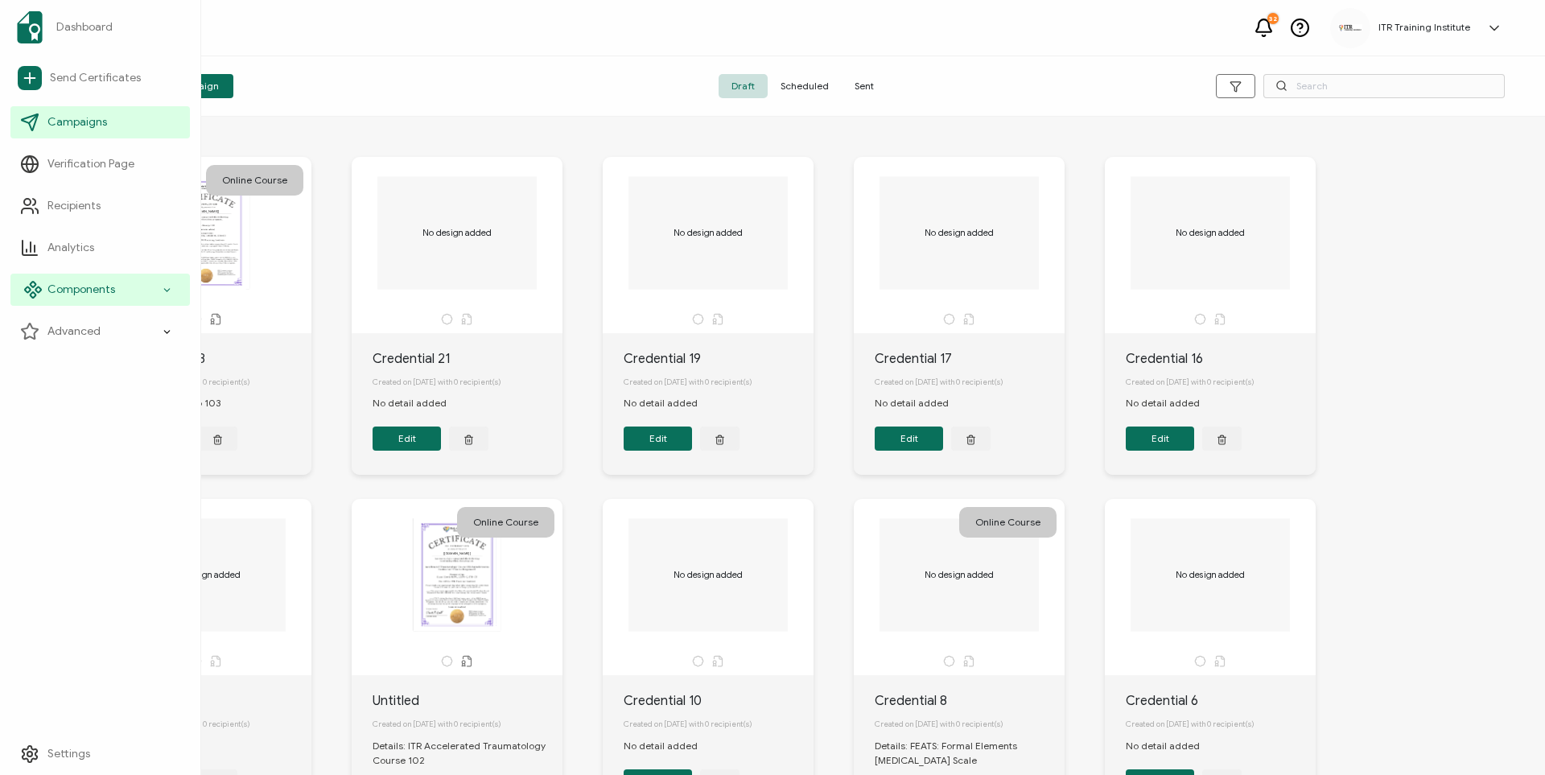
click at [92, 283] on span "Components" at bounding box center [81, 290] width 68 height 16
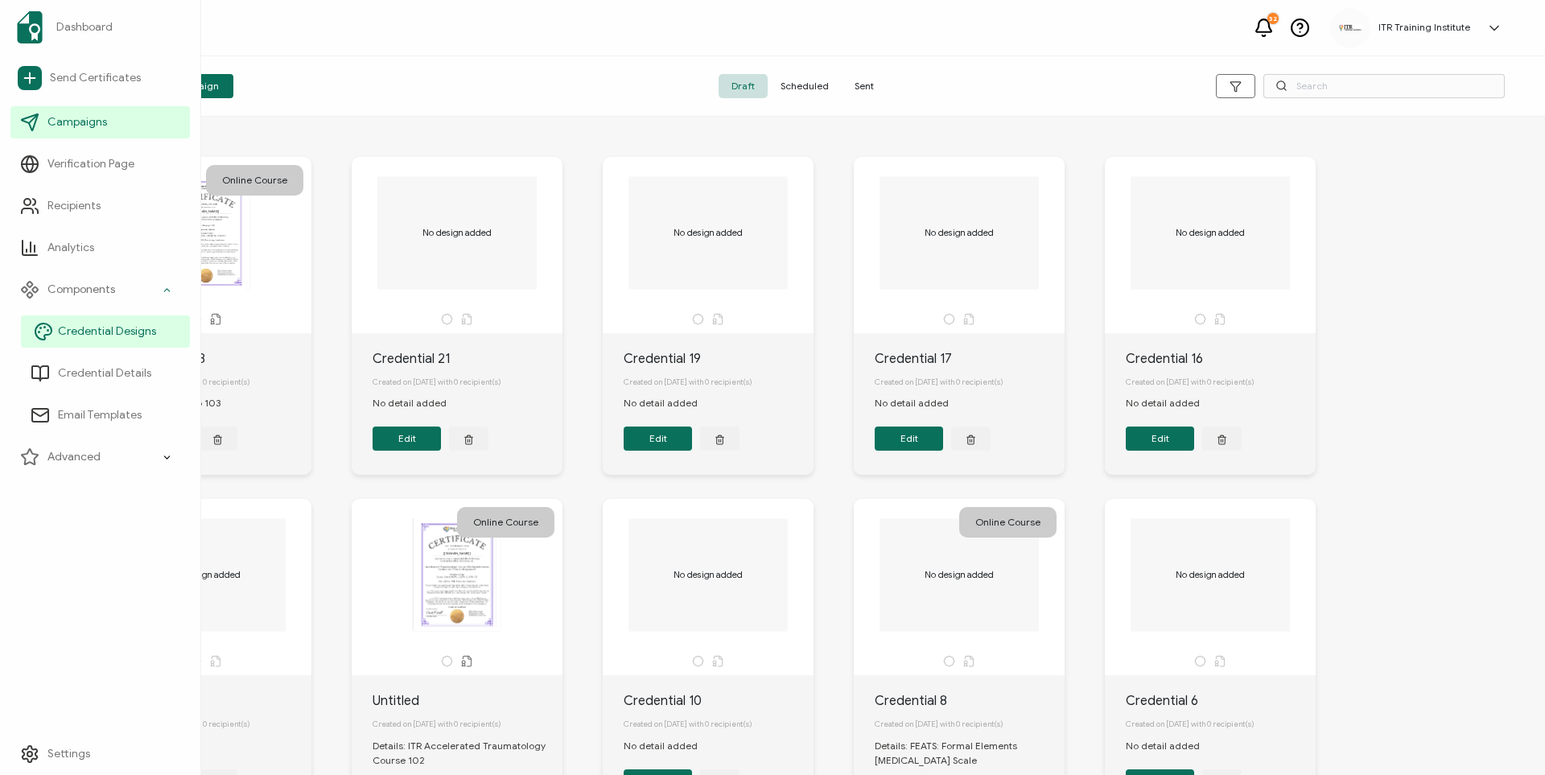
click at [97, 325] on span "Credential Designs" at bounding box center [107, 331] width 98 height 16
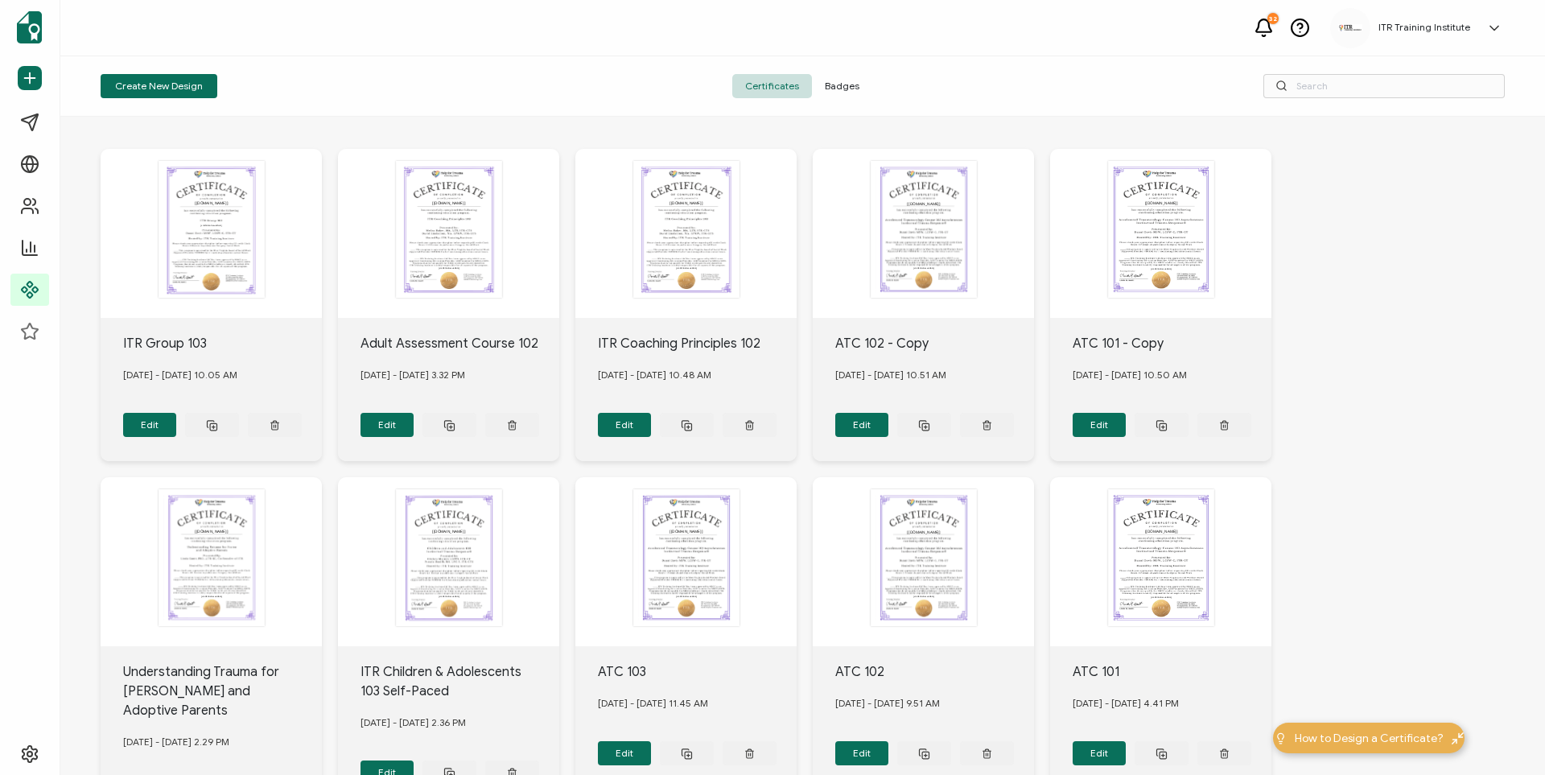
click at [479, 299] on div "The date the credential was issued. This will automatically update to the day t…" at bounding box center [448, 233] width 221 height 169
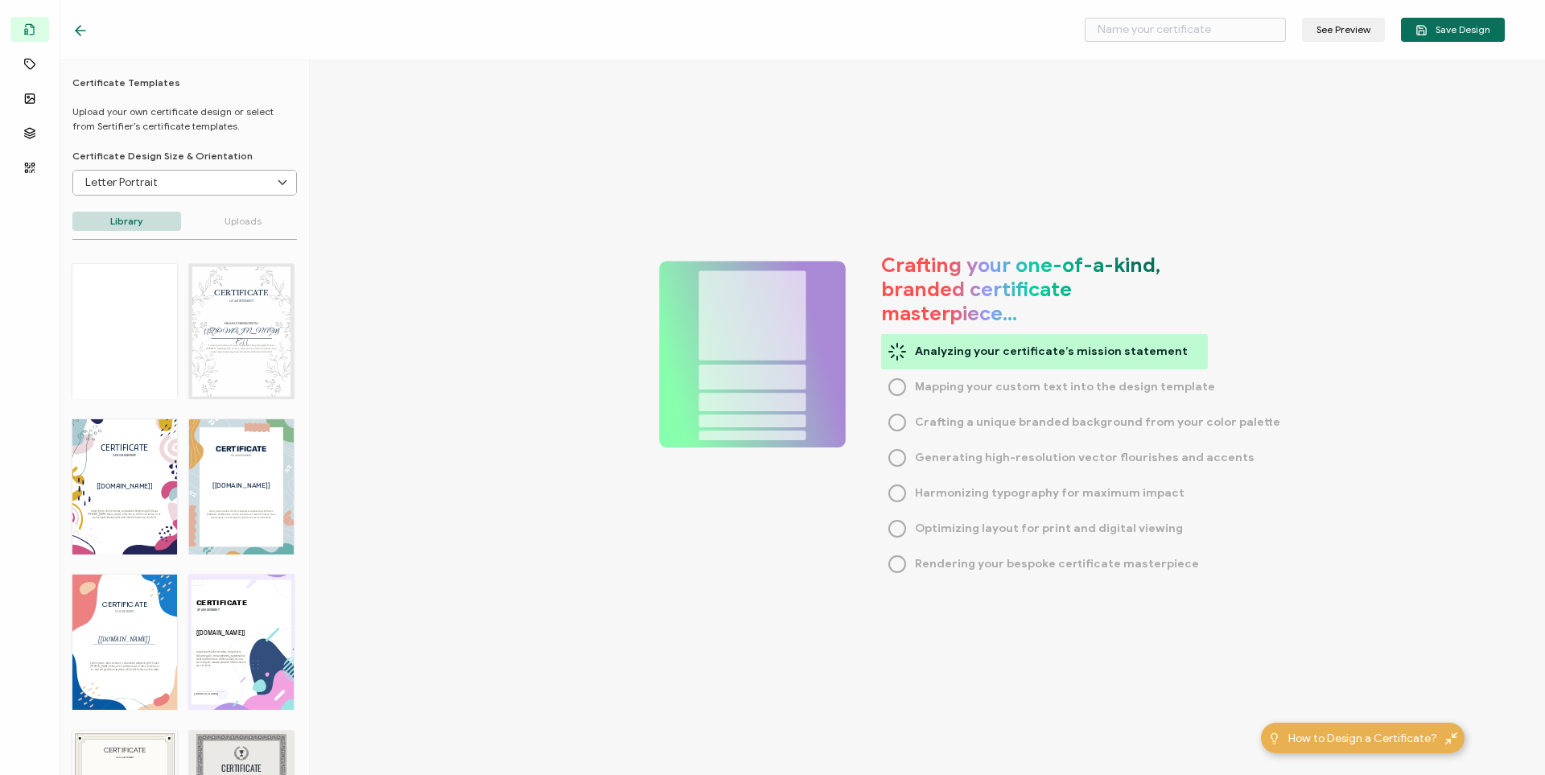
type input "Adult Assessment Course 102"
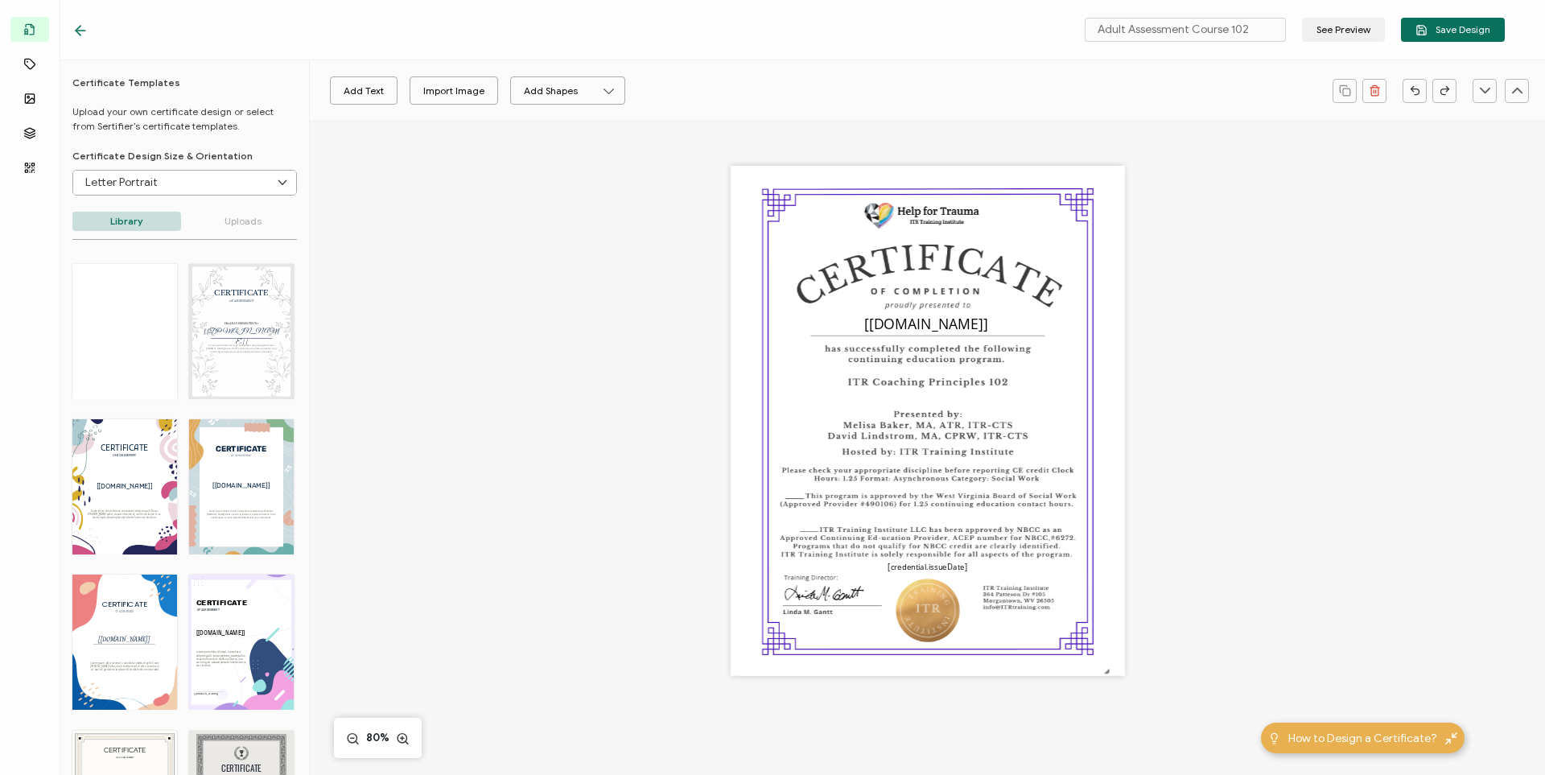
click at [84, 31] on icon at bounding box center [81, 31] width 10 height 0
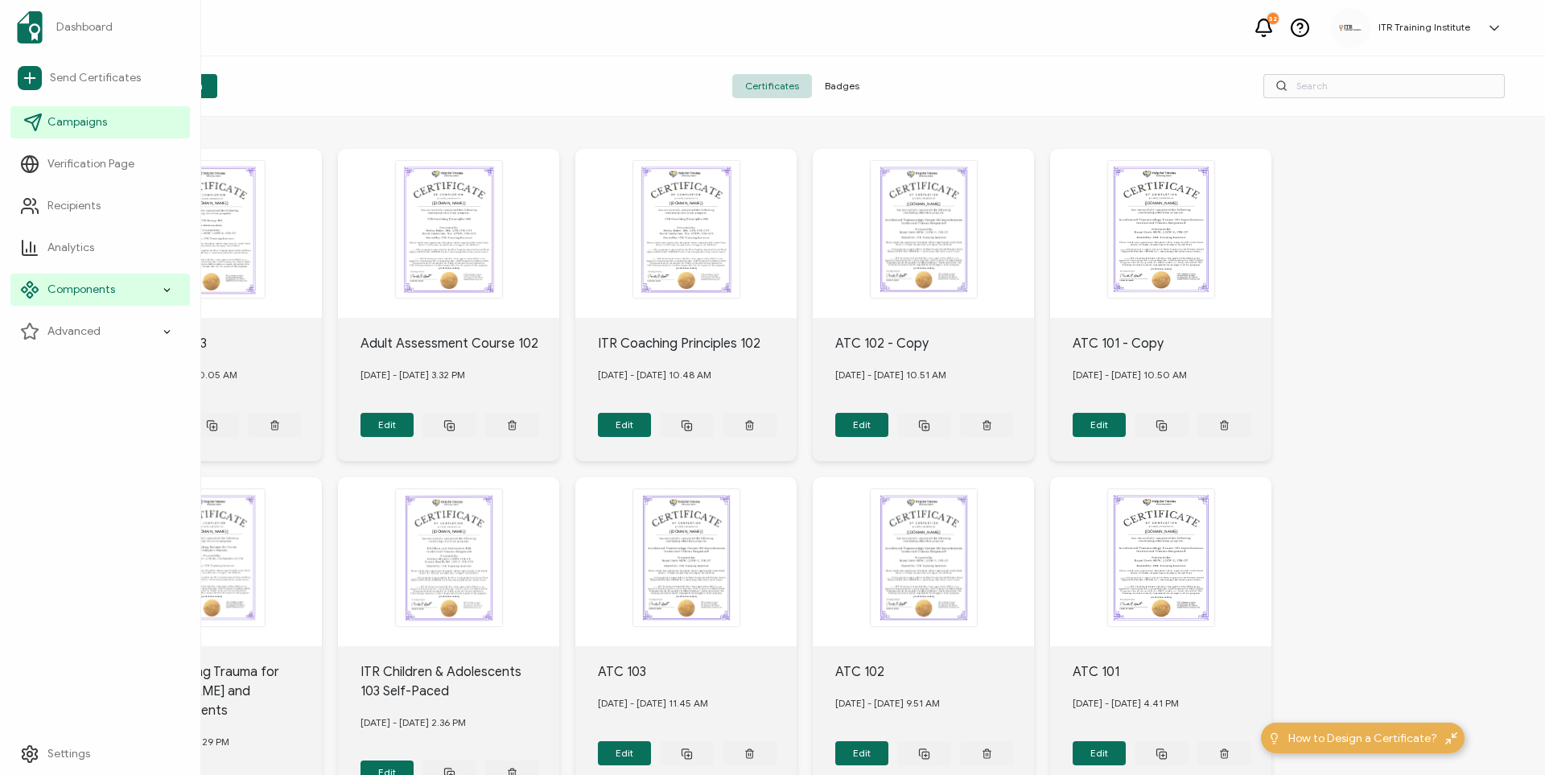
click at [51, 117] on span "Campaigns" at bounding box center [77, 122] width 60 height 16
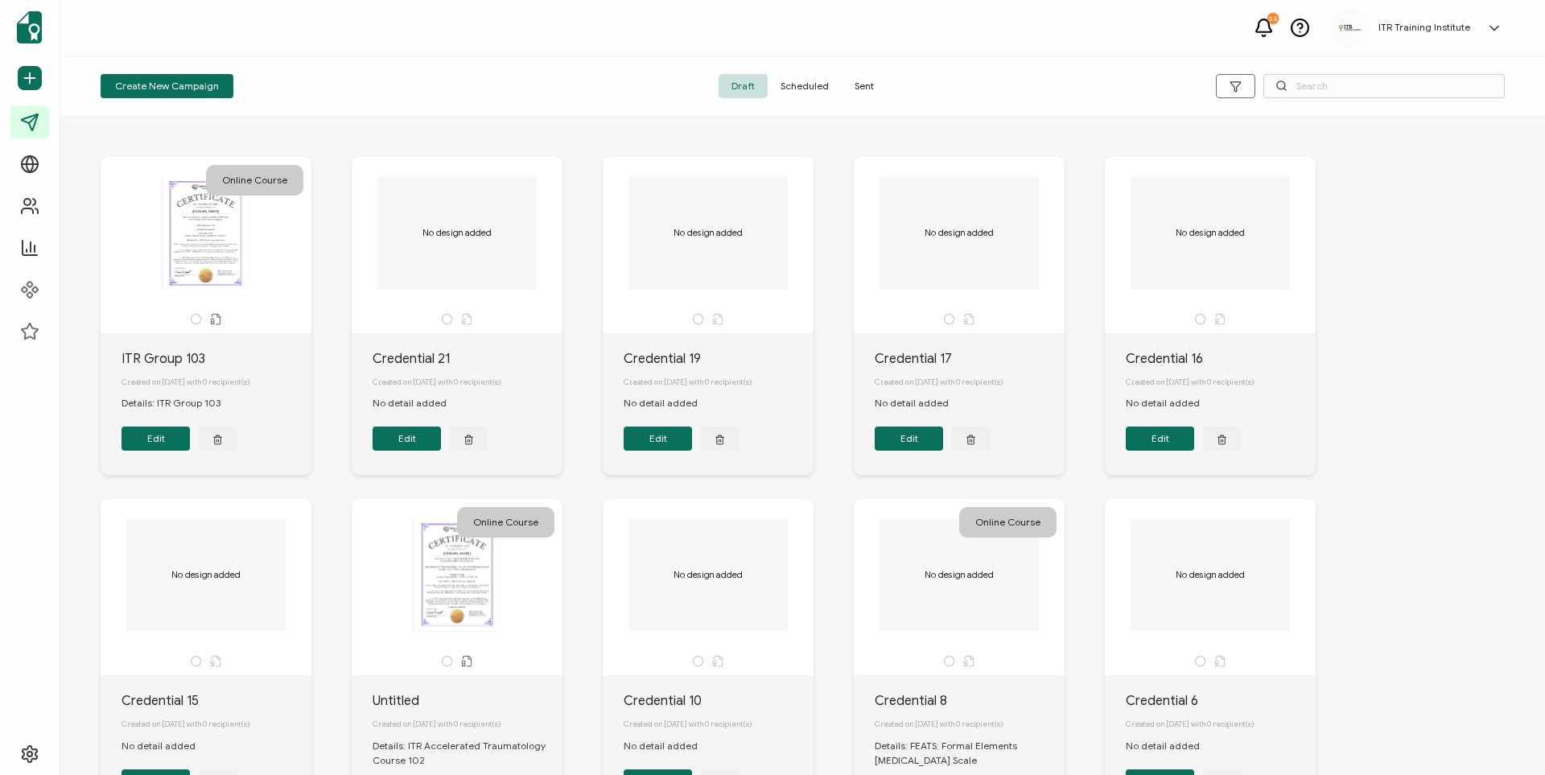
click at [860, 85] on span "Sent" at bounding box center [864, 86] width 45 height 24
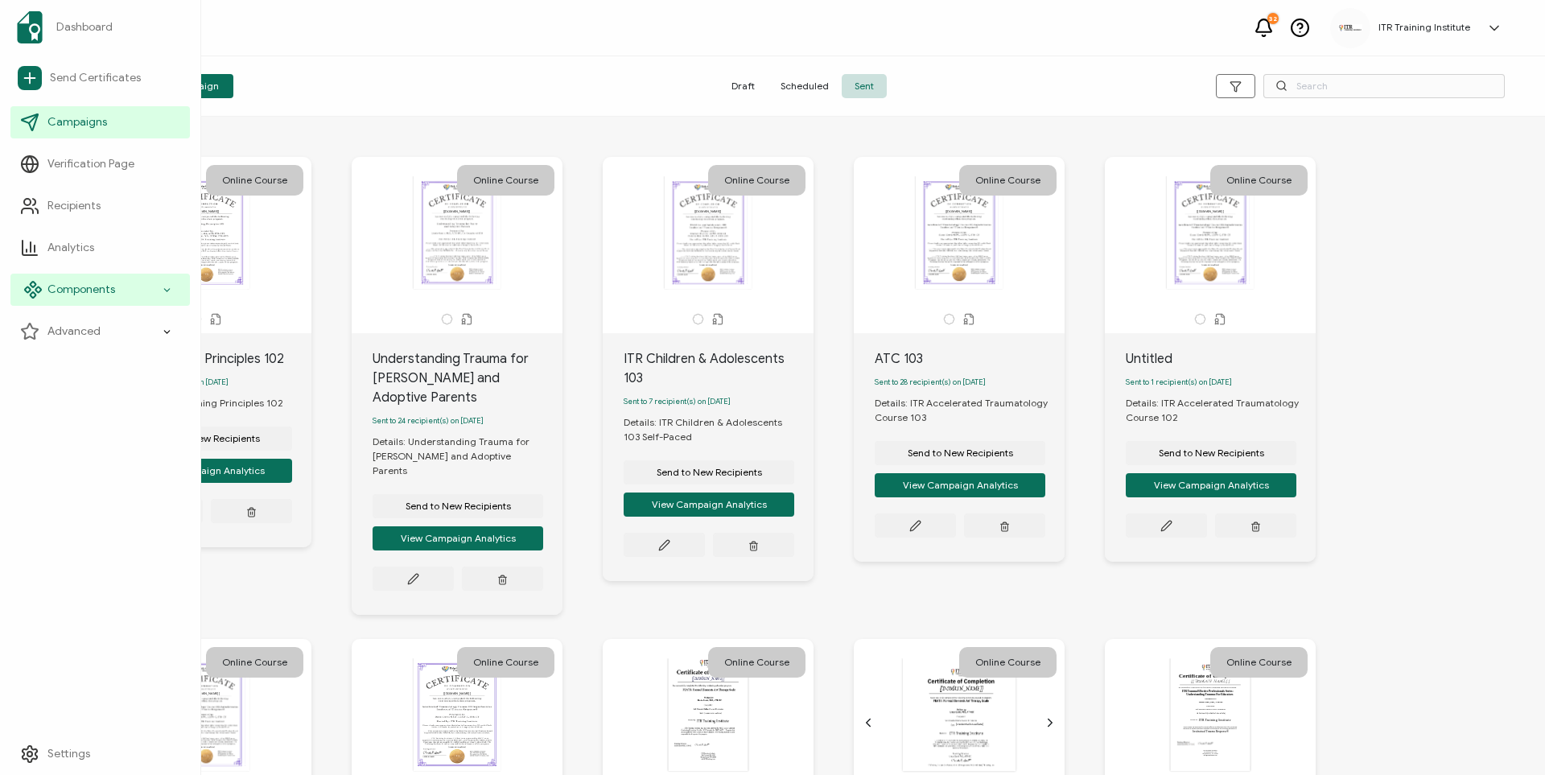
click at [56, 294] on span "Components" at bounding box center [81, 290] width 68 height 16
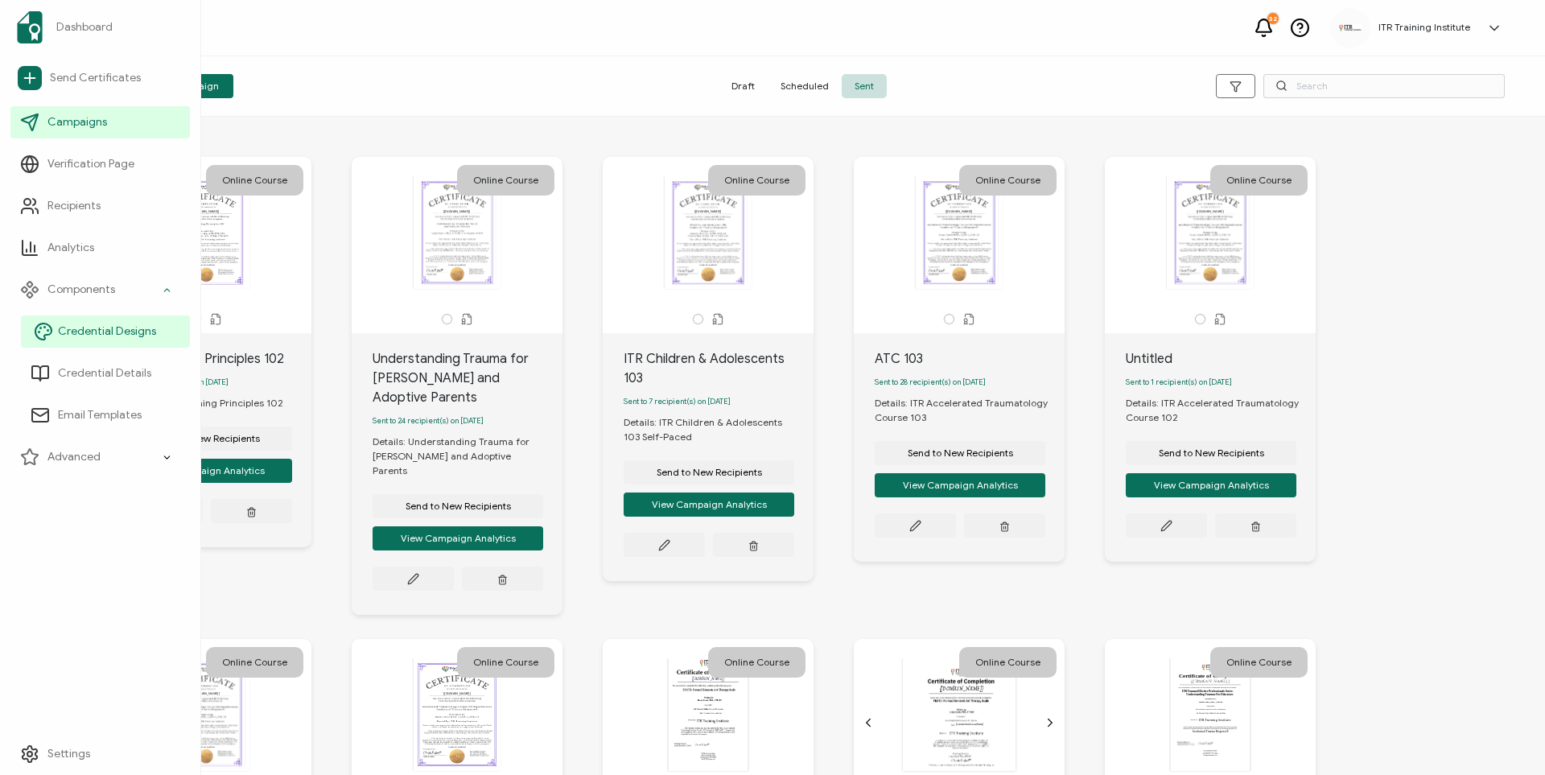
click at [71, 324] on span "Credential Designs" at bounding box center [107, 331] width 98 height 16
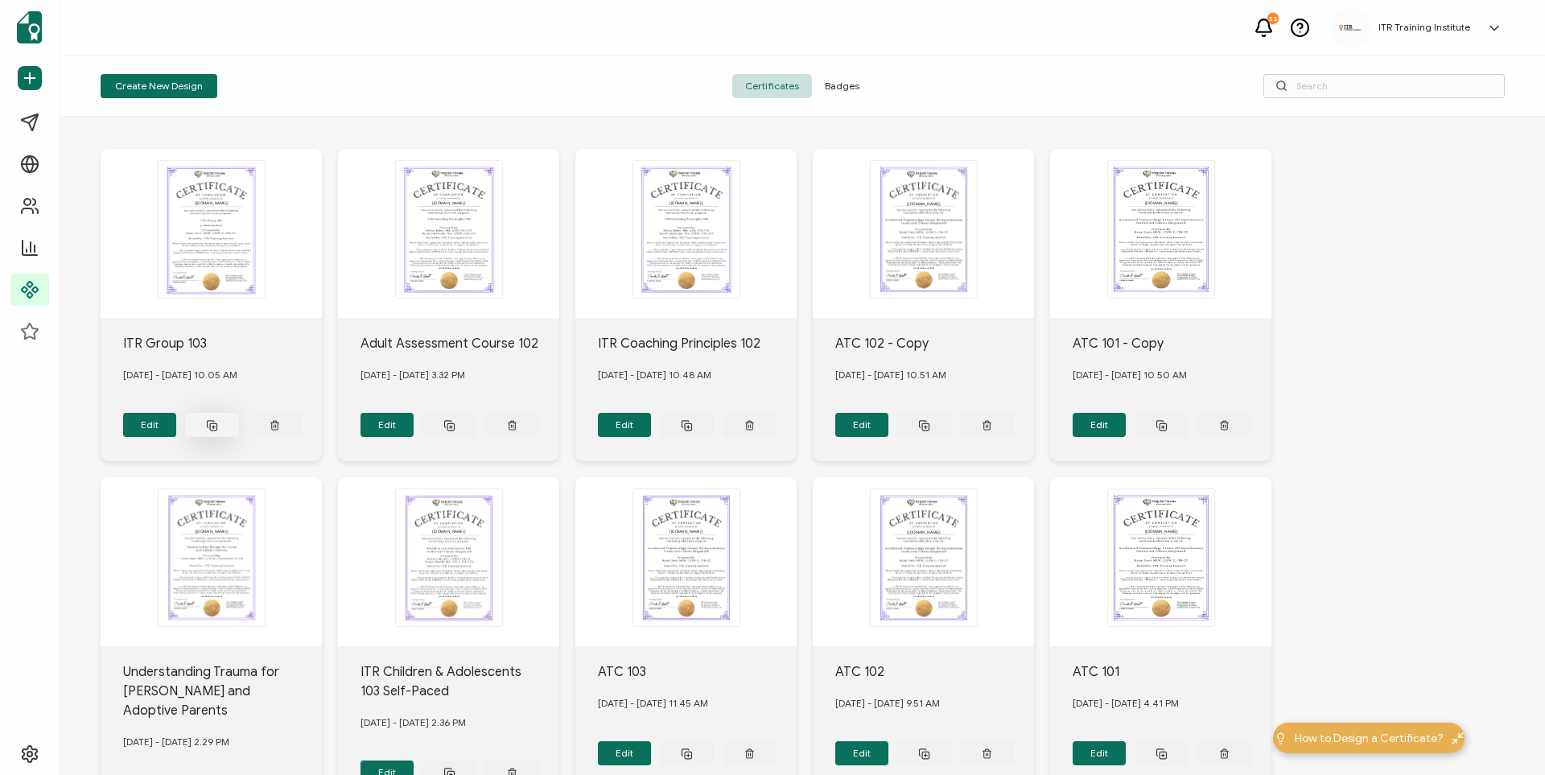
click at [212, 426] on line at bounding box center [213, 426] width 3 height 0
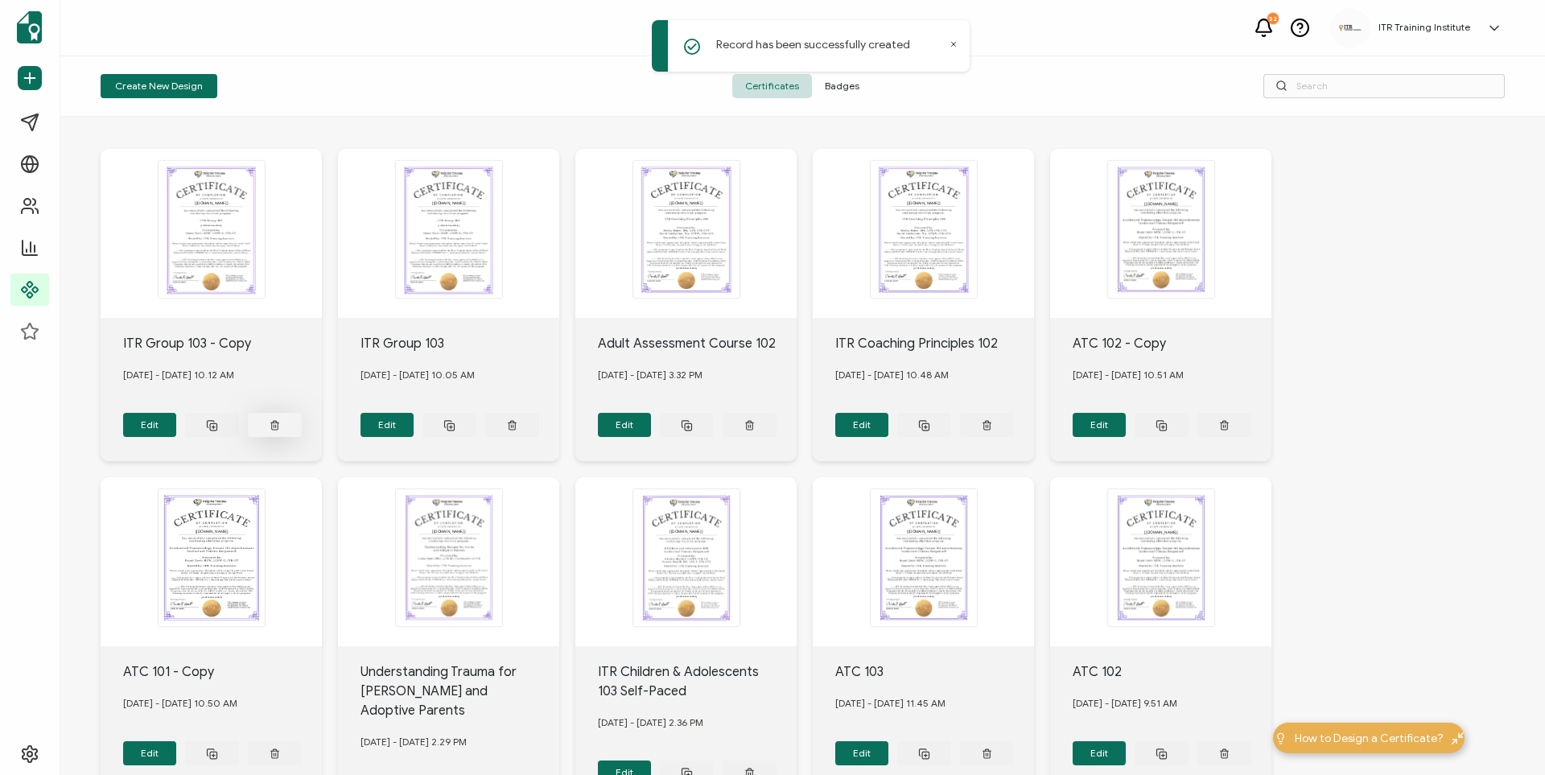
click at [272, 422] on icon at bounding box center [275, 425] width 6 height 7
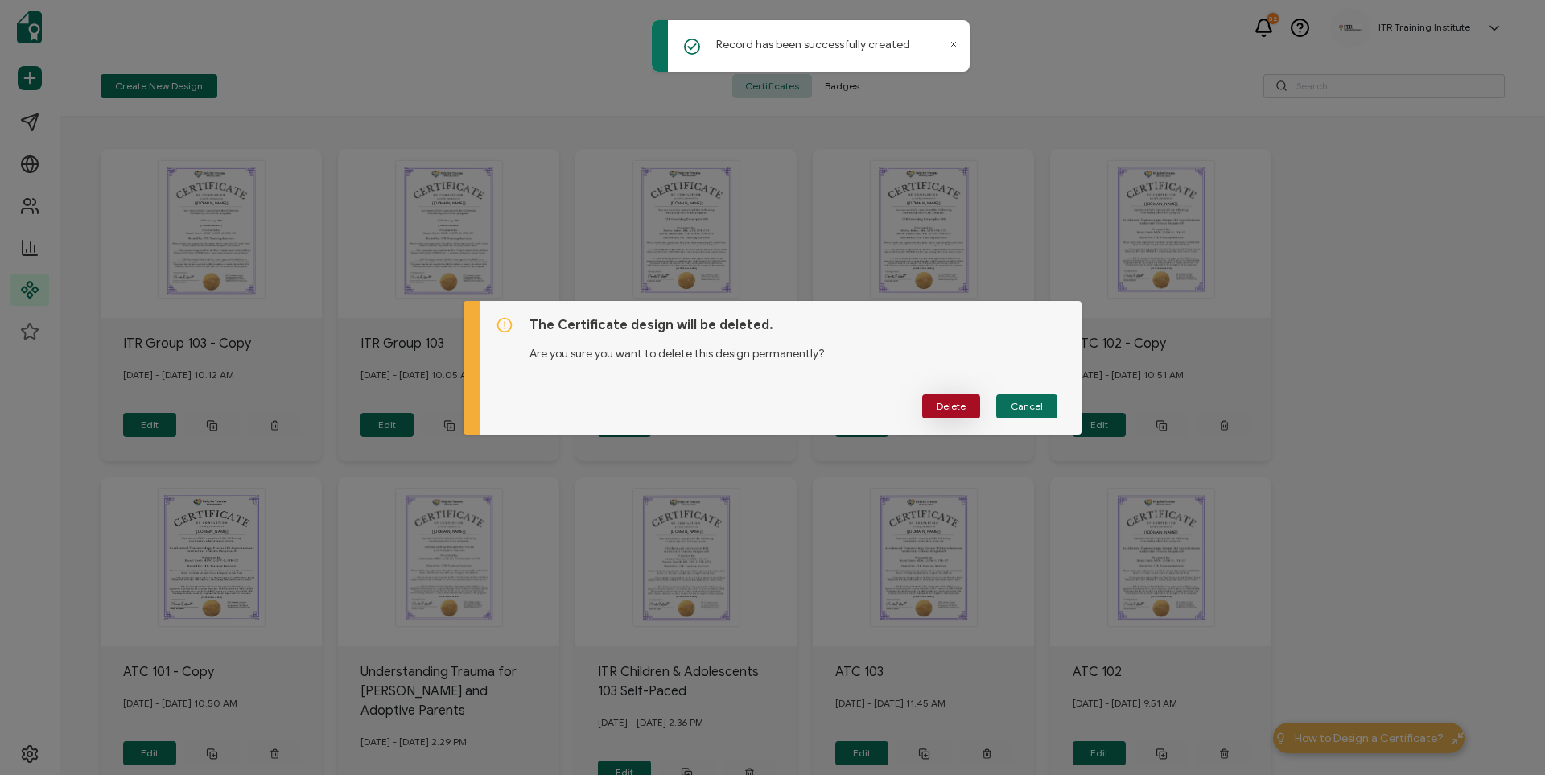
click at [918, 403] on span "Delete" at bounding box center [951, 407] width 29 height 10
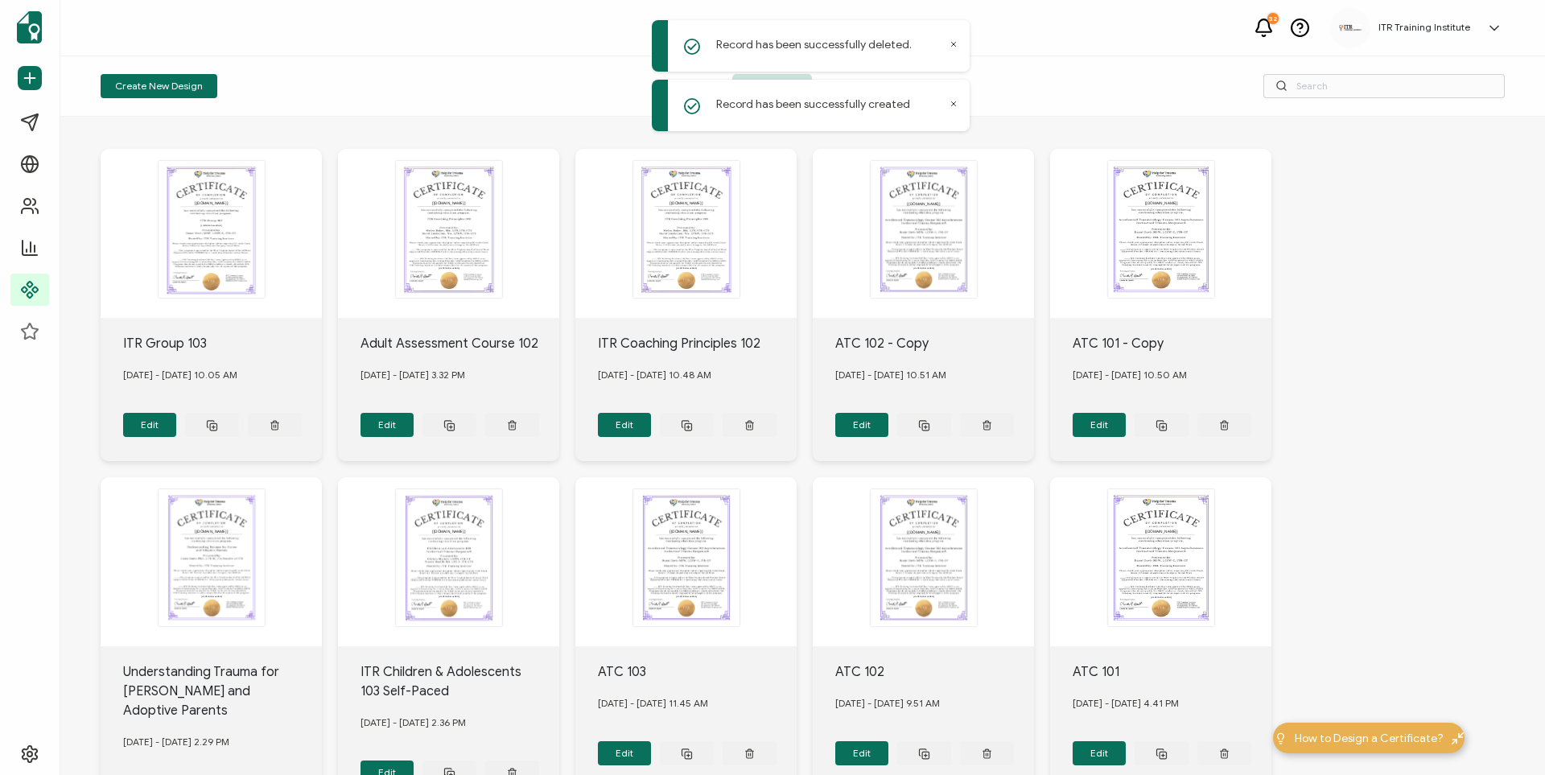
click at [439, 236] on div "The date the credential was issued. This will automatically update to the day t…" at bounding box center [448, 233] width 221 height 169
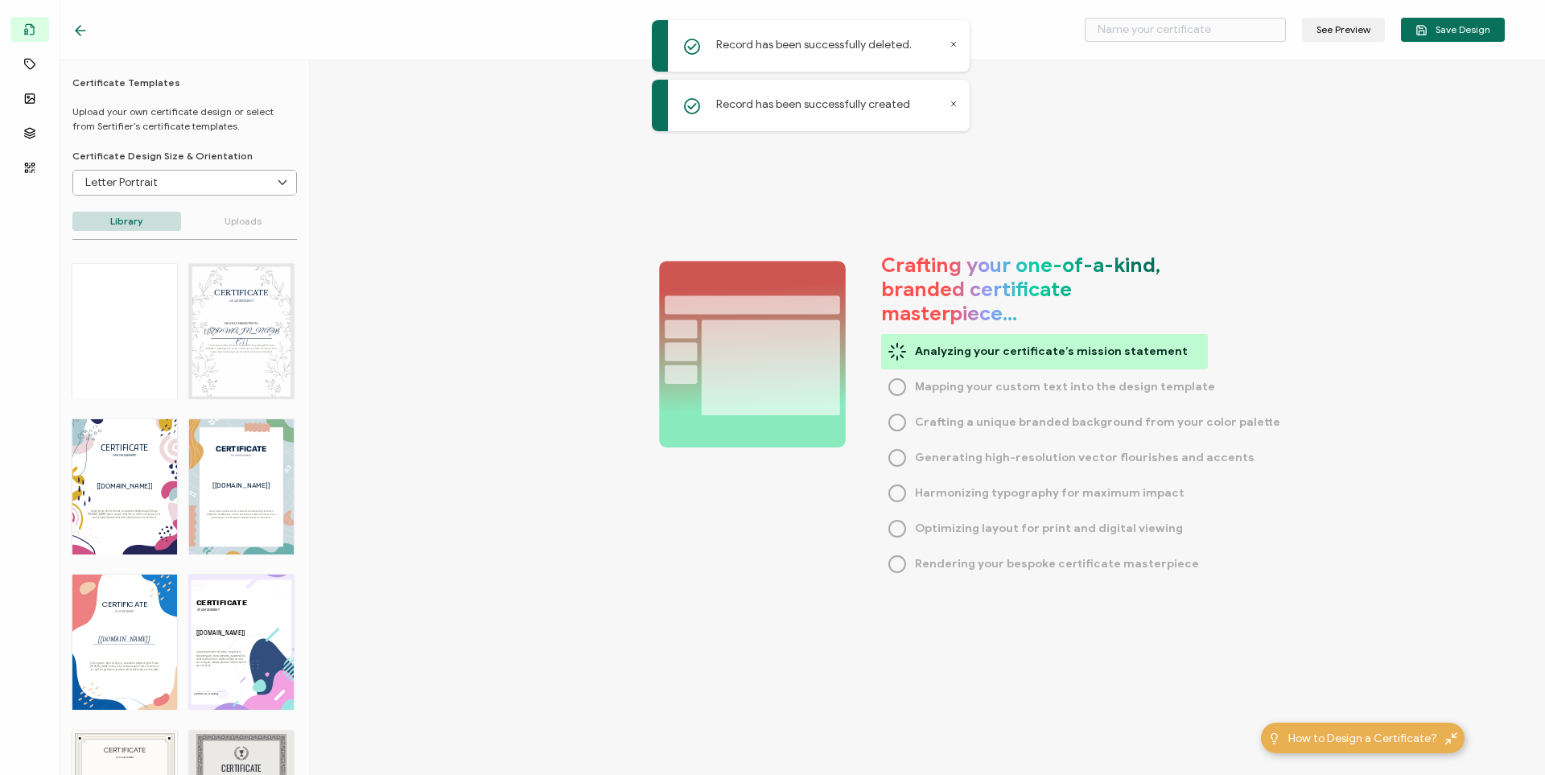
type input "Adult Assessment Course 102"
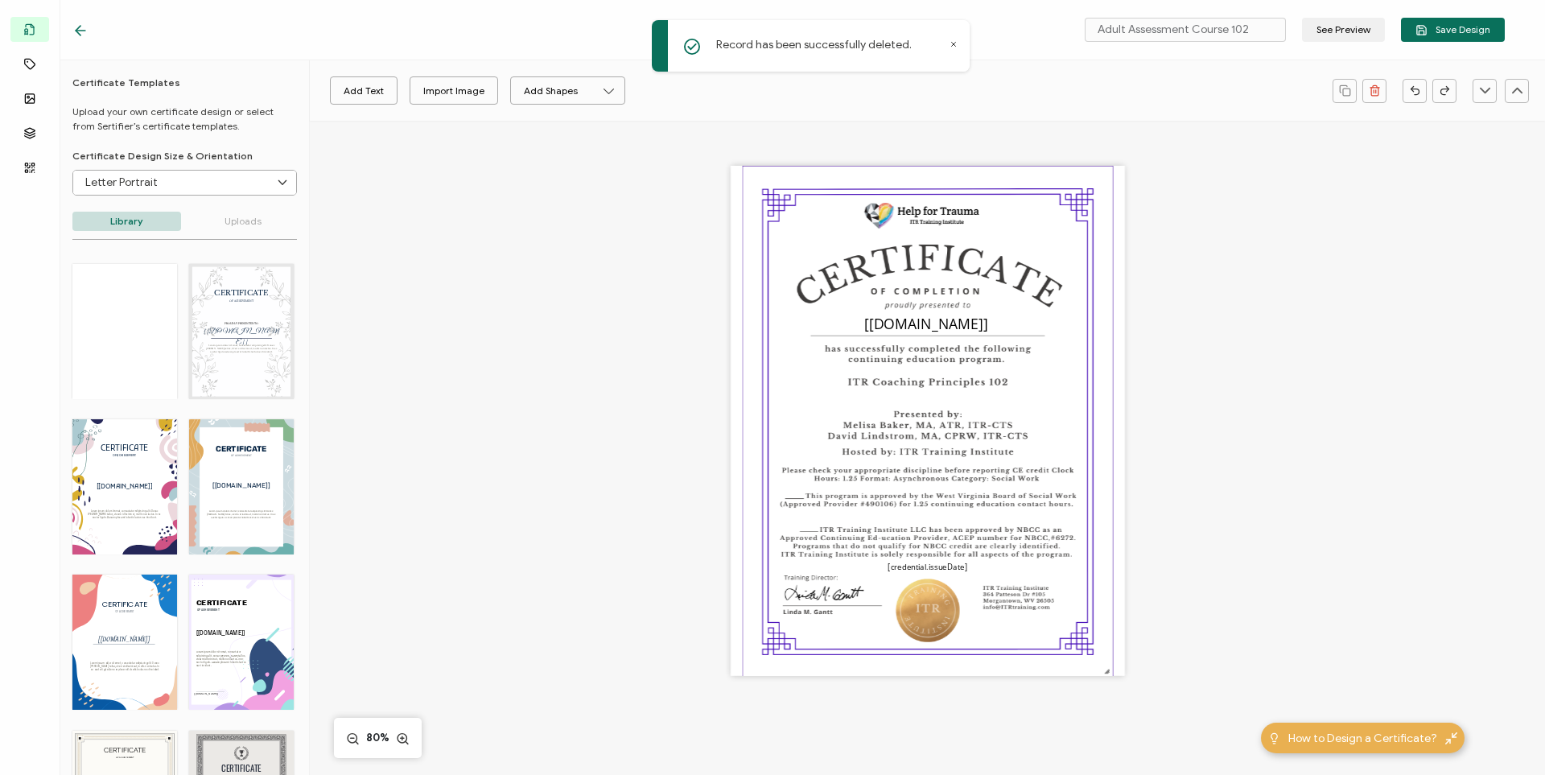
click at [789, 239] on img at bounding box center [927, 422] width 369 height 511
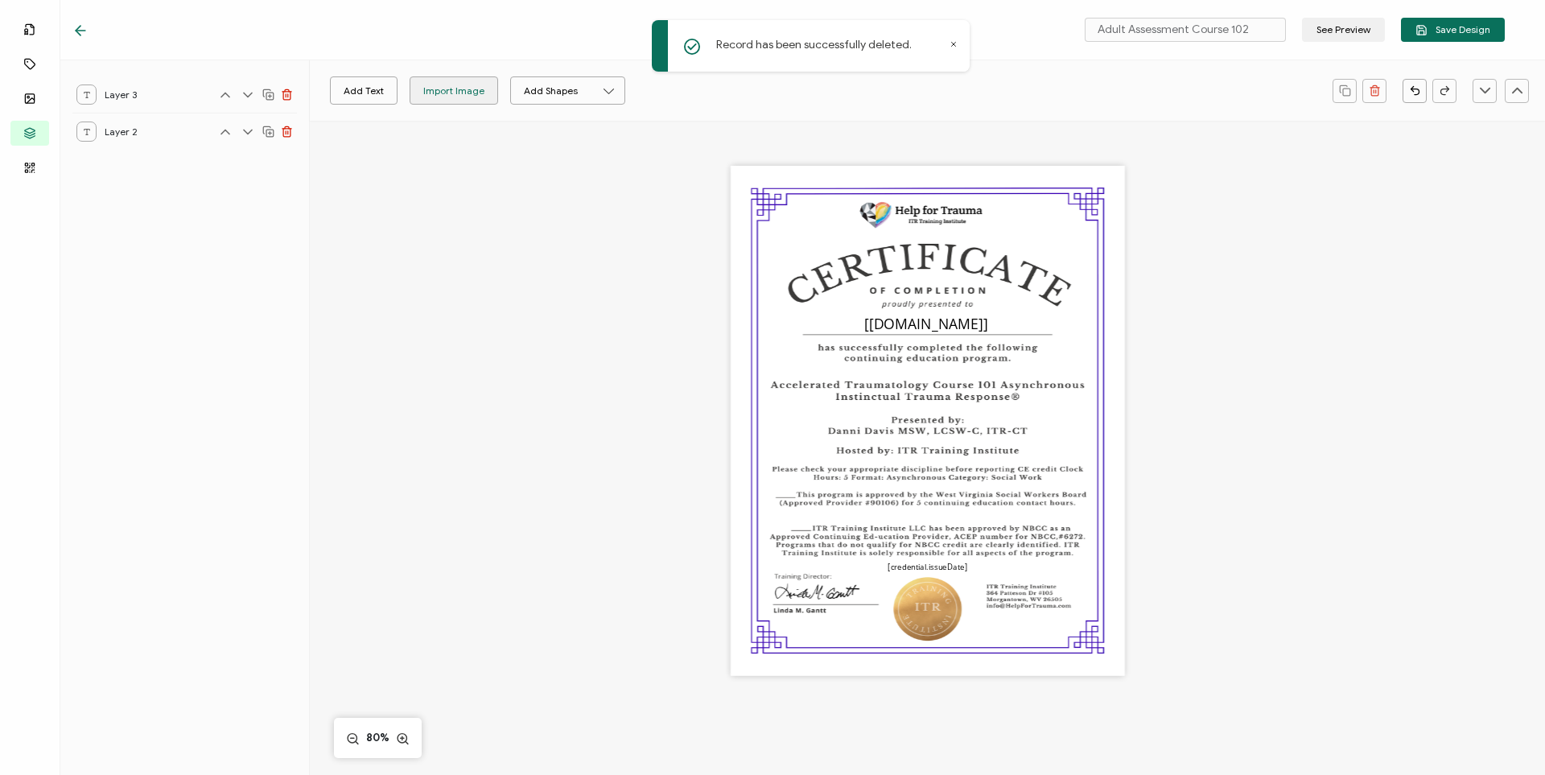
click at [432, 96] on div "Import Image" at bounding box center [453, 90] width 61 height 28
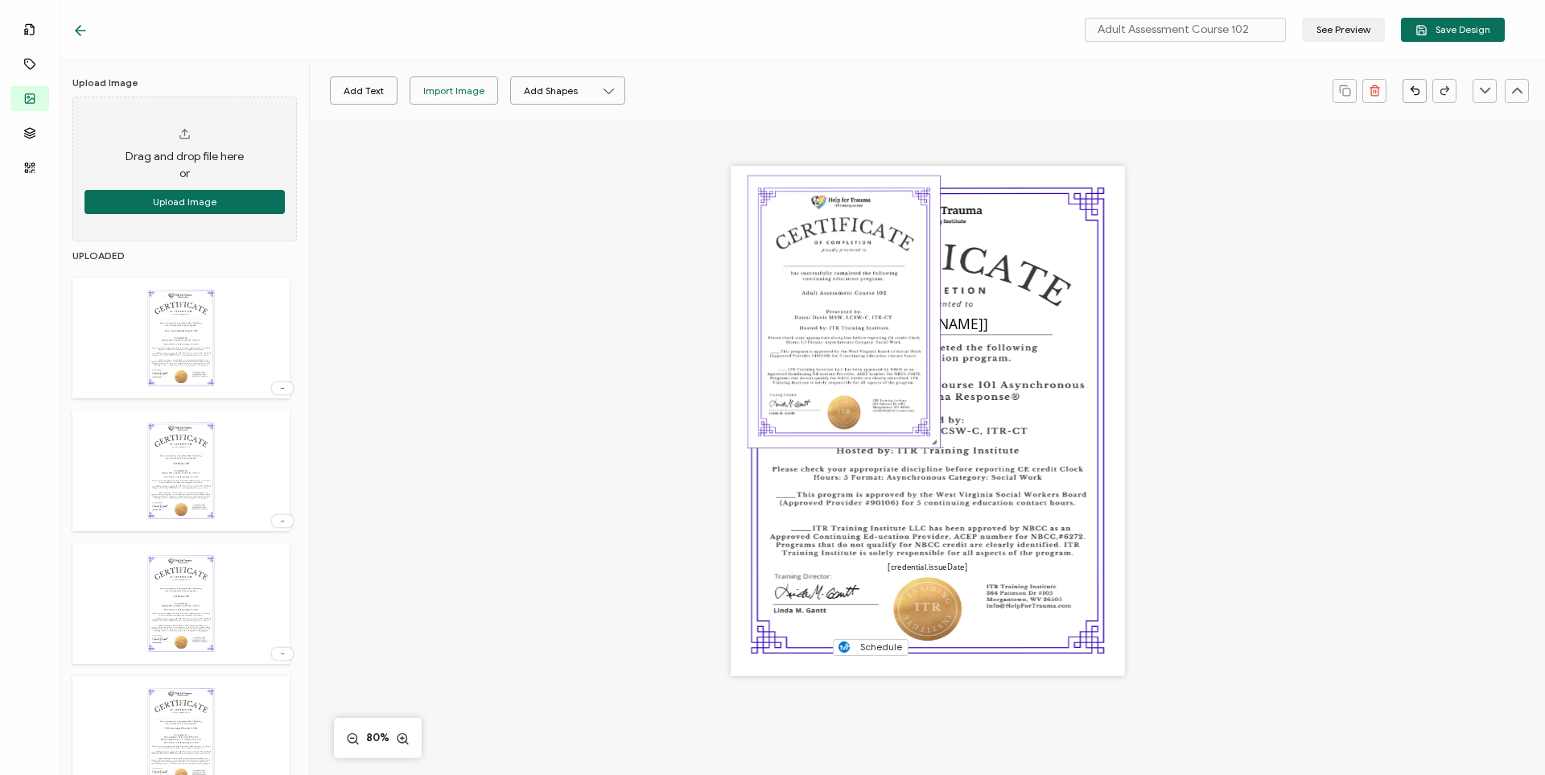
drag, startPoint x: 848, startPoint y: 364, endPoint x: 773, endPoint y: 225, distance: 158.1
click at [773, 225] on img at bounding box center [844, 312] width 192 height 272
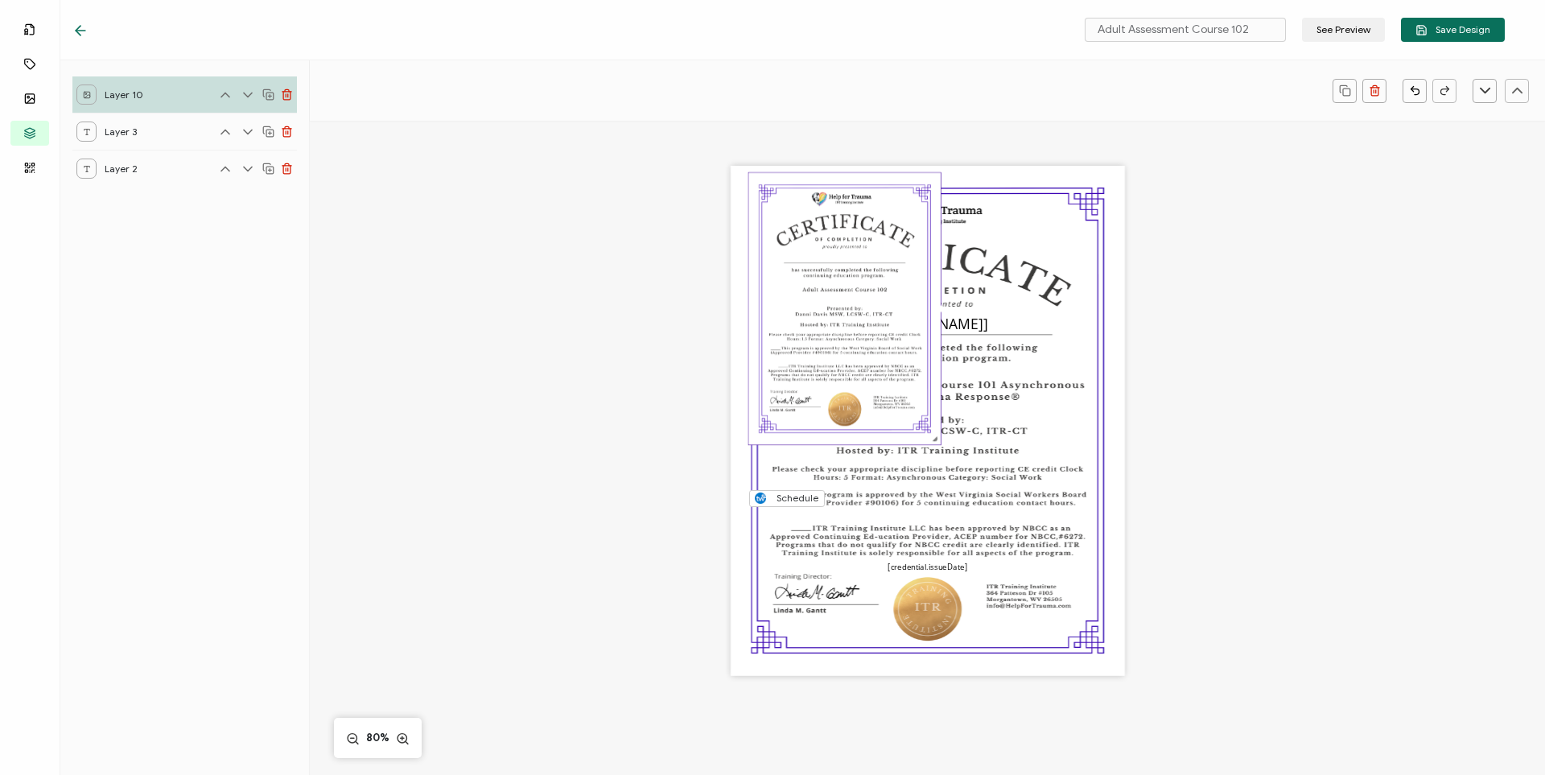
click at [868, 348] on img at bounding box center [844, 309] width 192 height 272
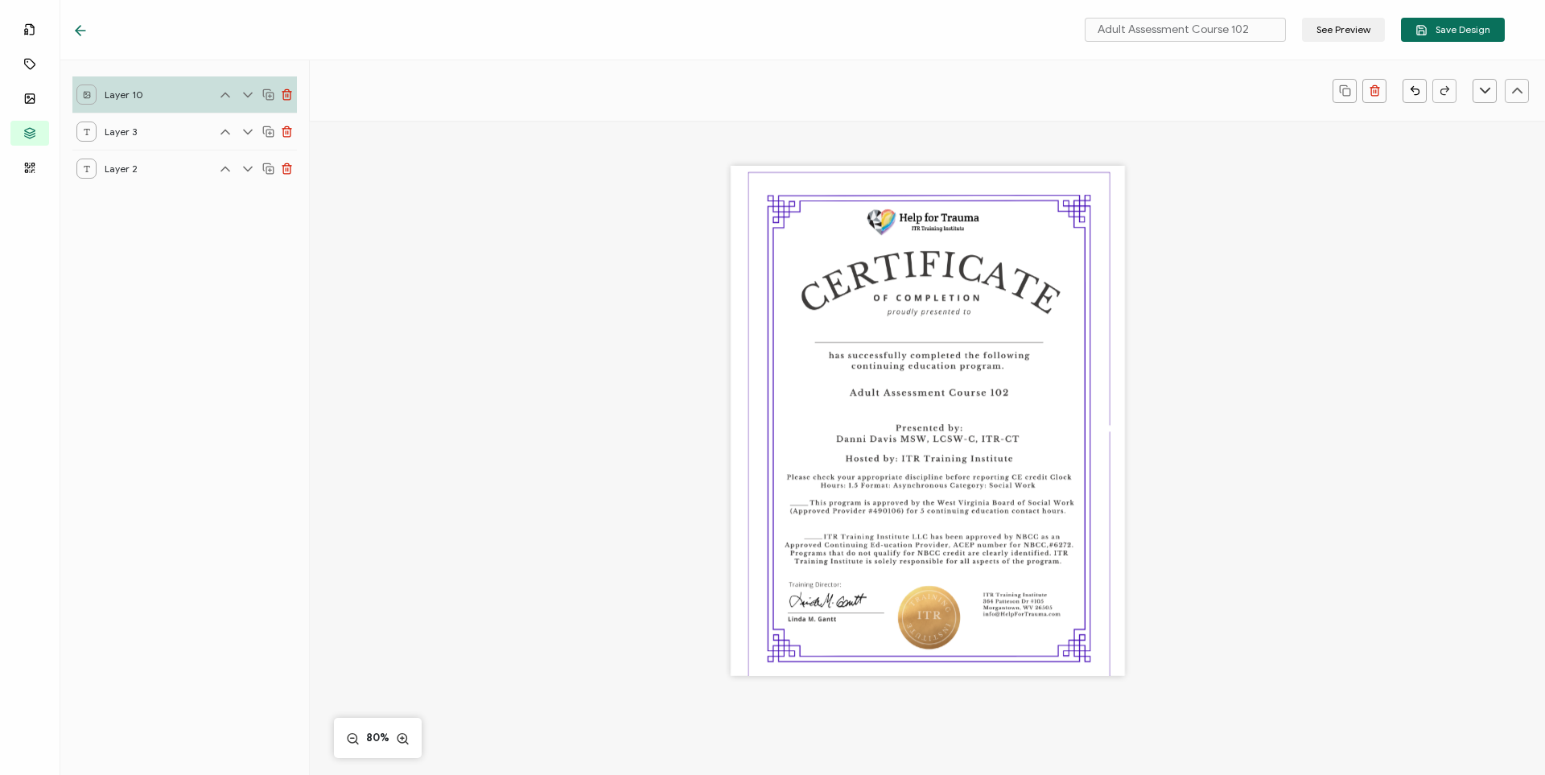
drag, startPoint x: 1012, startPoint y: 542, endPoint x: 1145, endPoint y: 707, distance: 211.1
click at [918, 707] on div "The date the credential was issued. This will automatically update to the day t…" at bounding box center [928, 443] width 988 height 645
click at [918, 413] on img at bounding box center [928, 428] width 361 height 511
click at [918, 309] on div "The date the credential was issued. This will automatically update to the day t…" at bounding box center [928, 421] width 394 height 510
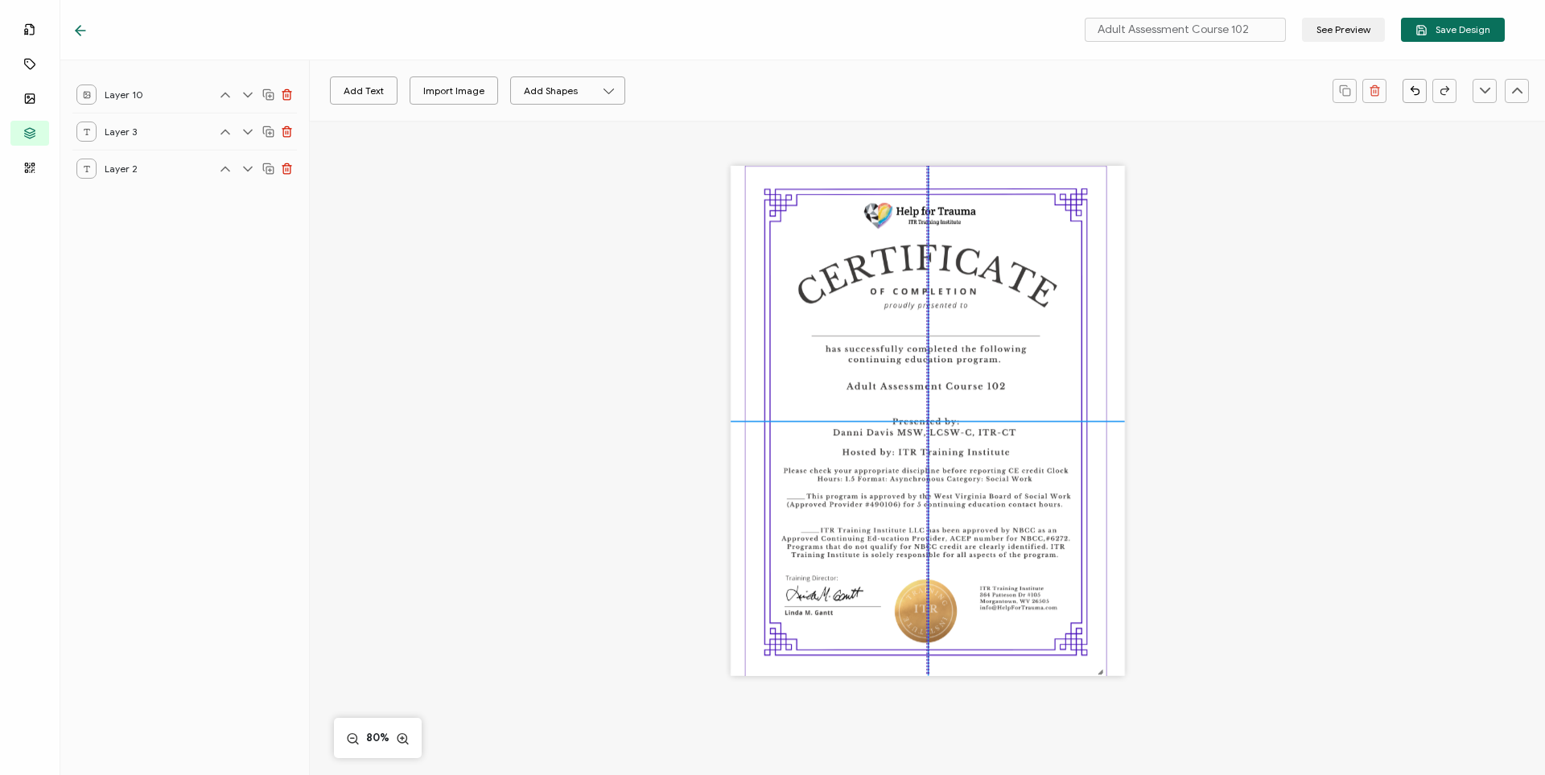
drag, startPoint x: 1009, startPoint y: 306, endPoint x: 1008, endPoint y: 297, distance: 8.9
click at [918, 297] on img at bounding box center [926, 422] width 361 height 511
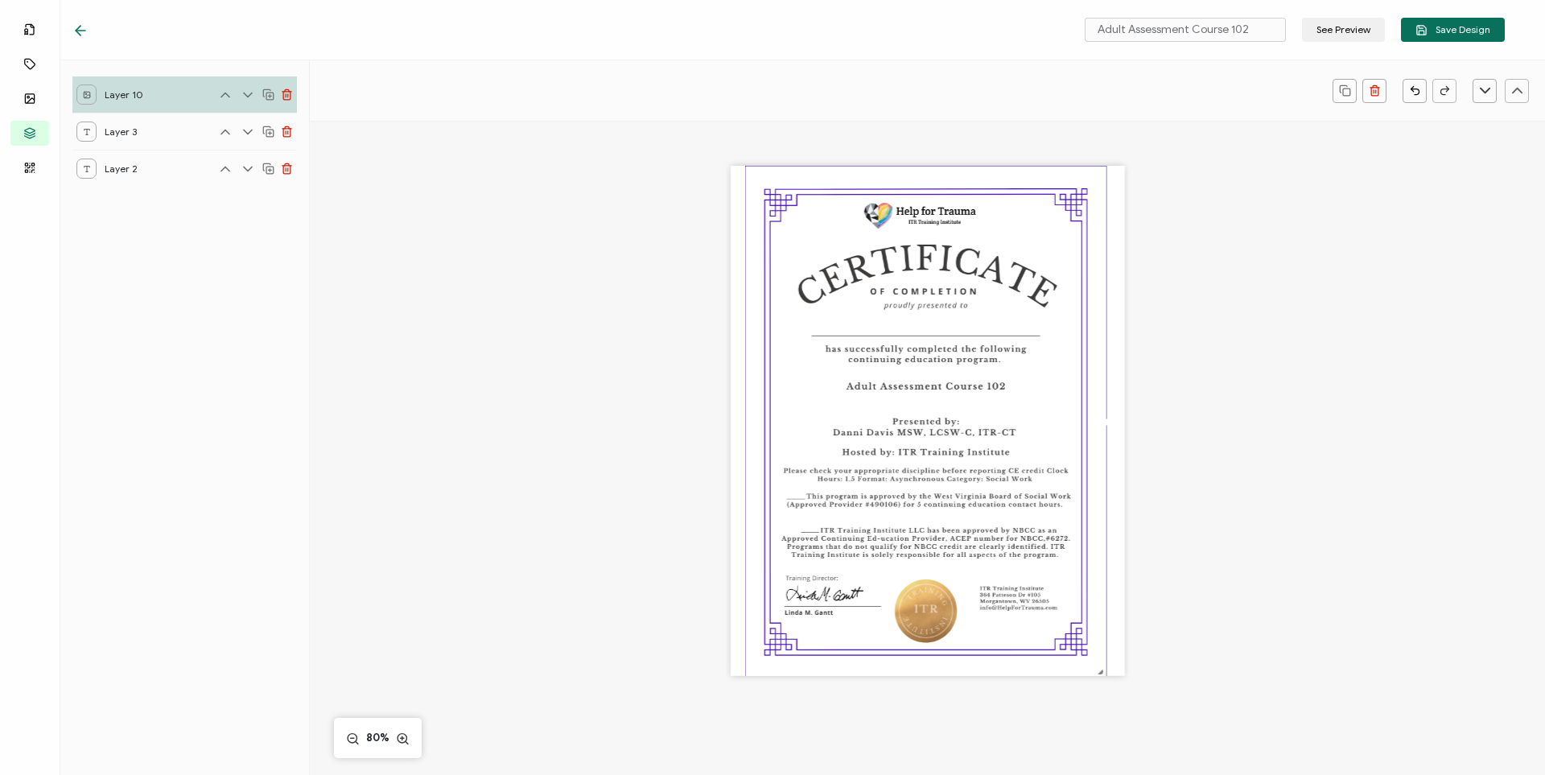
click at [918, 253] on div "The date the credential was issued. This will automatically update to the day t…" at bounding box center [928, 443] width 988 height 645
click at [248, 94] on icon at bounding box center [248, 95] width 16 height 16
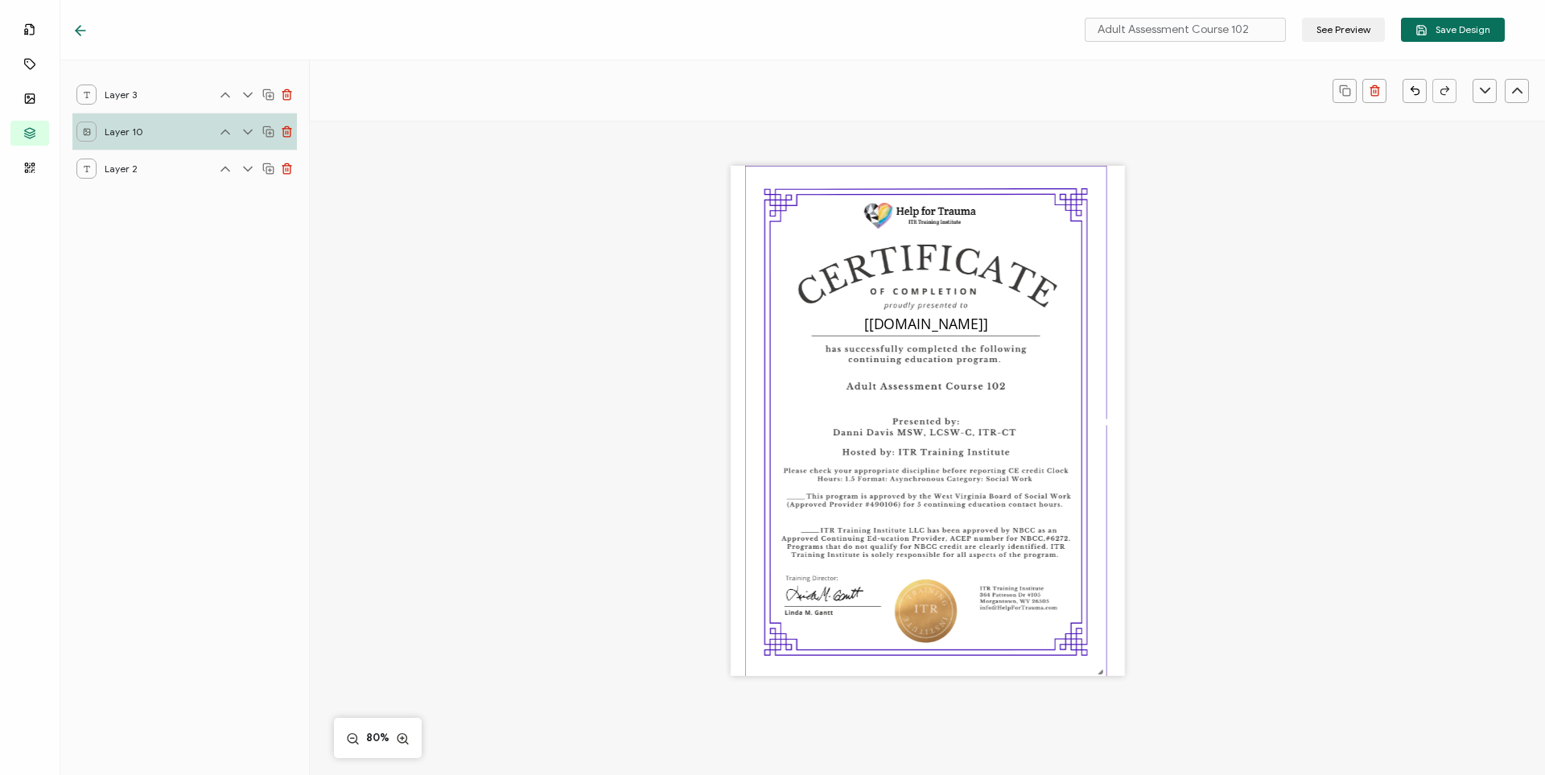
click at [247, 130] on icon at bounding box center [248, 132] width 16 height 16
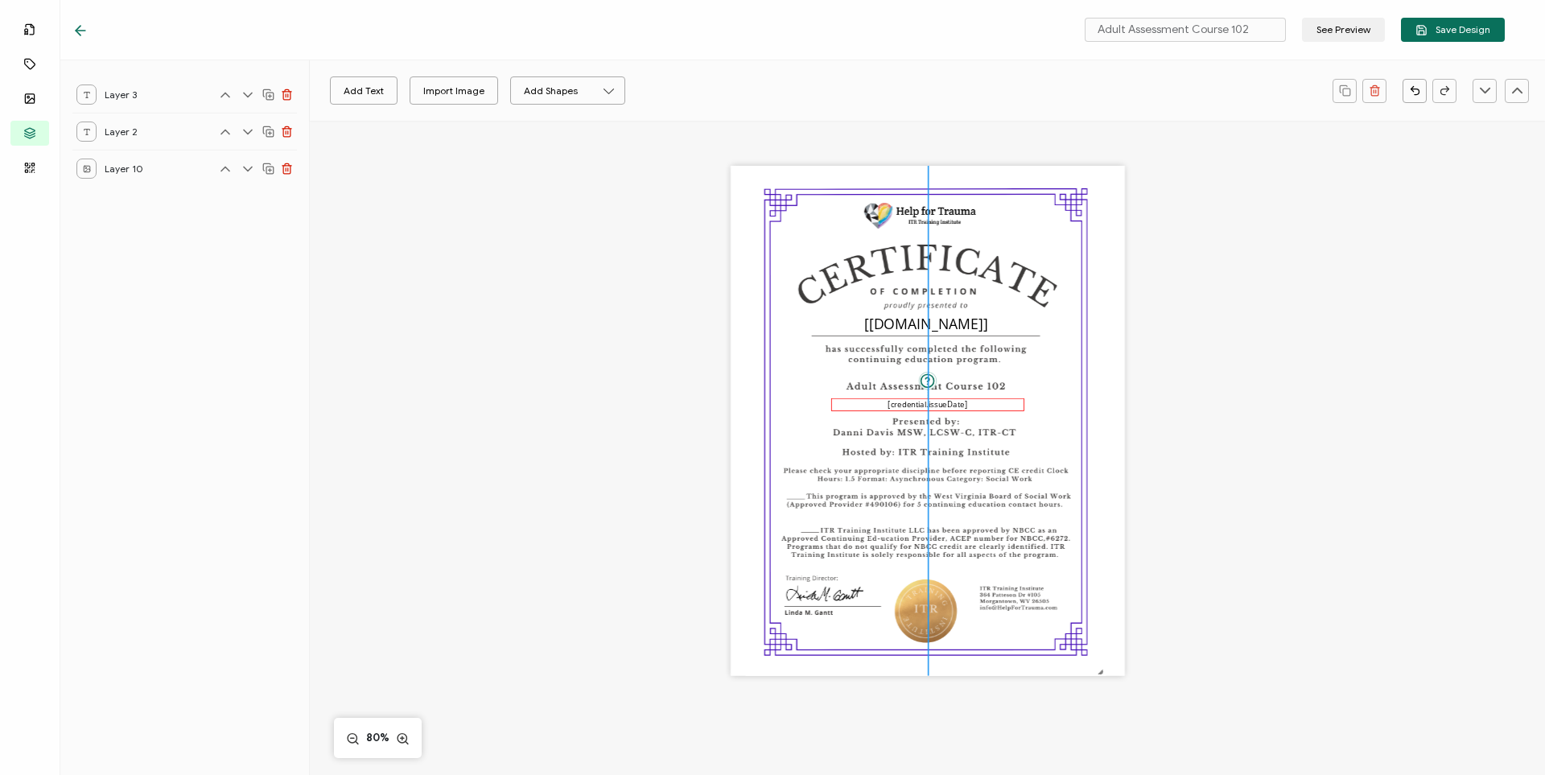
drag, startPoint x: 912, startPoint y: 568, endPoint x: 914, endPoint y: 406, distance: 161.8
click at [914, 406] on pre "[credential.issueDate]" at bounding box center [927, 404] width 79 height 11
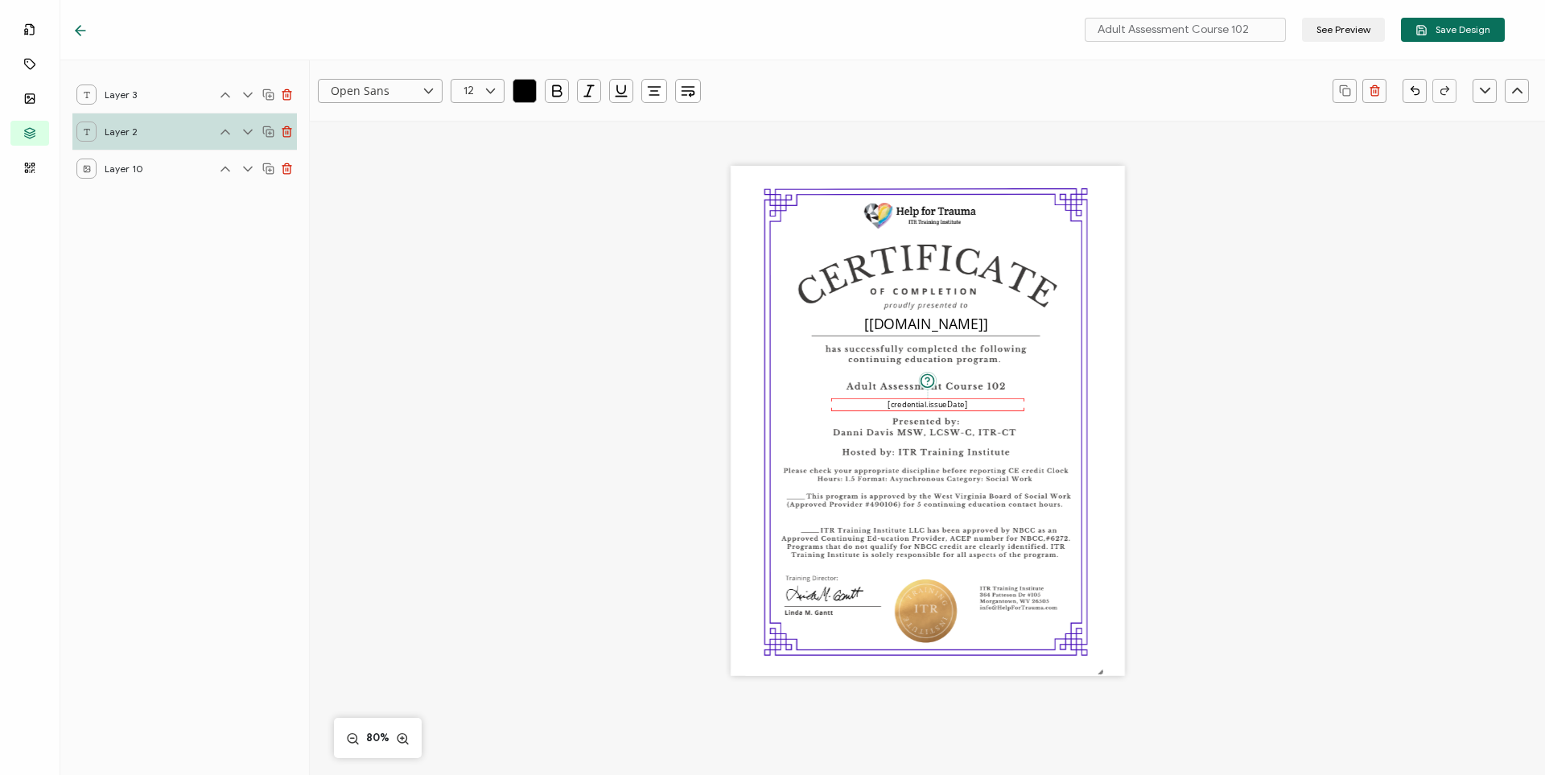
click at [918, 351] on div "The date the credential was issued. This will automatically update to the day t…" at bounding box center [928, 443] width 988 height 645
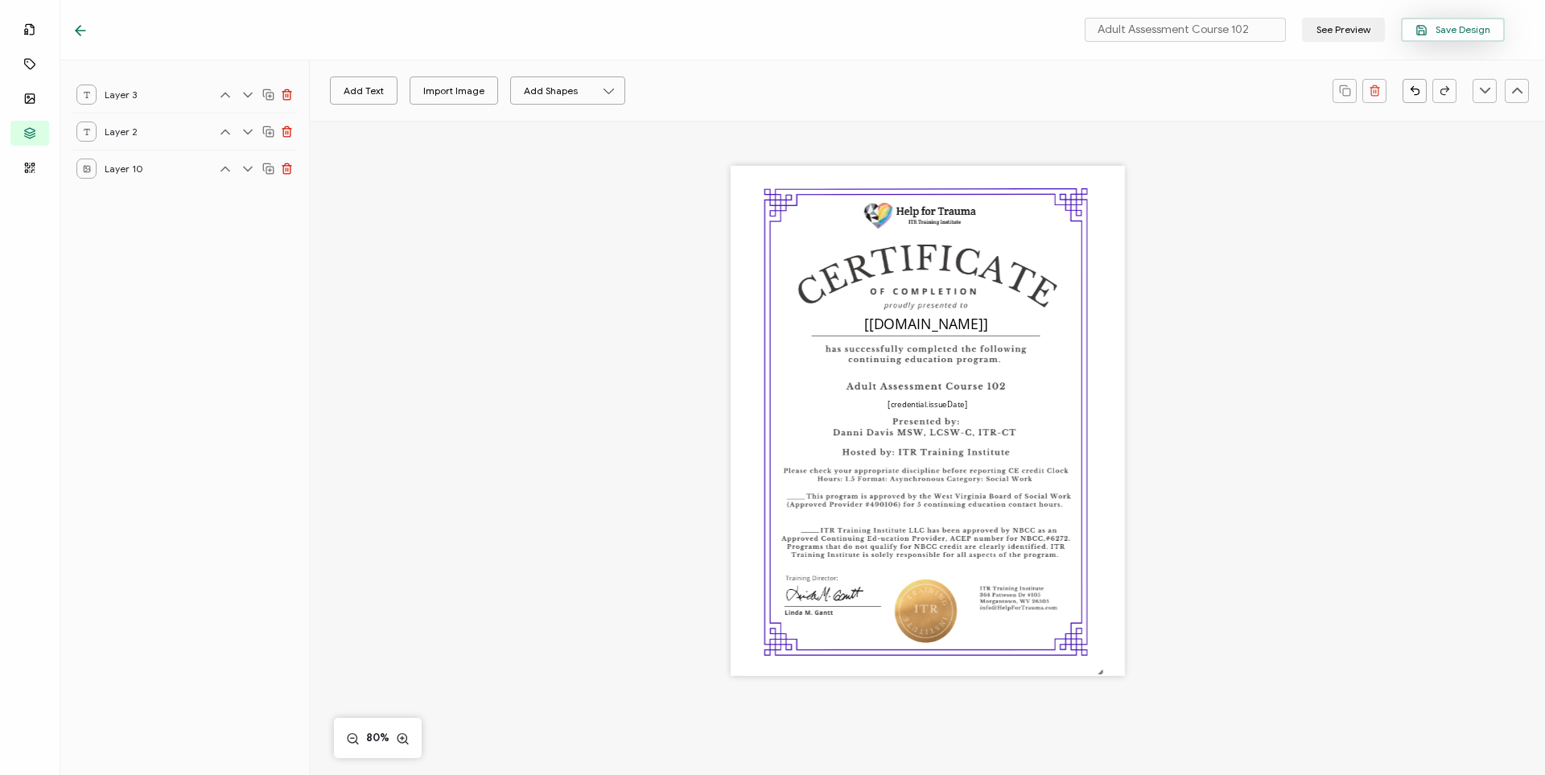
click at [918, 25] on span "Save Design" at bounding box center [1452, 30] width 75 height 12
click at [83, 19] on div "Adult Assessment Course 102 See Preview Save Design" at bounding box center [788, 30] width 1513 height 60
click at [81, 27] on icon at bounding box center [80, 31] width 16 height 16
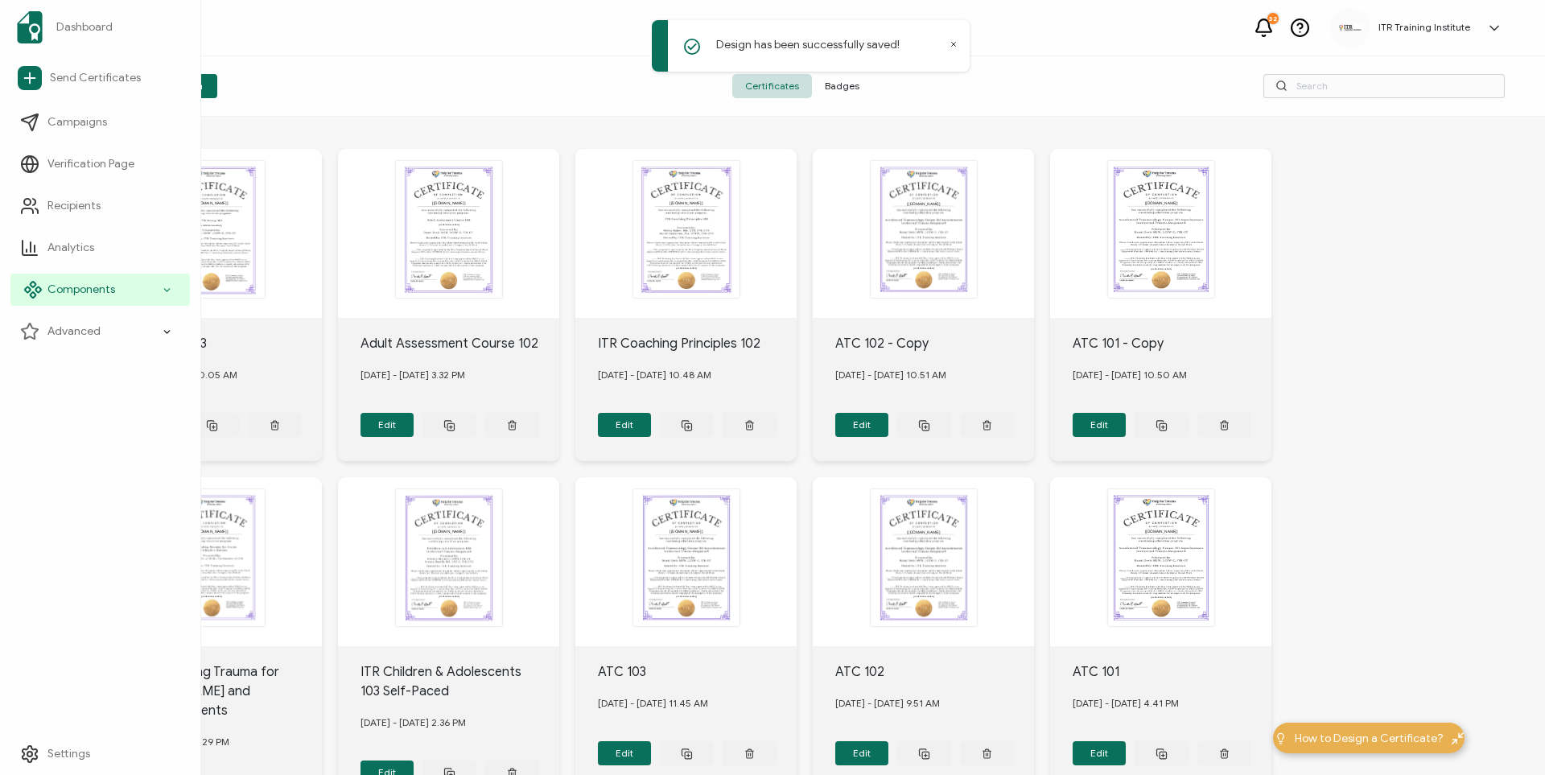
click at [169, 287] on icon at bounding box center [167, 290] width 10 height 19
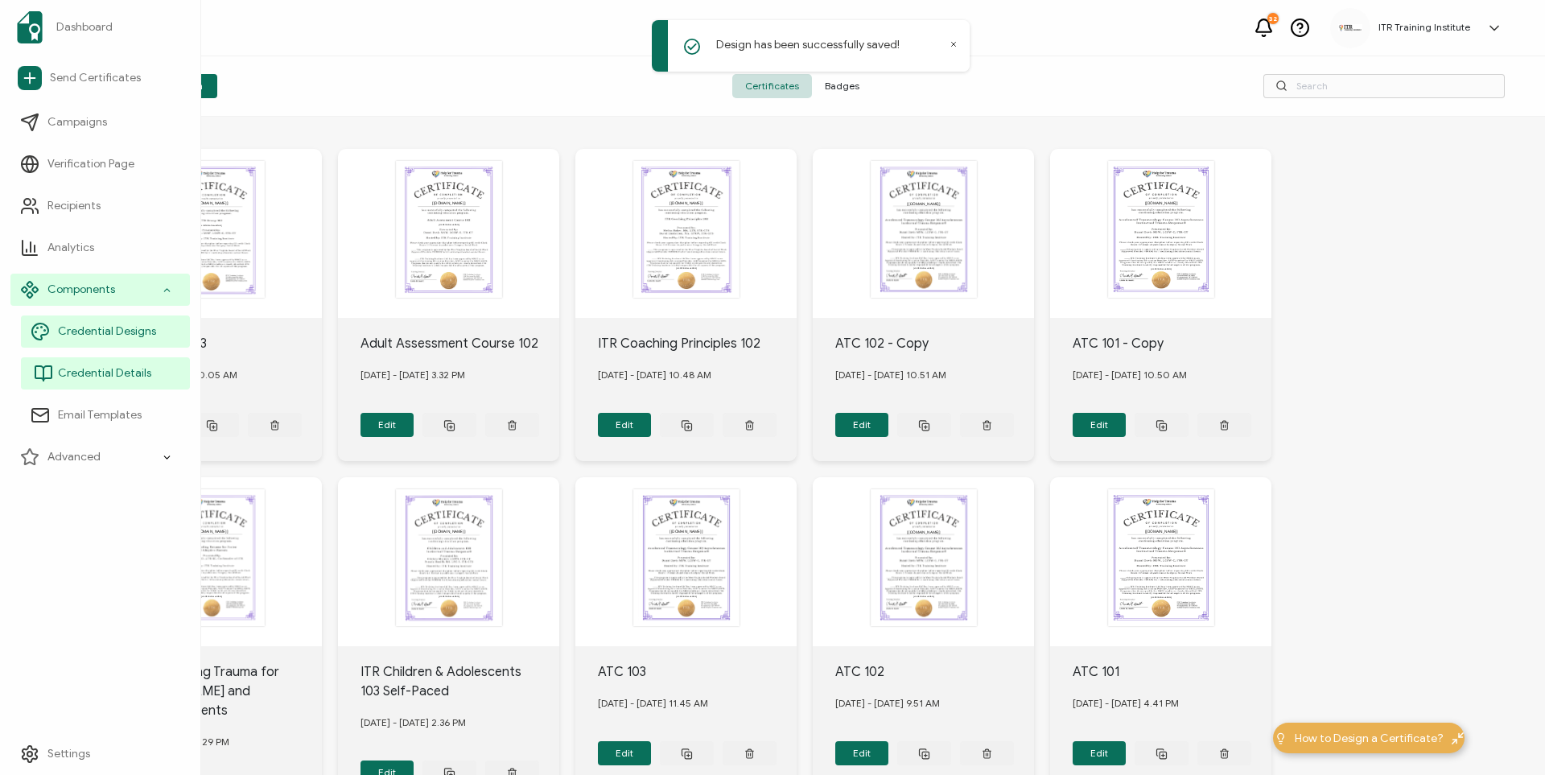
click at [127, 369] on span "Credential Details" at bounding box center [104, 373] width 93 height 16
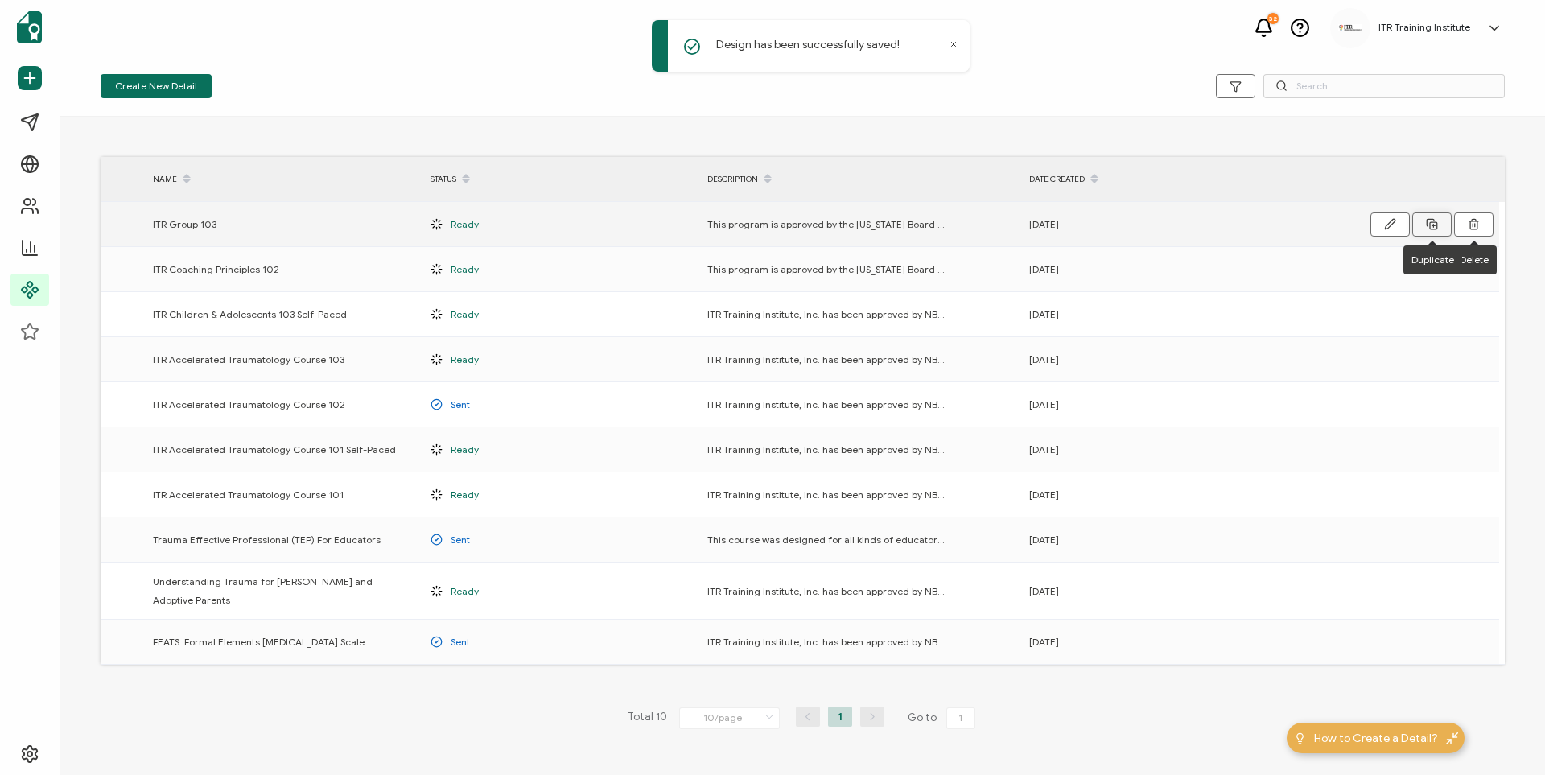
click at [918, 222] on icon at bounding box center [1432, 224] width 12 height 12
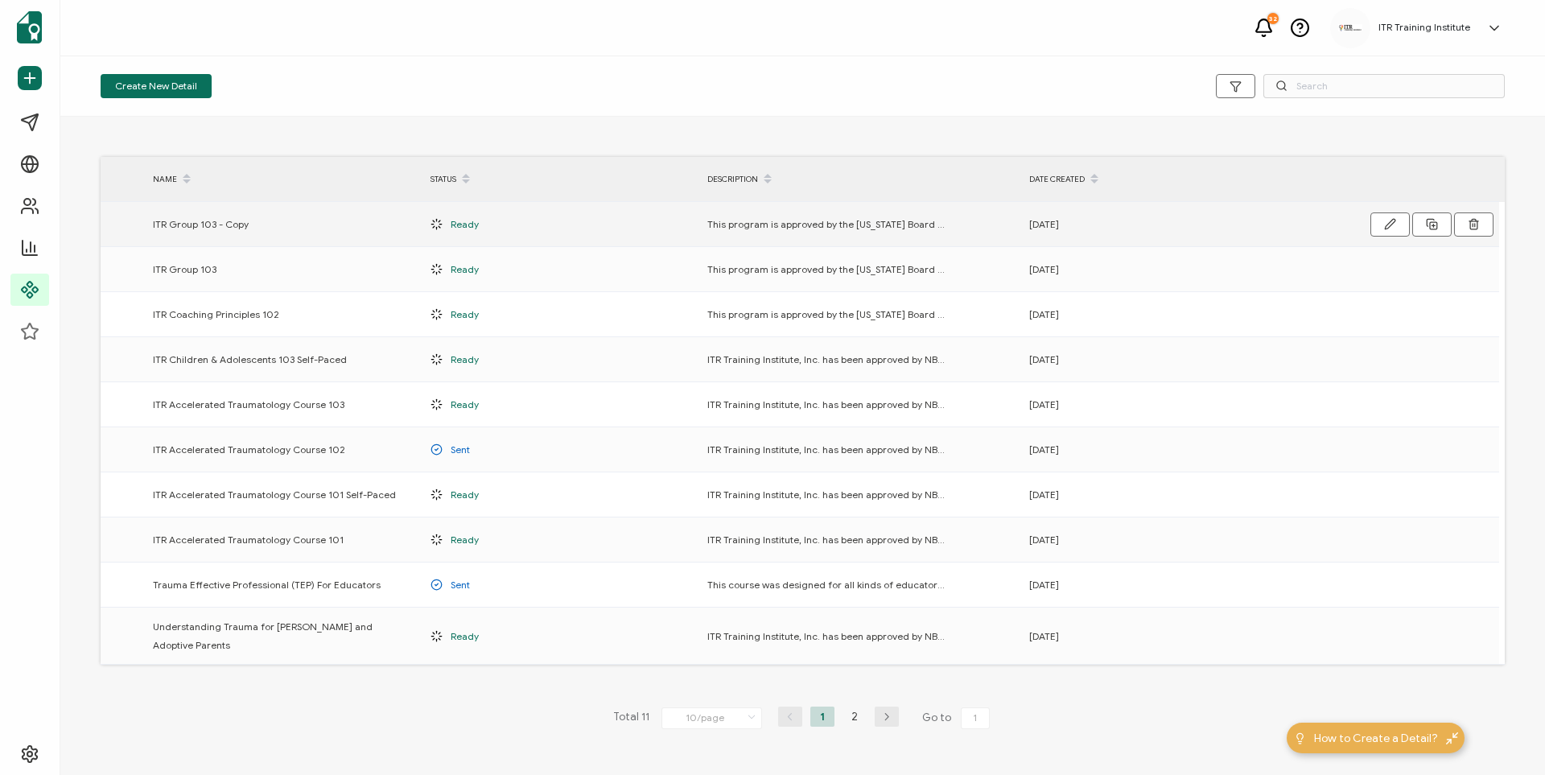
click at [230, 225] on span "ITR Group 103 - Copy" at bounding box center [201, 224] width 96 height 19
click at [918, 227] on button "button" at bounding box center [1389, 224] width 39 height 24
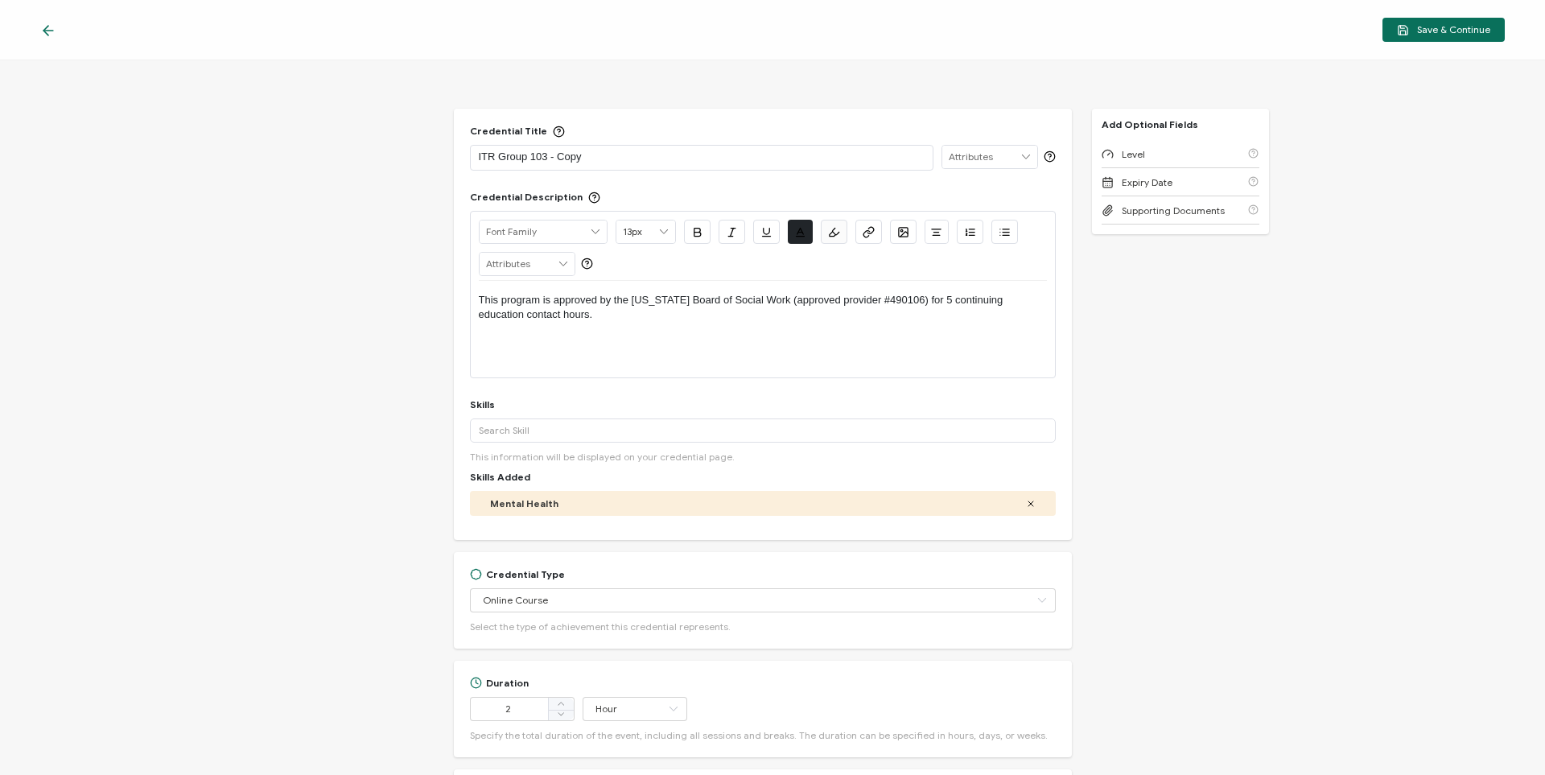
click at [583, 157] on p "ITR Group 103 - Copy" at bounding box center [702, 157] width 446 height 16
click at [566, 153] on p "Adult Assessment 102" at bounding box center [702, 157] width 446 height 16
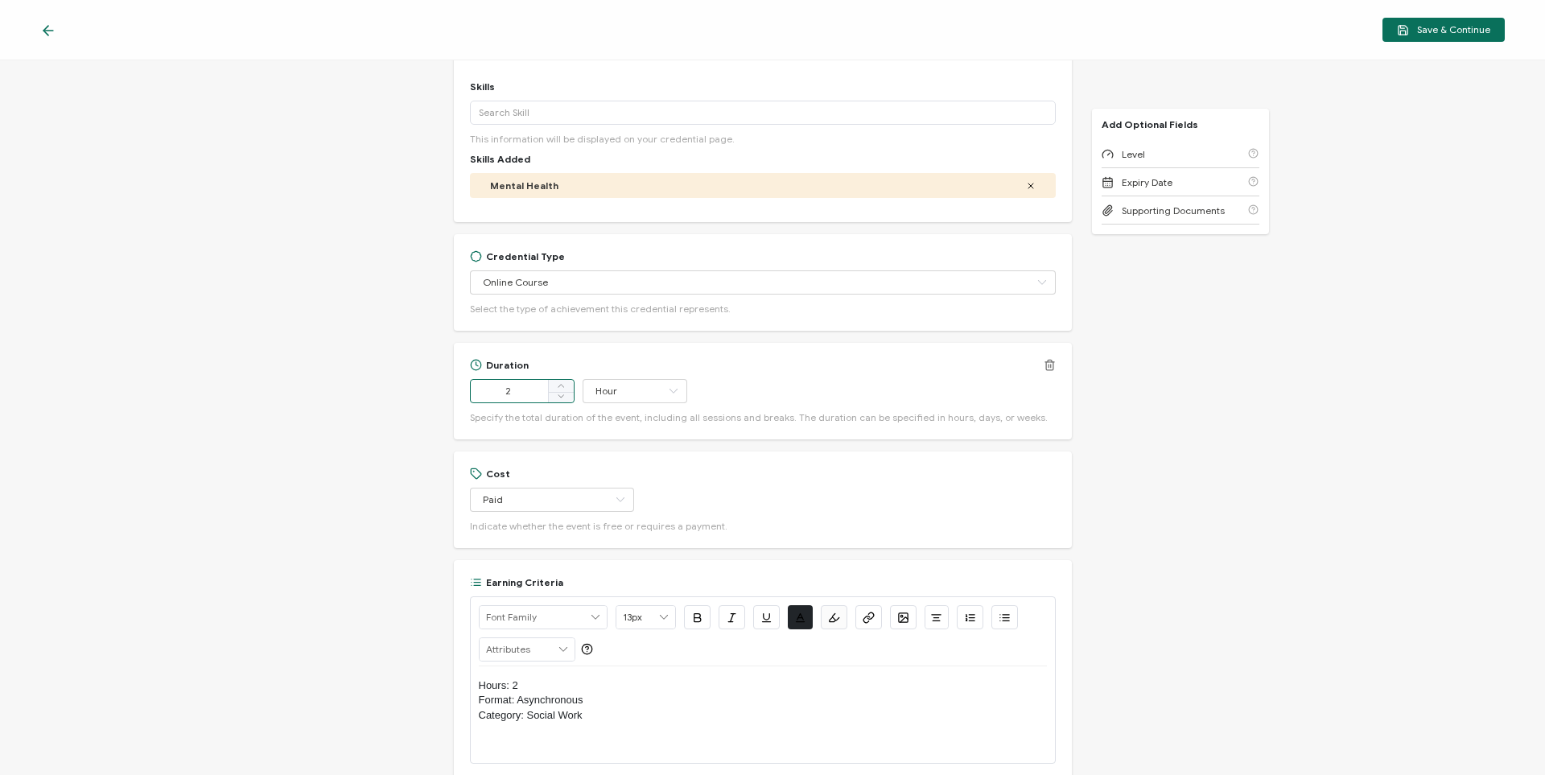
drag, startPoint x: 513, startPoint y: 389, endPoint x: 501, endPoint y: 387, distance: 13.1
click at [501, 387] on input "2" at bounding box center [522, 391] width 105 height 24
type input "1"
click at [522, 686] on p "Hours: 2" at bounding box center [763, 685] width 568 height 14
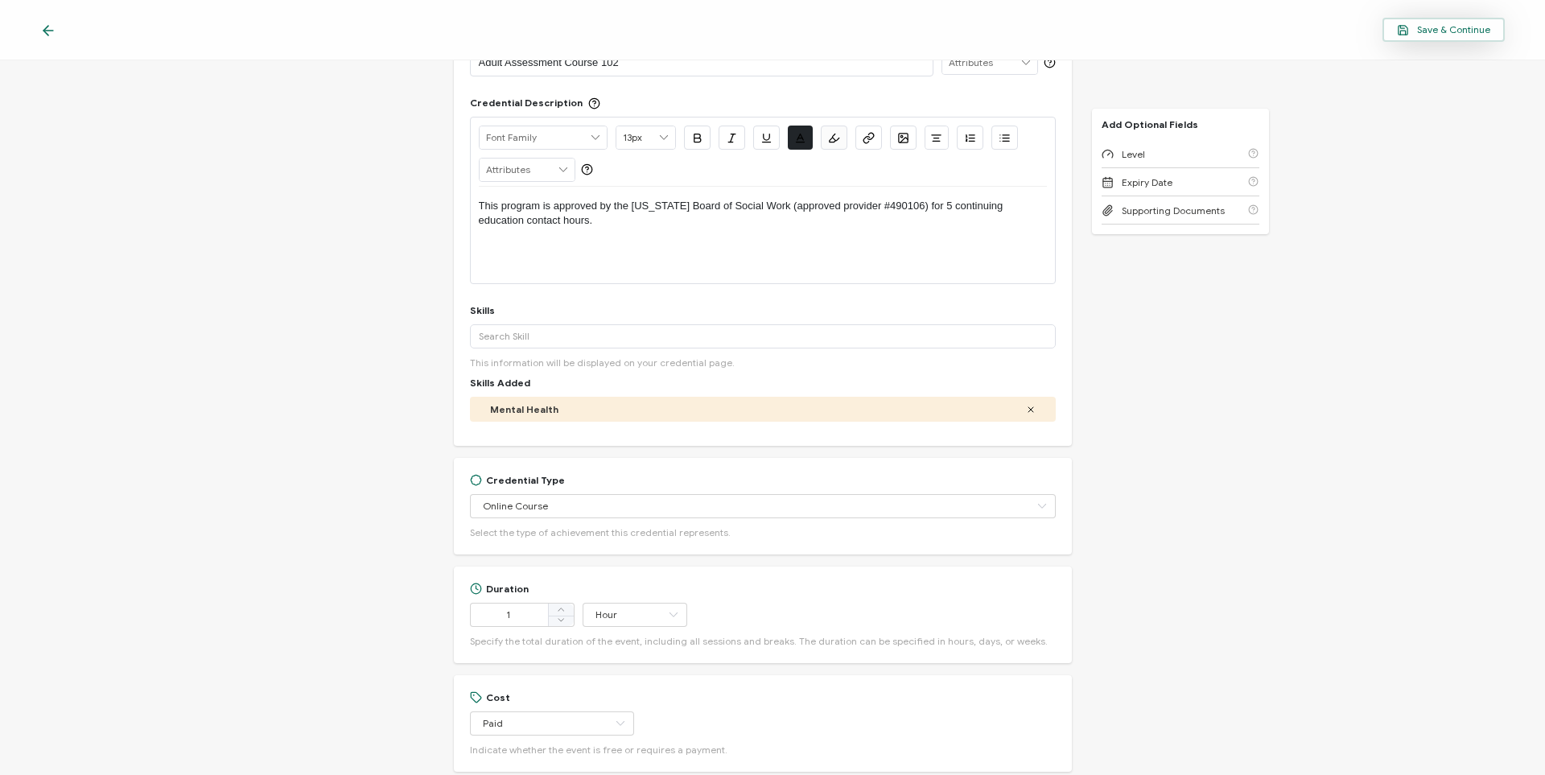
scroll to position [0, 0]
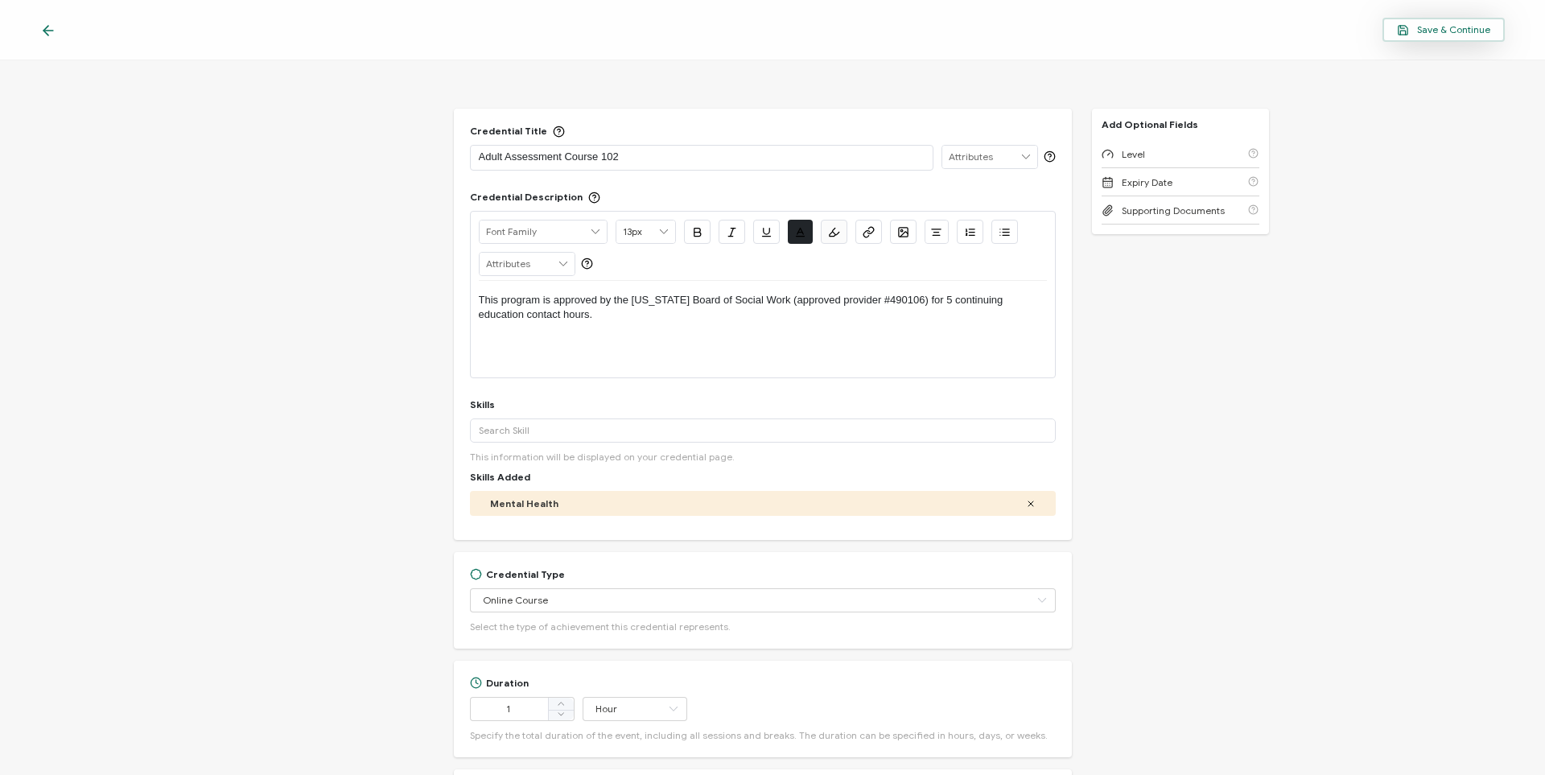
click at [918, 33] on span "Save & Continue" at bounding box center [1443, 30] width 93 height 12
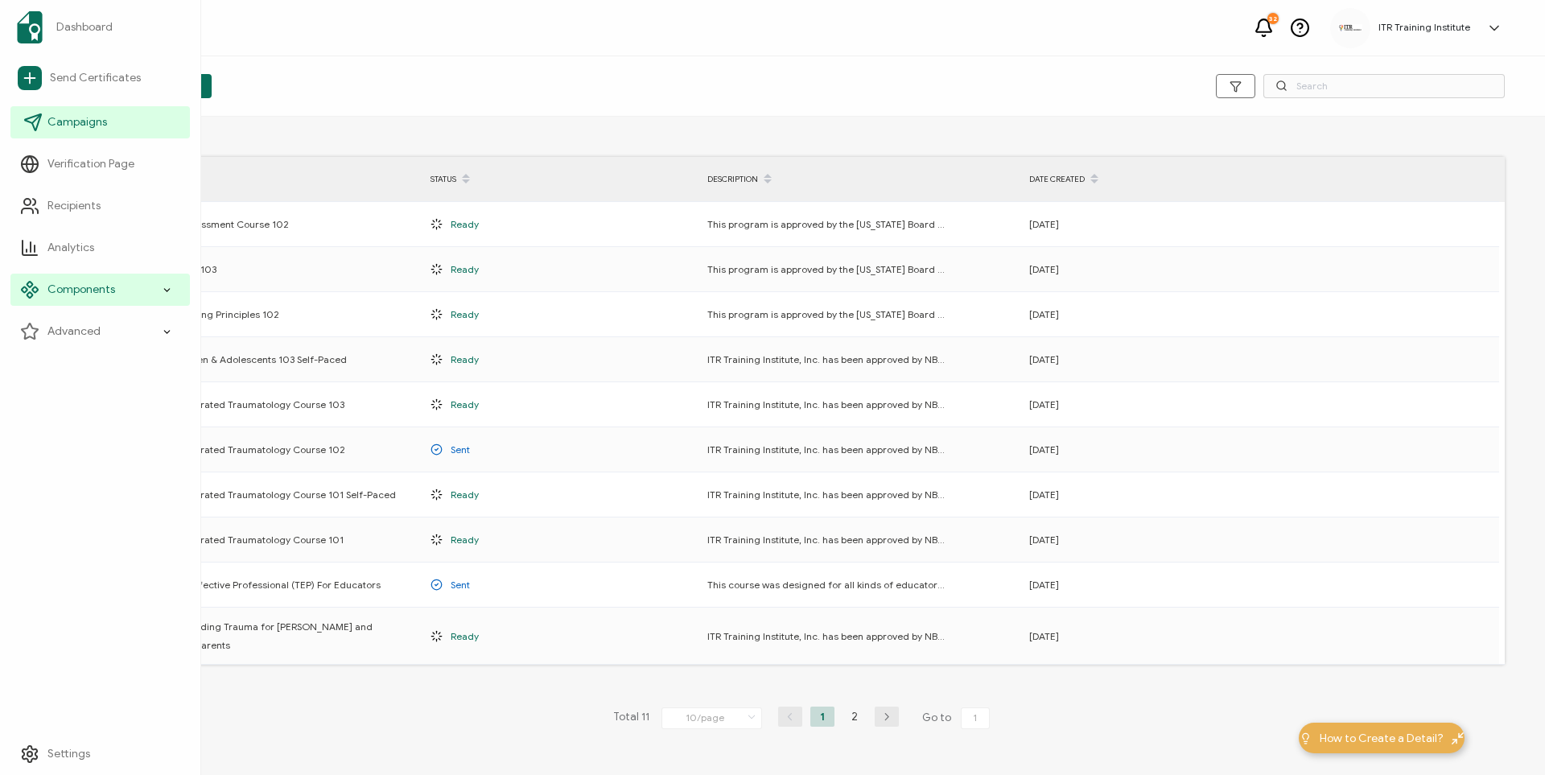
click at [73, 127] on span "Campaigns" at bounding box center [77, 122] width 60 height 16
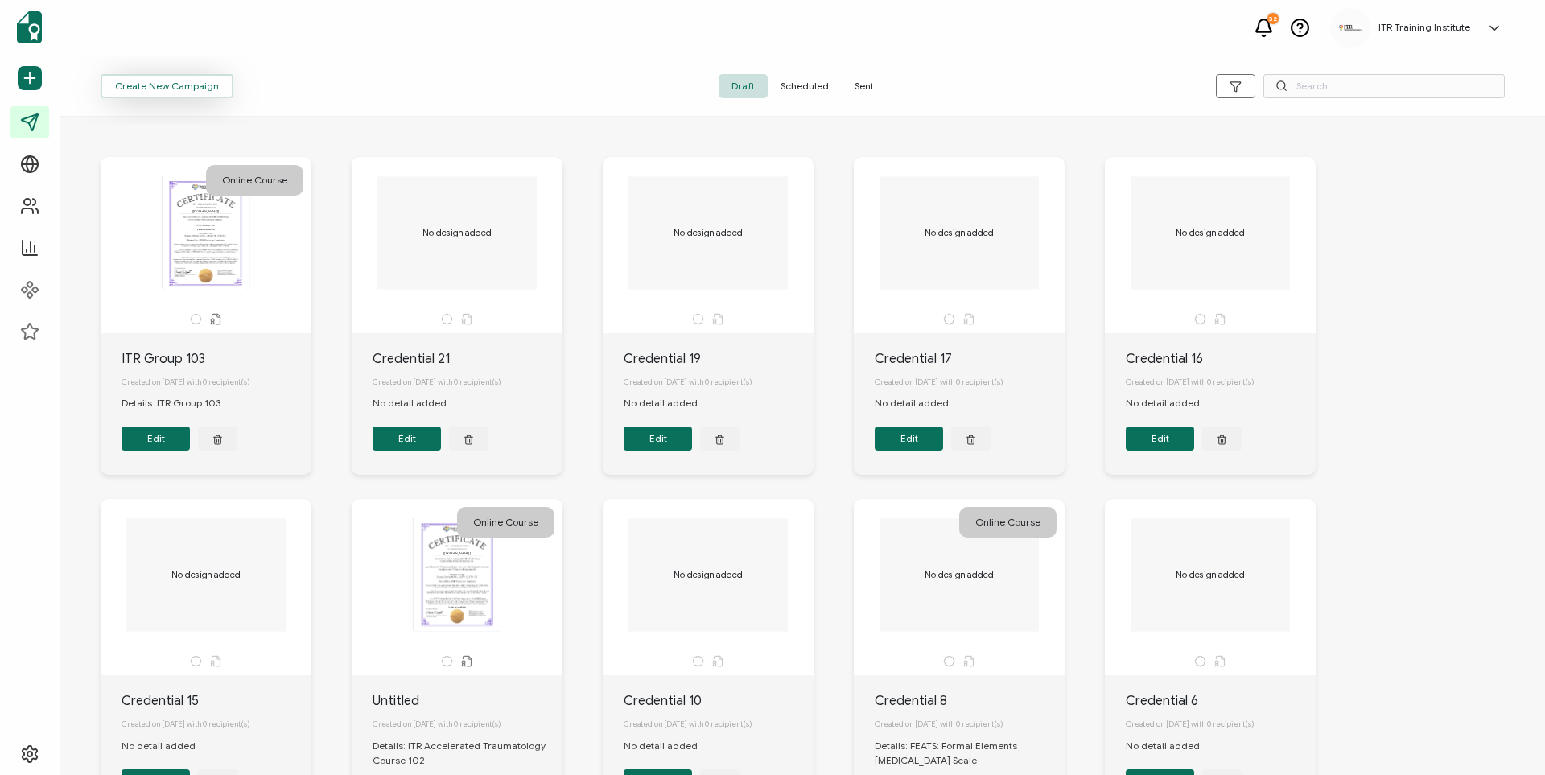
click at [141, 81] on span "Create New Campaign" at bounding box center [167, 86] width 104 height 10
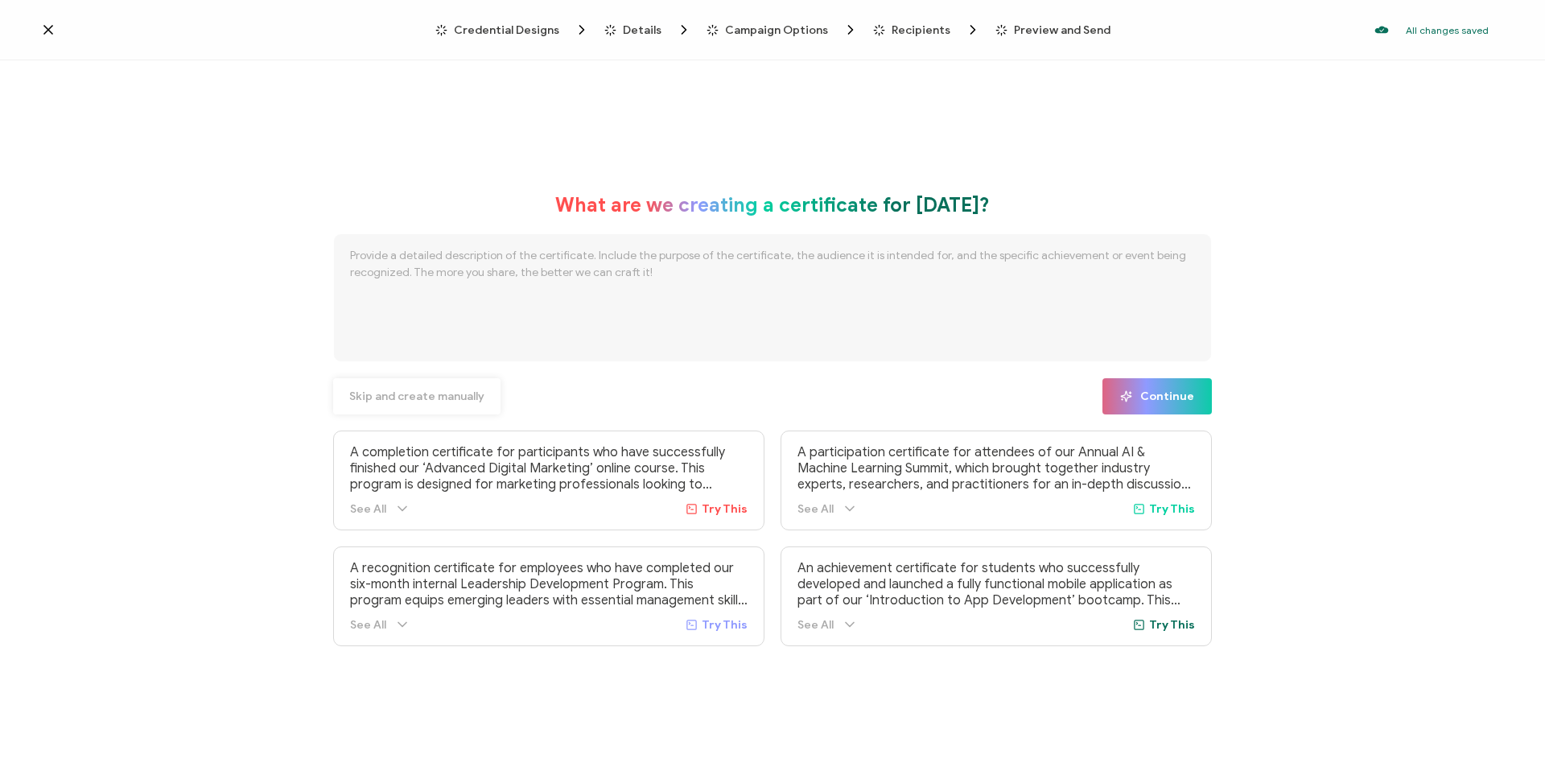
click at [389, 393] on span "Skip and create manually" at bounding box center [416, 396] width 135 height 11
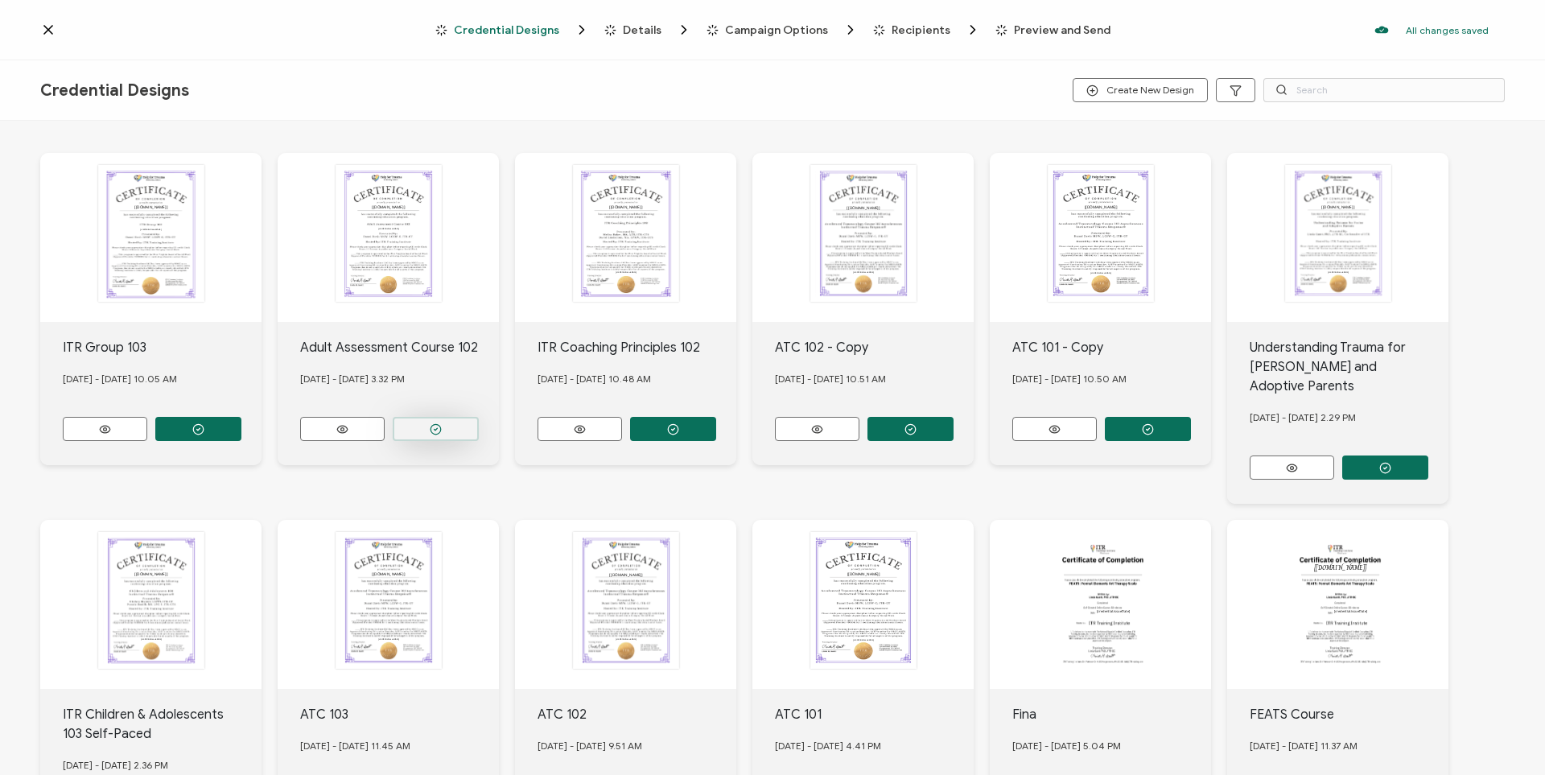
click at [426, 422] on button "button" at bounding box center [436, 429] width 86 height 24
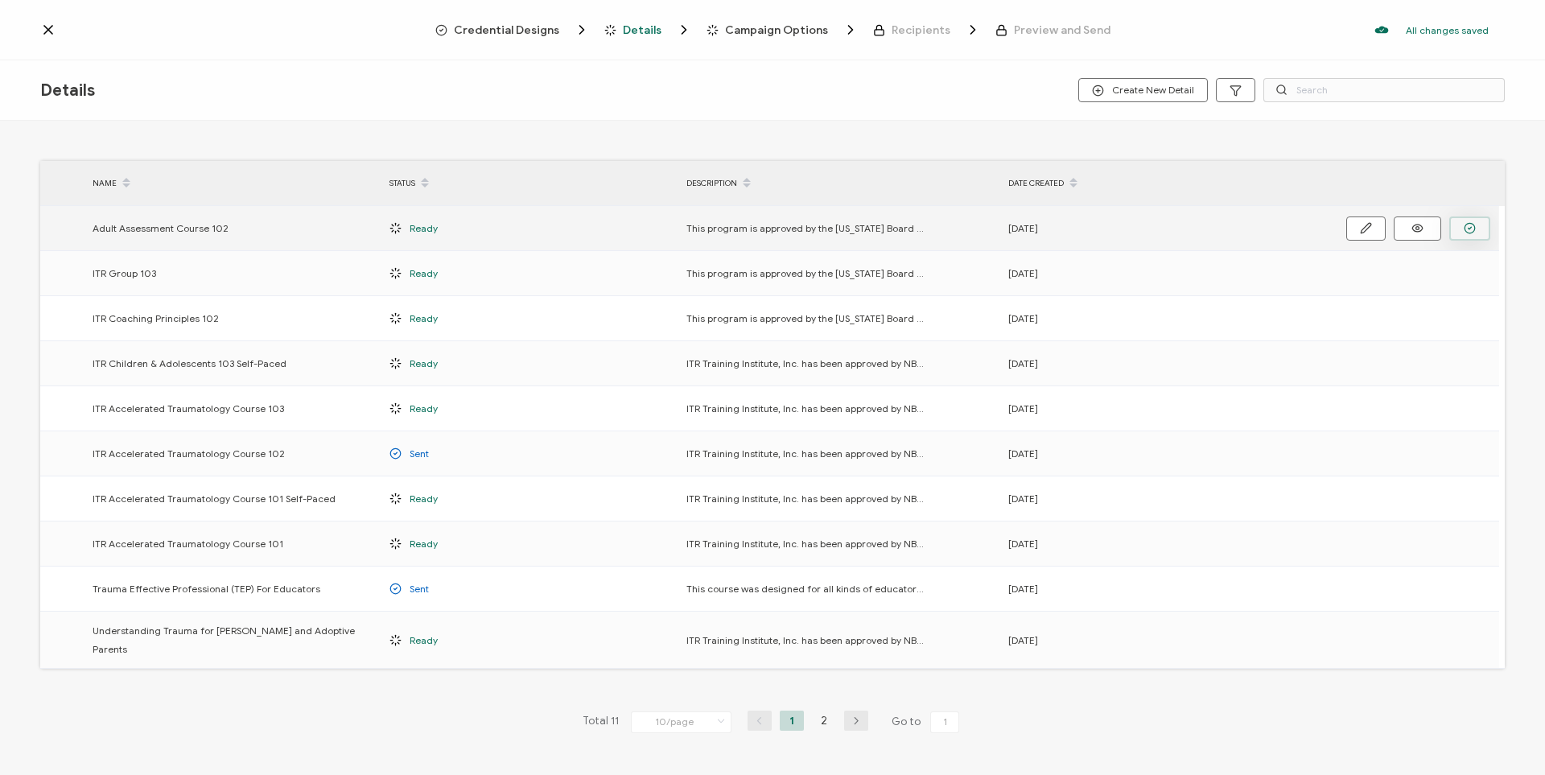
click at [918, 225] on button "button" at bounding box center [1469, 228] width 41 height 24
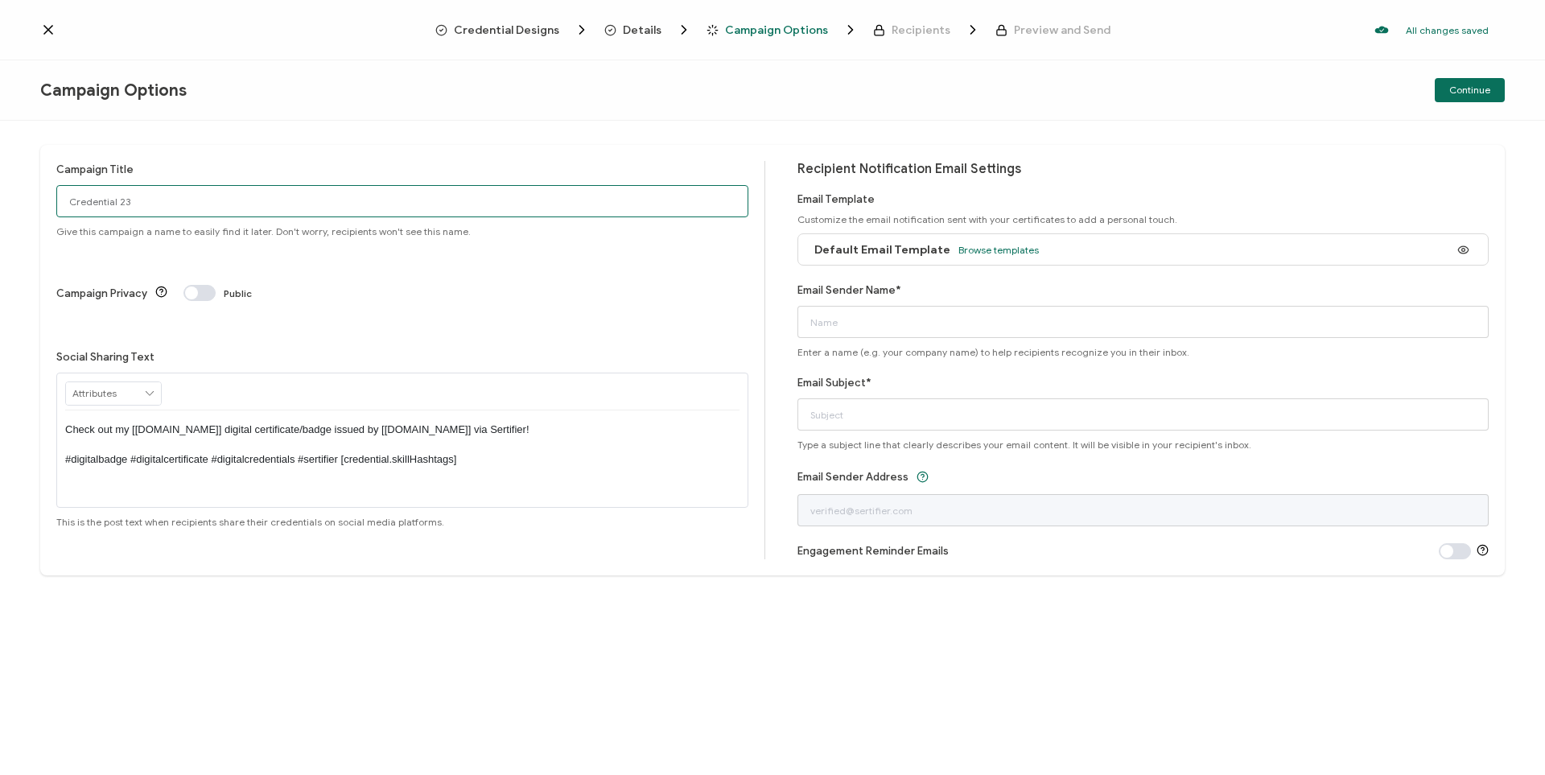
click at [208, 205] on input "Credential 23" at bounding box center [402, 201] width 692 height 32
type input "C"
type input "Adult Assessment Course 102"
click at [472, 422] on p "Check out my [[DOMAIN_NAME]] digital certificate/badge issued by [[DOMAIN_NAME]…" at bounding box center [402, 444] width 674 height 44
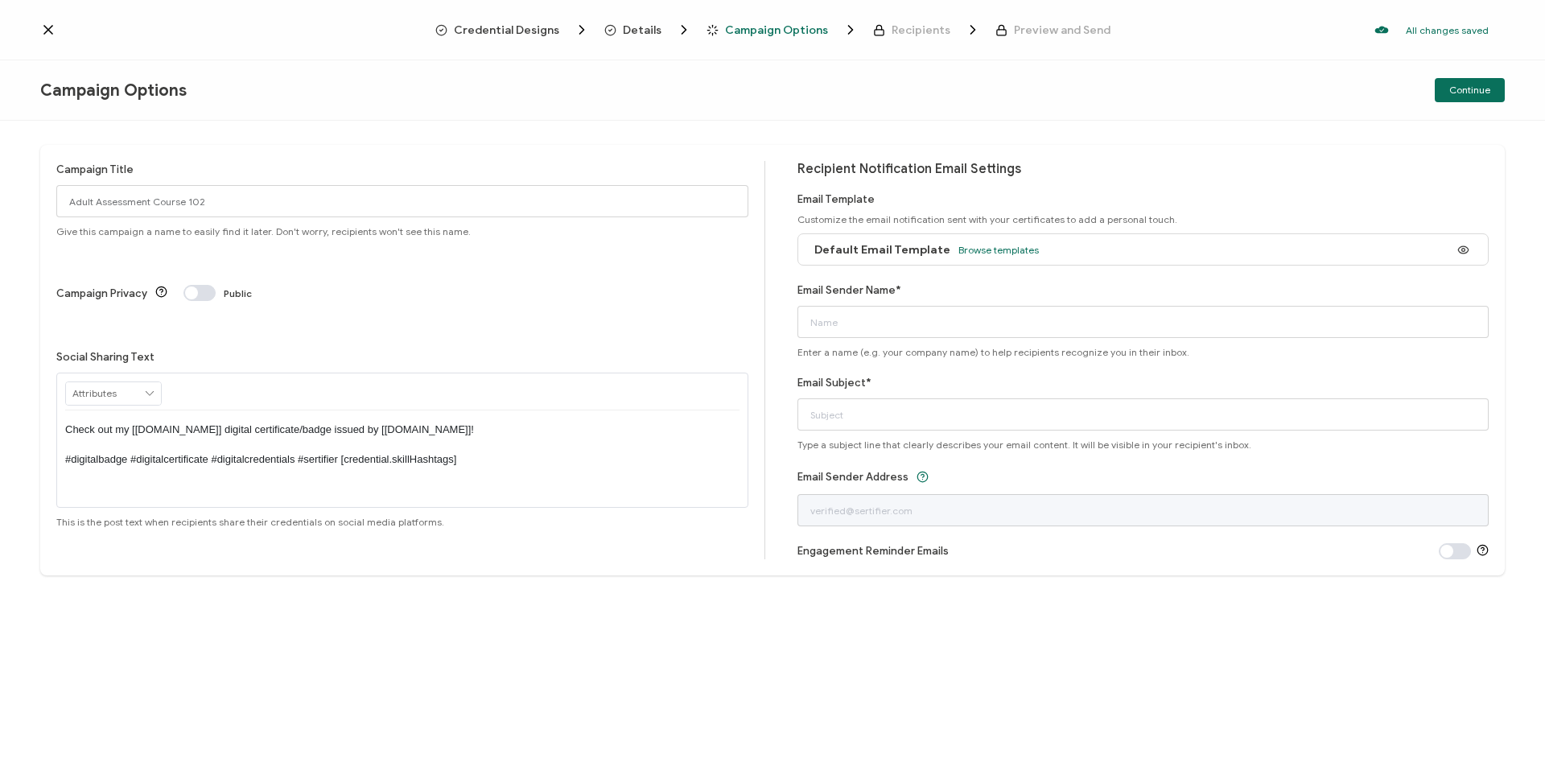
click at [318, 422] on p "Check out my [[DOMAIN_NAME]] digital certificate/badge issued by [[DOMAIN_NAME]…" at bounding box center [402, 444] width 674 height 44
click at [896, 322] on input "Email Sender Name*" at bounding box center [1143, 322] width 692 height 32
type input "ITR Training"
click at [860, 411] on input "Email Subject*" at bounding box center [1143, 414] width 692 height 32
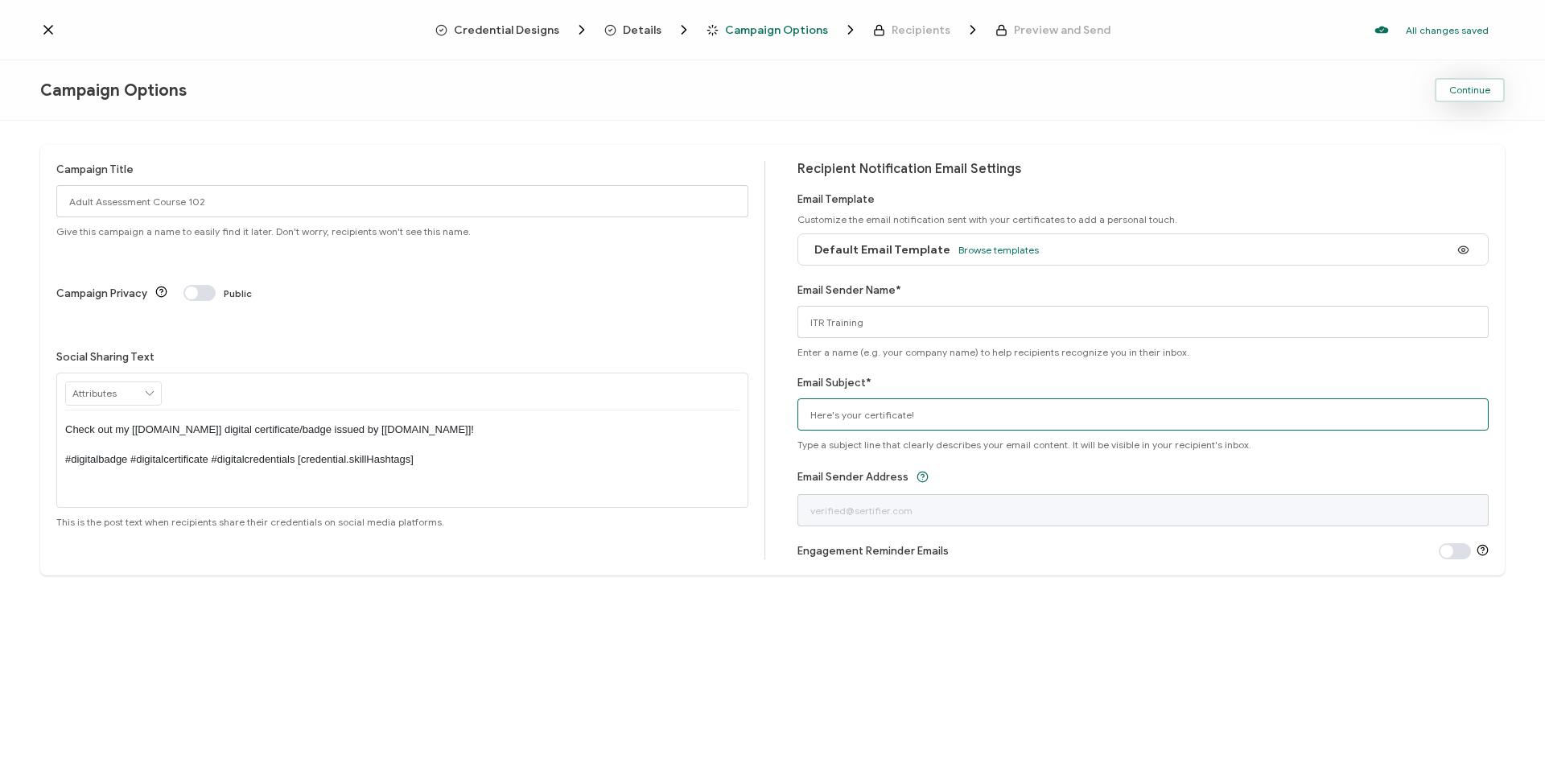
type input "Here's your certificate!"
click at [918, 91] on span "Continue" at bounding box center [1469, 90] width 41 height 10
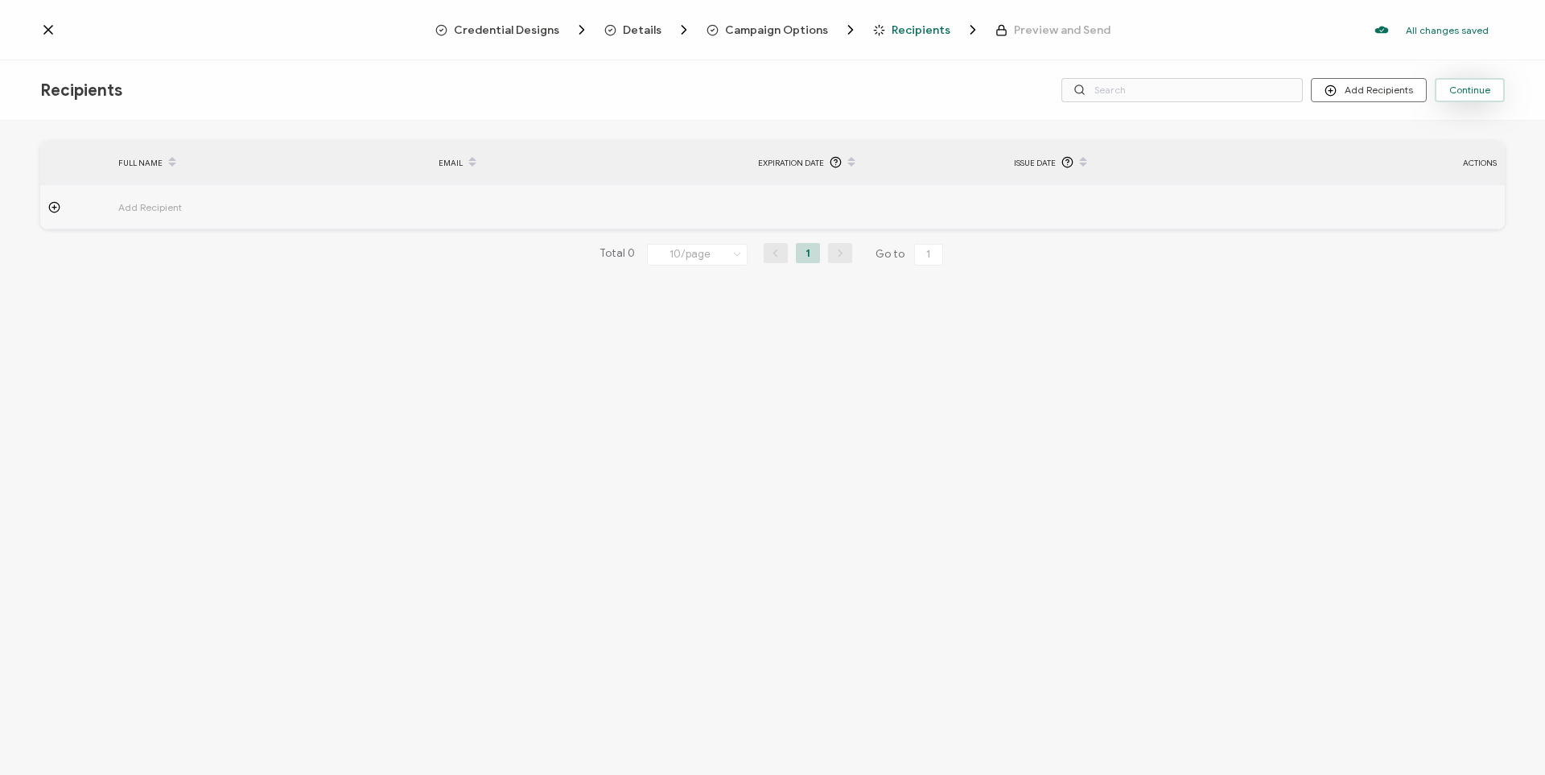
click at [918, 89] on span "Continue" at bounding box center [1469, 90] width 41 height 10
click at [51, 31] on icon at bounding box center [48, 30] width 16 height 16
